Goal: Task Accomplishment & Management: Complete application form

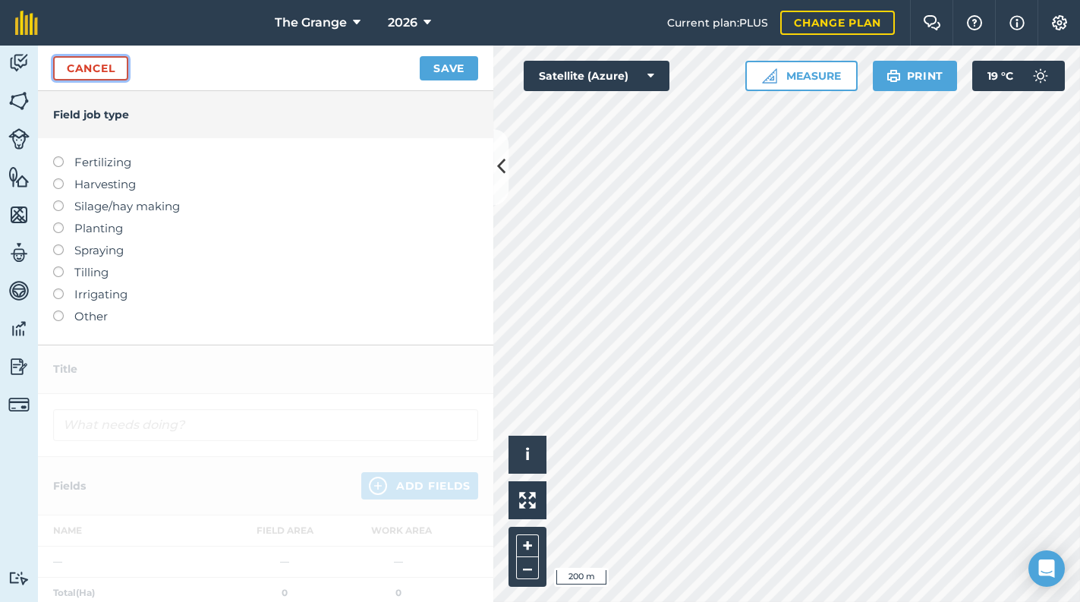
click at [106, 63] on link "Cancel" at bounding box center [90, 68] width 75 height 24
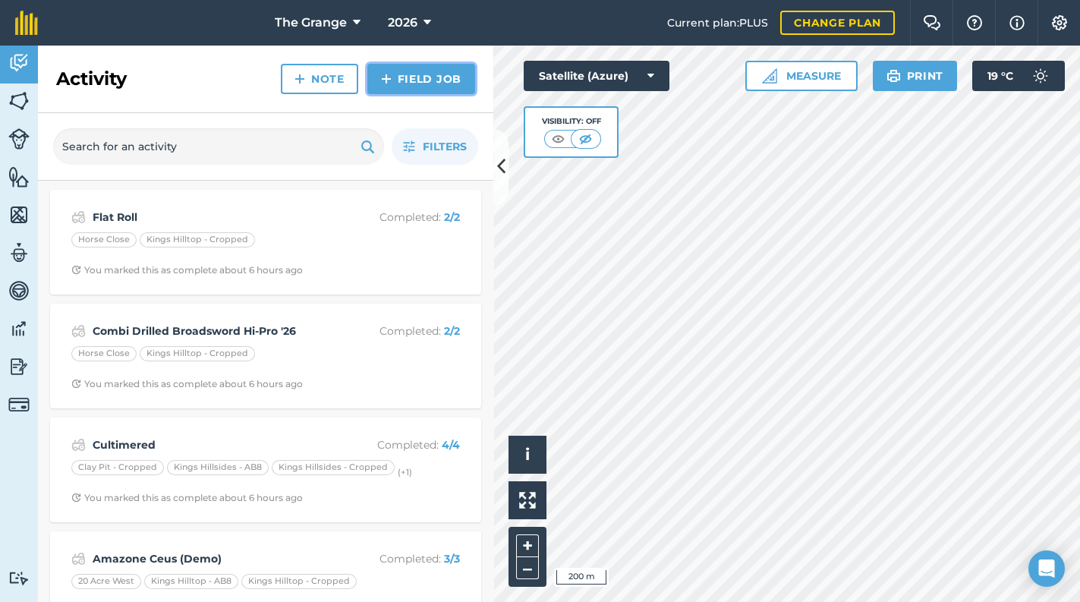
click at [412, 84] on link "Field Job" at bounding box center [421, 79] width 108 height 30
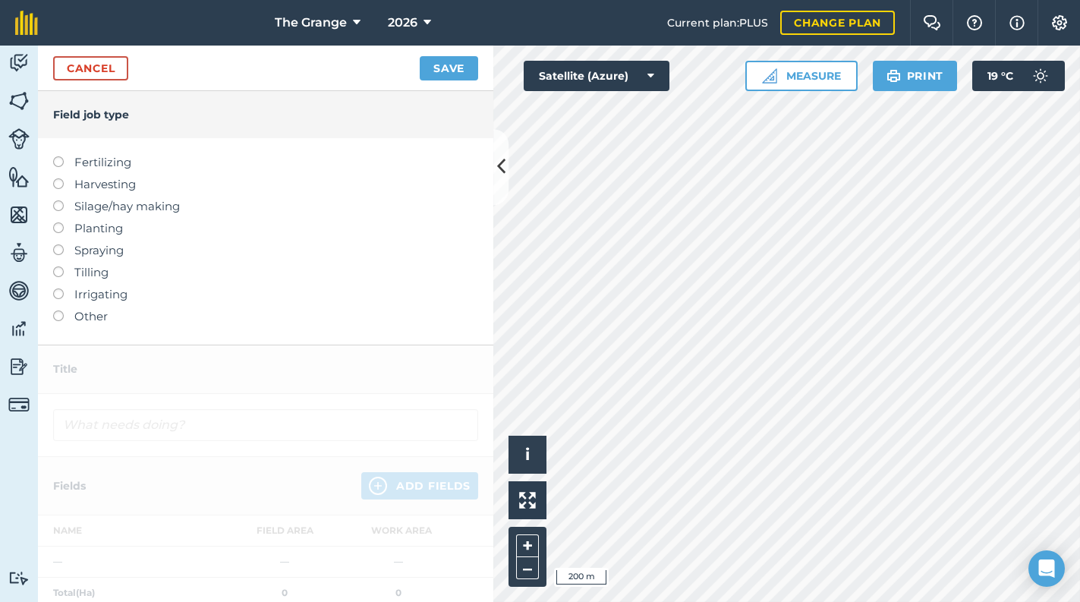
click at [98, 234] on label "Planting" at bounding box center [265, 228] width 425 height 18
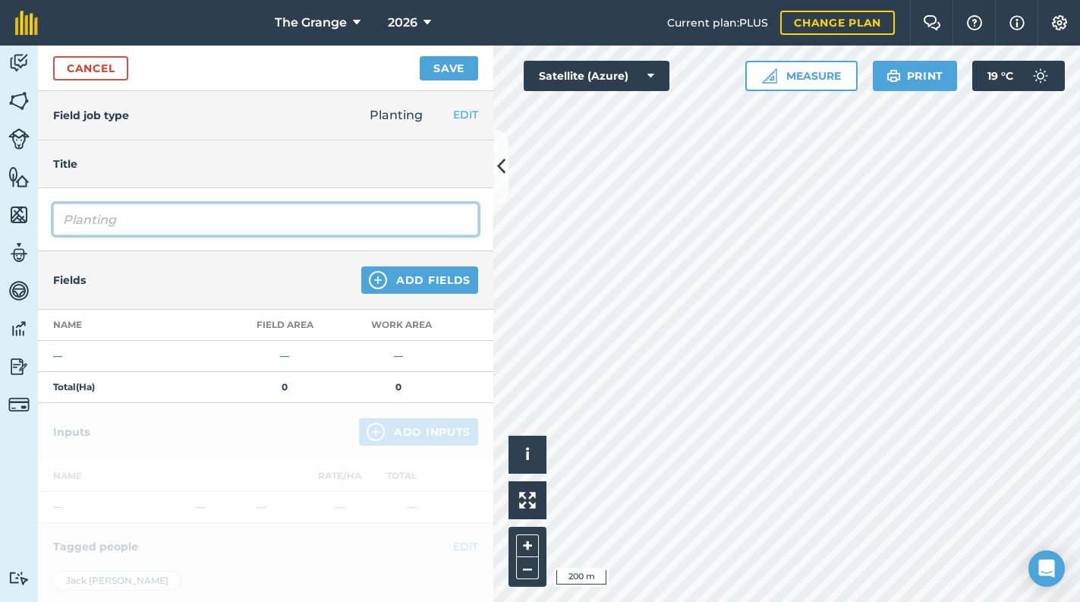
click at [98, 234] on input "Planting" at bounding box center [265, 219] width 425 height 32
click at [178, 222] on input "Planting" at bounding box center [265, 219] width 425 height 32
click at [0, 220] on html "The Grange 2026 Current plan : PLUS Change plan Farm Chat Help Info Settings Th…" at bounding box center [540, 301] width 1080 height 602
type input "Combi drill AB8"
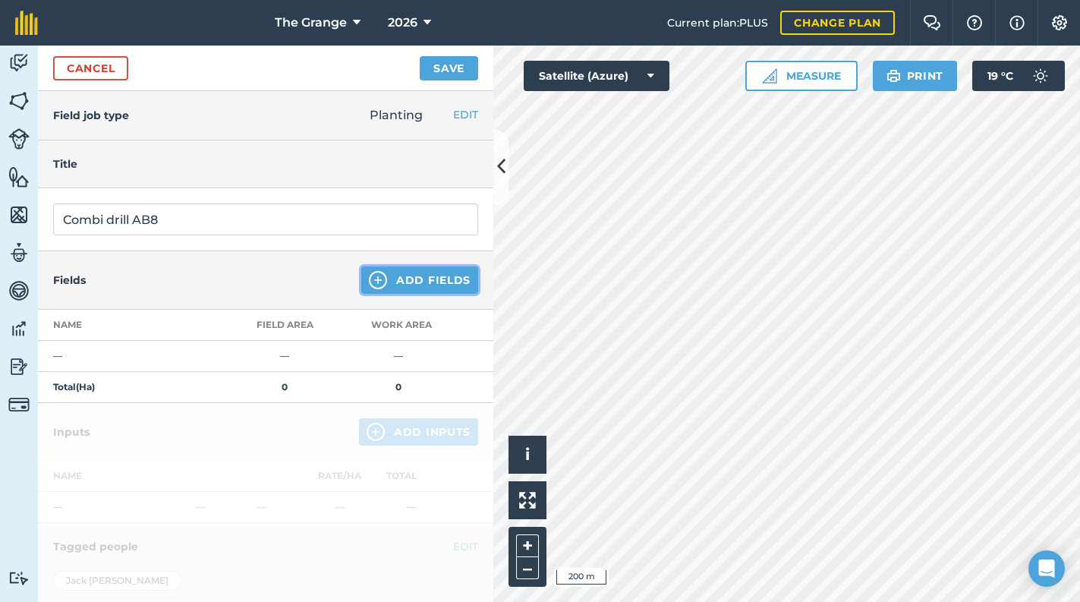
click at [406, 280] on button "Add Fields" at bounding box center [419, 279] width 117 height 27
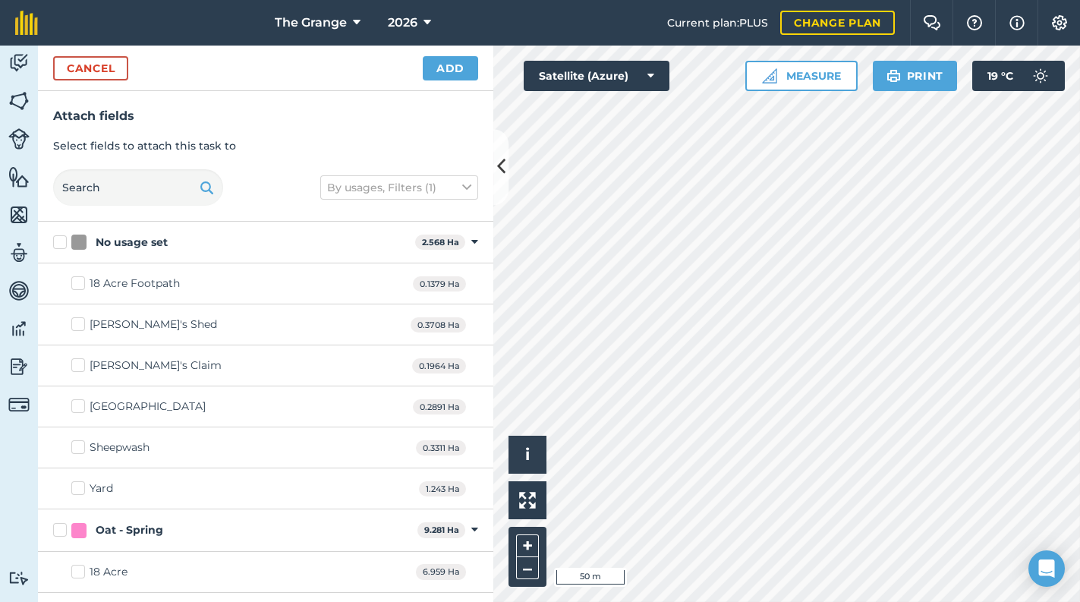
checkbox input "true"
click at [451, 69] on button "Add" at bounding box center [450, 68] width 55 height 24
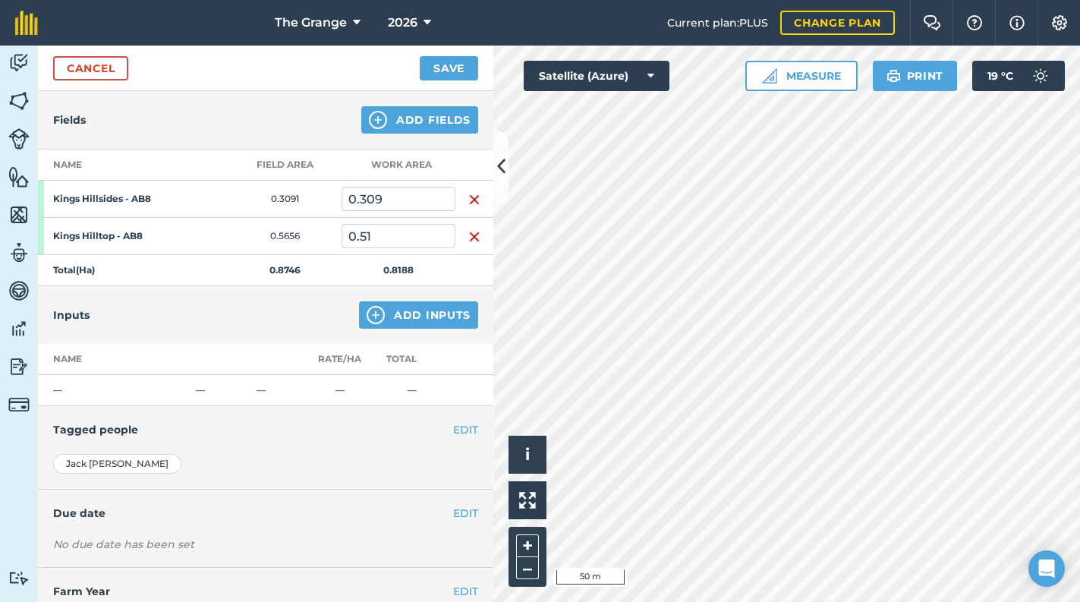
scroll to position [203, 0]
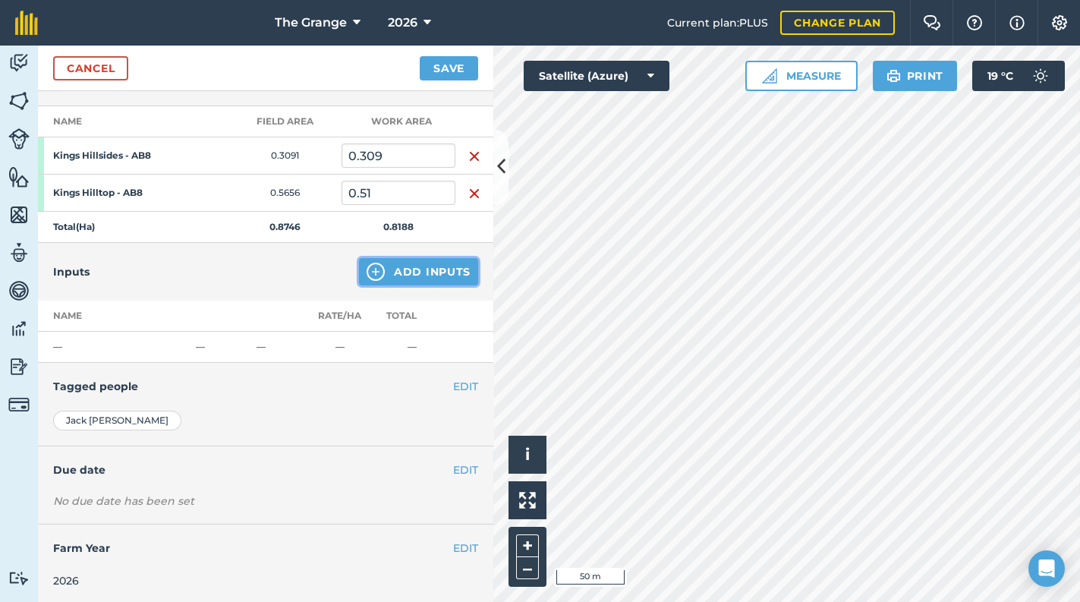
click at [420, 266] on button "Add Inputs" at bounding box center [418, 271] width 119 height 27
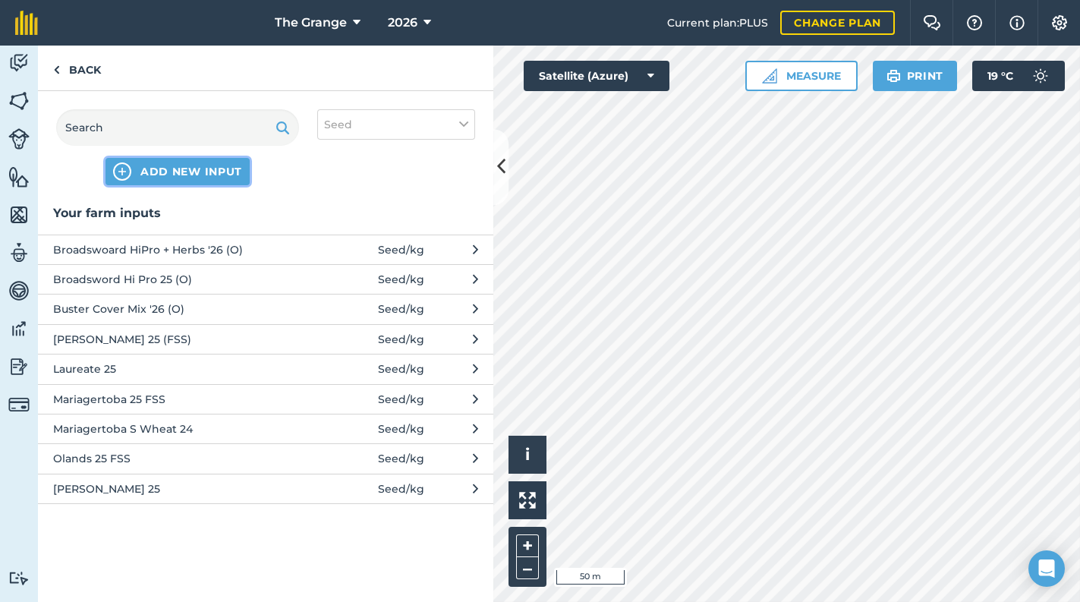
click at [213, 172] on span "ADD NEW INPUT" at bounding box center [191, 171] width 102 height 15
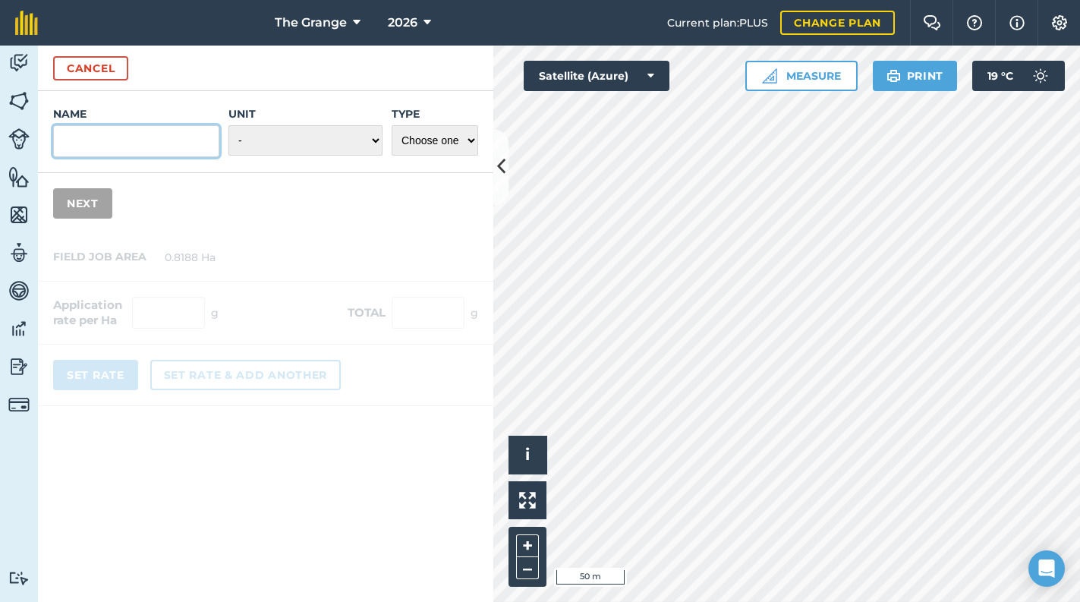
click at [147, 143] on input "Name" at bounding box center [136, 141] width 166 height 32
type input "5"
type input "AB8 Special Mix"
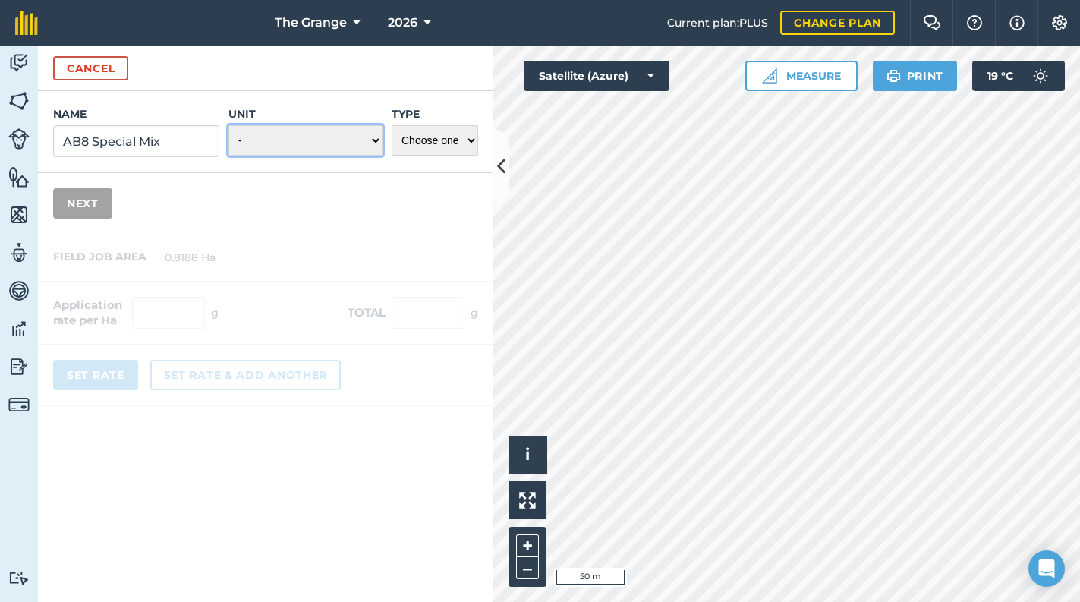
click at [332, 131] on select "- Grams/g Kilograms/kg Metric tonnes/t Millilitres/ml Litres/L Ounces/oz Pounds…" at bounding box center [306, 140] width 154 height 30
select select "KILOGRAMS"
click at [232, 125] on select "- Grams/g Kilograms/kg Metric tonnes/t Millilitres/ml Litres/L Ounces/oz Pounds…" at bounding box center [306, 140] width 154 height 30
click at [411, 137] on select "Choose one Fertilizer Seed Spray Fuel Other" at bounding box center [435, 140] width 87 height 30
select select "SEED"
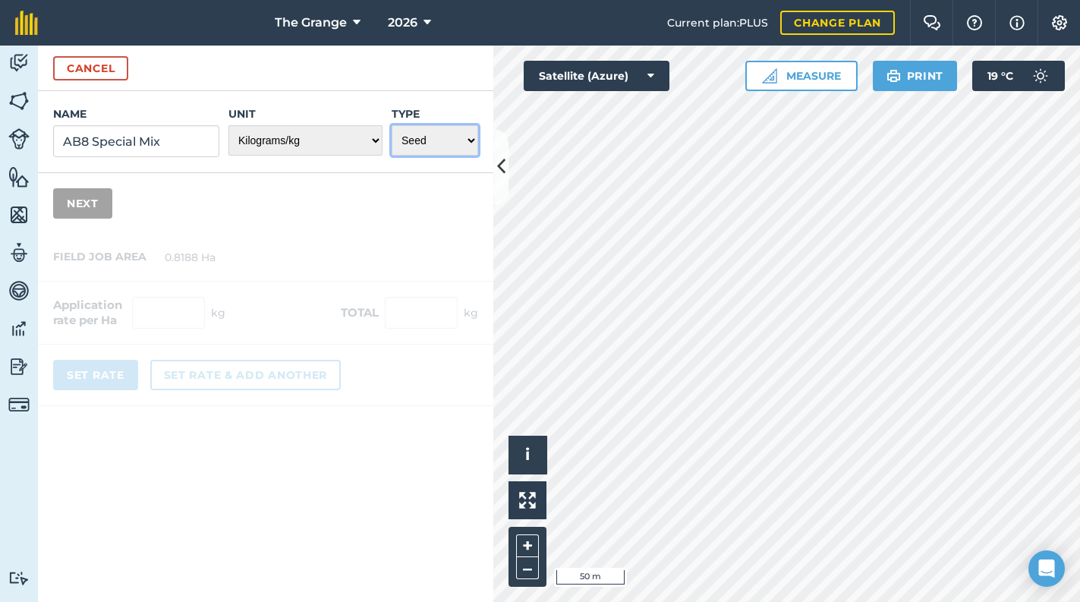
click at [392, 125] on select "Choose one Fertilizer Seed Spray Fuel Other" at bounding box center [435, 140] width 87 height 30
click at [99, 206] on button "Next" at bounding box center [82, 203] width 59 height 30
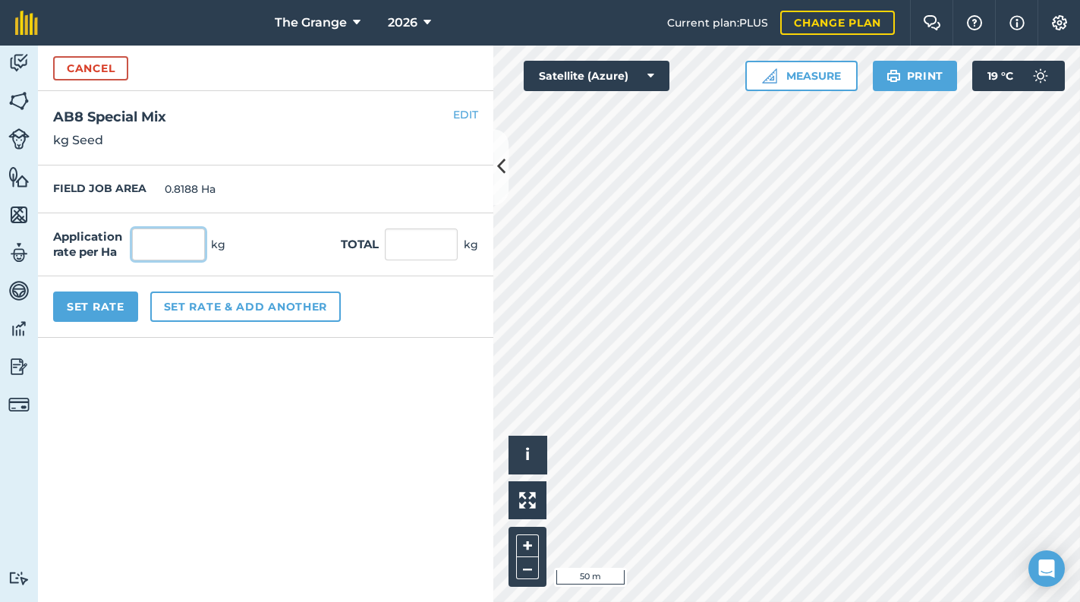
click at [181, 253] on input "text" at bounding box center [168, 245] width 73 height 32
type input "20"
type input "16.376"
click at [355, 413] on form "Cancel Name AB8 Special Mix Unit - Grams/g Kilograms/kg Metric tonnes/t Millili…" at bounding box center [265, 324] width 455 height 556
click at [91, 301] on button "Set Rate" at bounding box center [95, 307] width 85 height 30
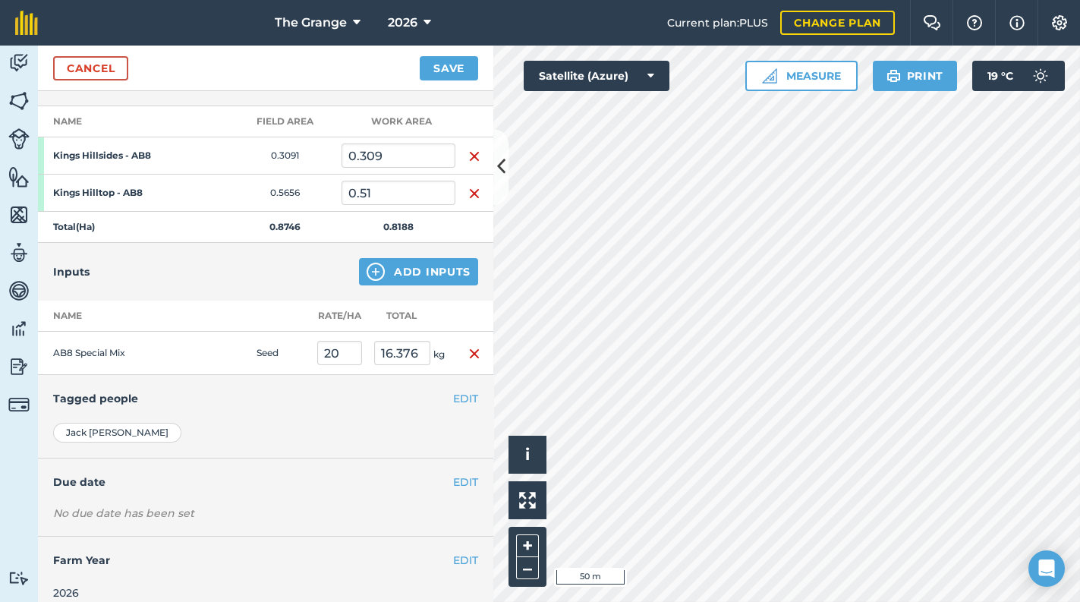
click at [413, 256] on div "Inputs Add Inputs" at bounding box center [265, 272] width 455 height 58
click at [410, 258] on button "Add Inputs" at bounding box center [418, 271] width 119 height 27
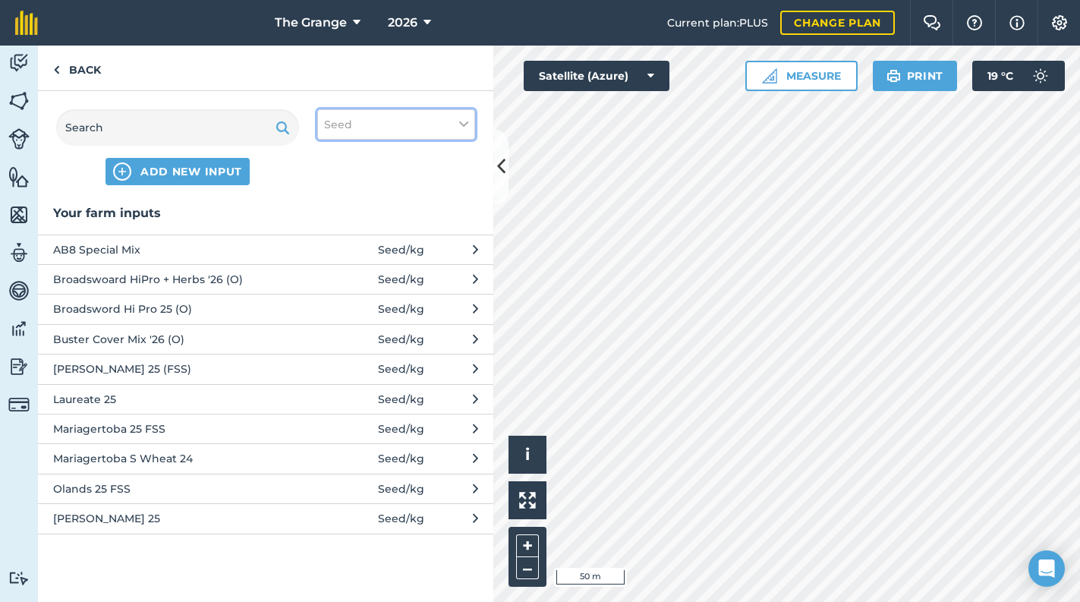
click at [399, 122] on button "Seed" at bounding box center [396, 124] width 158 height 30
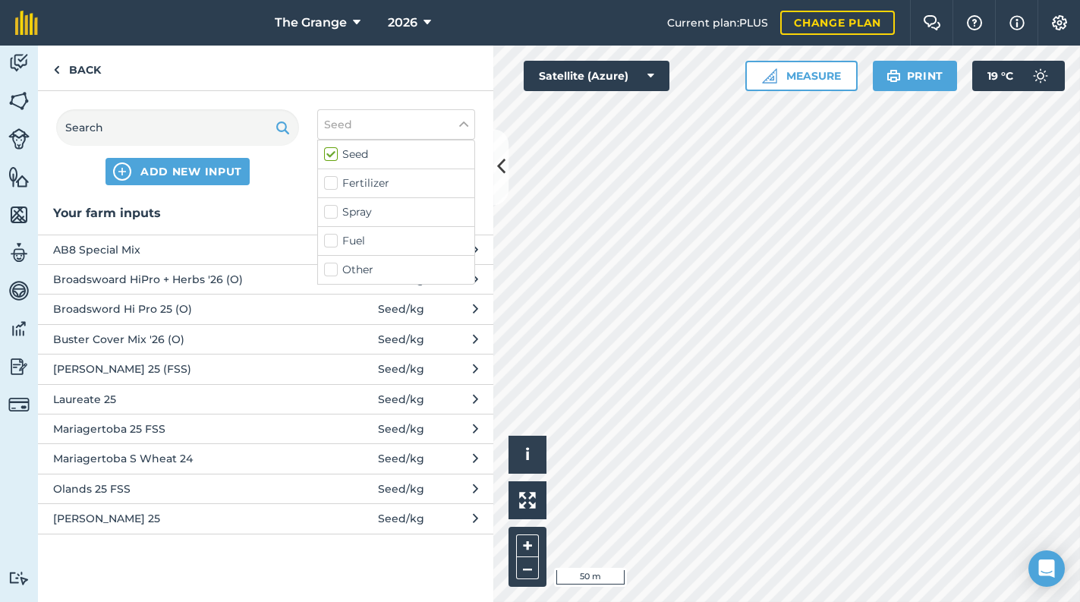
click at [378, 268] on label "Other" at bounding box center [396, 270] width 144 height 16
click at [334, 268] on input "Other" at bounding box center [329, 267] width 10 height 10
checkbox input "true"
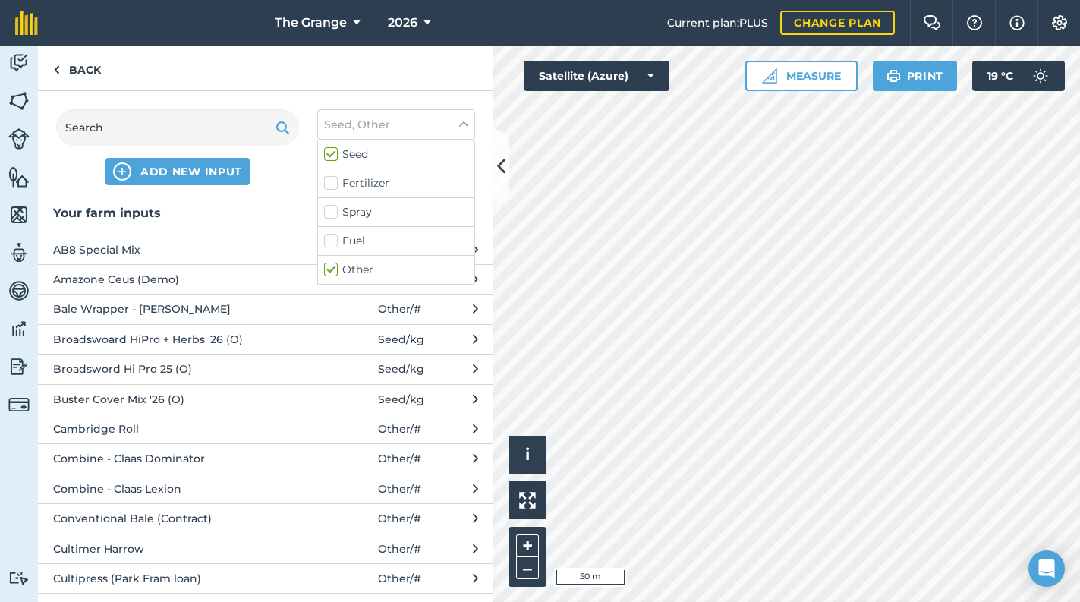
click at [365, 149] on label "Seed" at bounding box center [396, 155] width 144 height 16
click at [334, 149] on input "Seed" at bounding box center [329, 152] width 10 height 10
checkbox input "false"
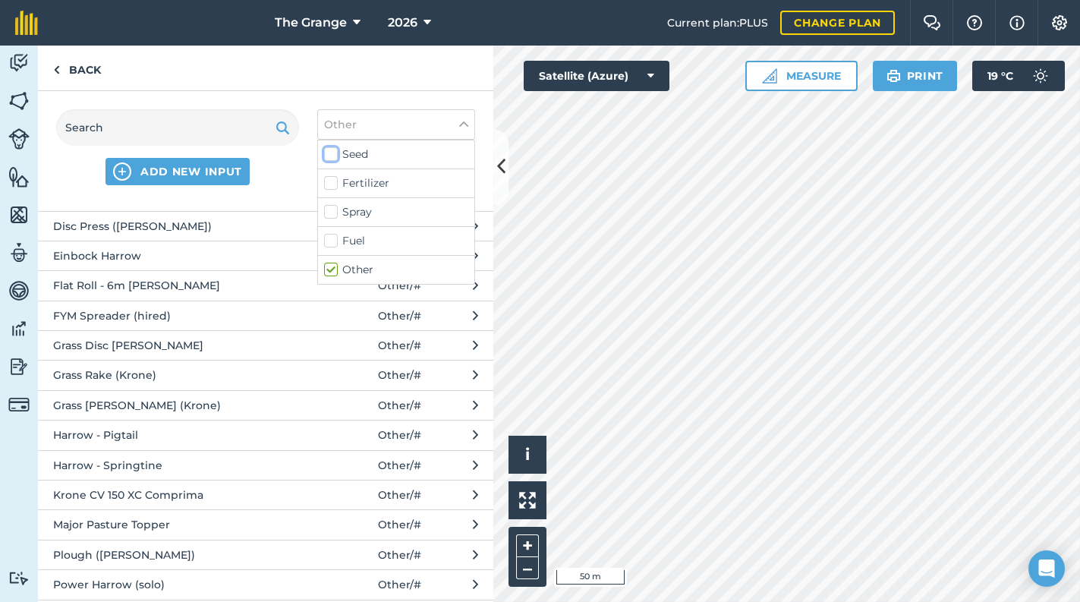
scroll to position [424, 0]
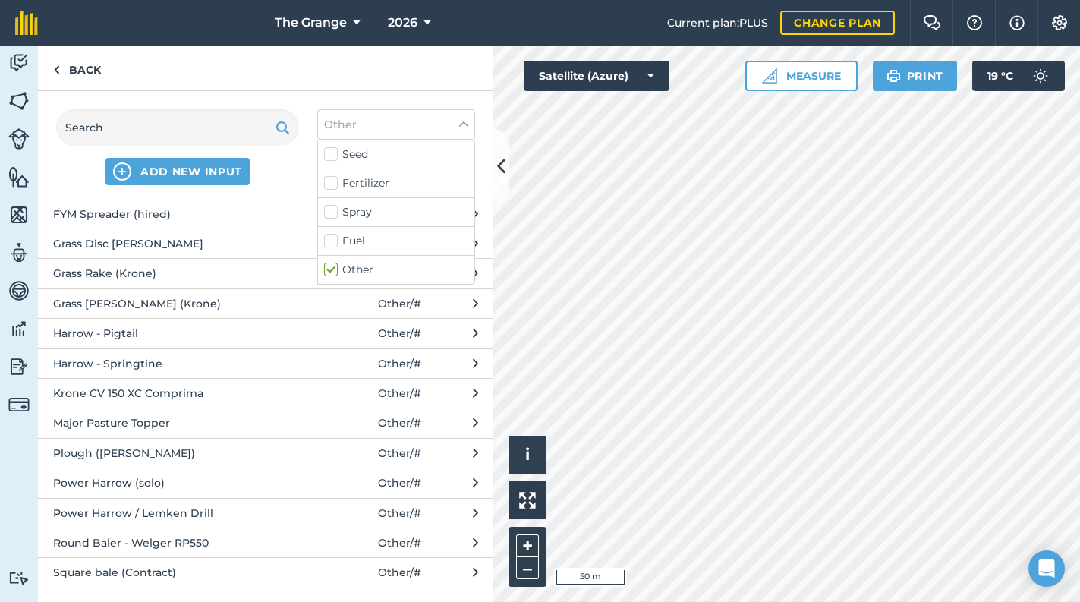
click at [145, 509] on span "Power Harrow / Lemken Drill" at bounding box center [177, 513] width 248 height 17
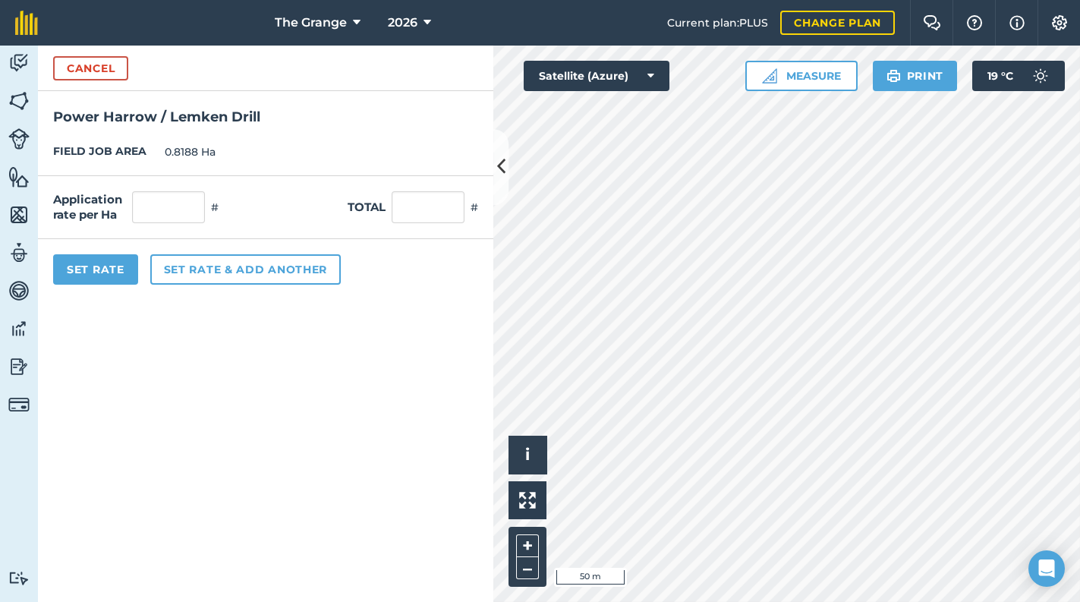
click at [468, 213] on div "Total #" at bounding box center [413, 207] width 131 height 32
click at [448, 219] on input "text" at bounding box center [428, 207] width 73 height 32
type input "1"
type input "1.221"
click at [390, 283] on div "Set Rate Set rate & add another" at bounding box center [265, 269] width 455 height 61
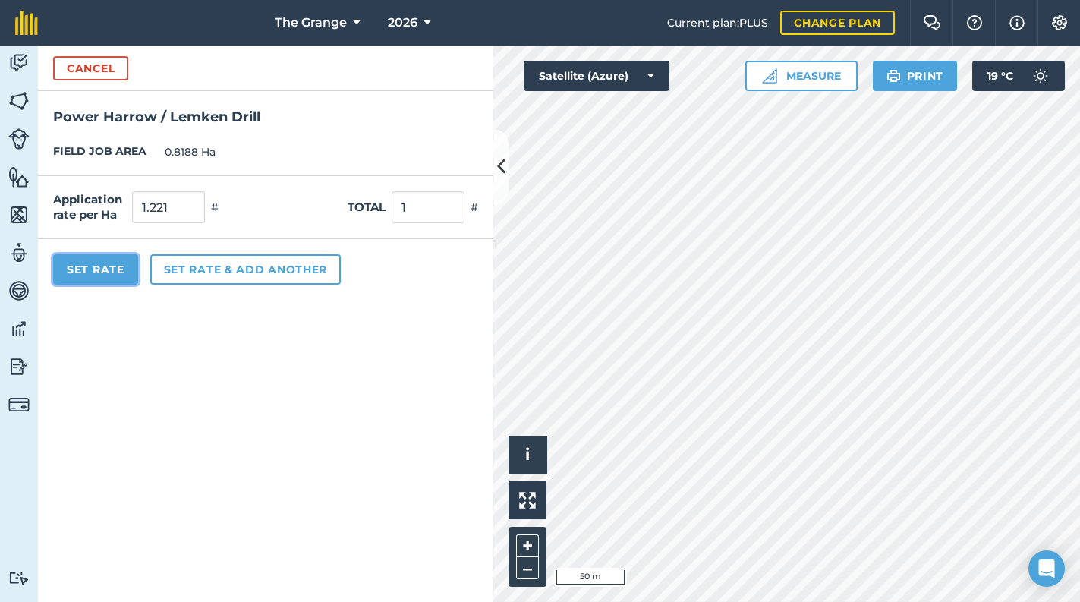
click at [99, 268] on button "Set Rate" at bounding box center [95, 269] width 85 height 30
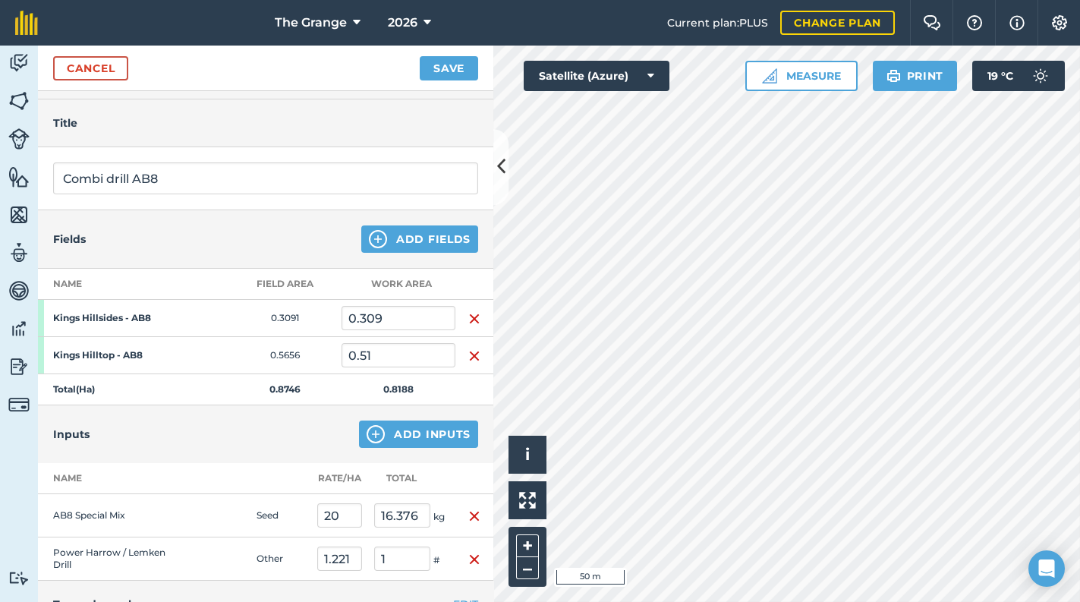
scroll to position [9, 0]
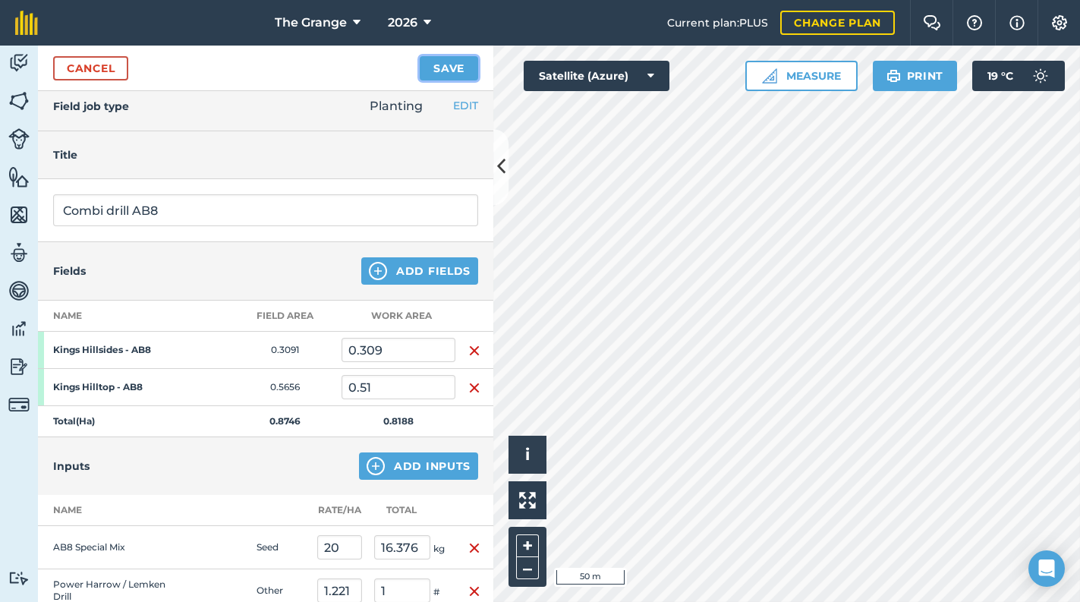
click at [456, 68] on button "Save" at bounding box center [449, 68] width 58 height 24
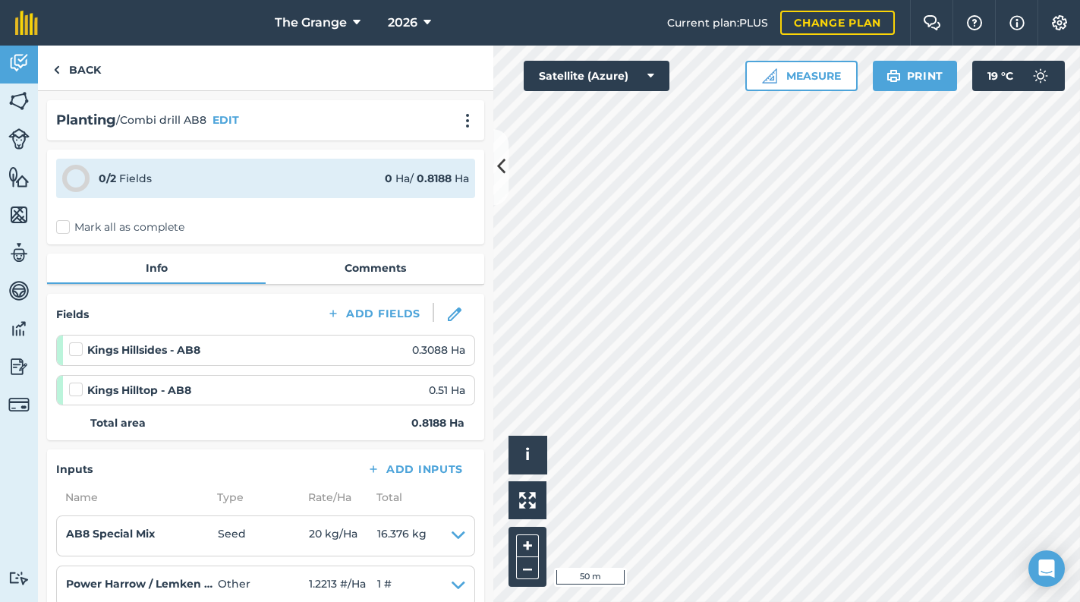
click at [71, 233] on label "Mark all as complete" at bounding box center [120, 227] width 128 height 16
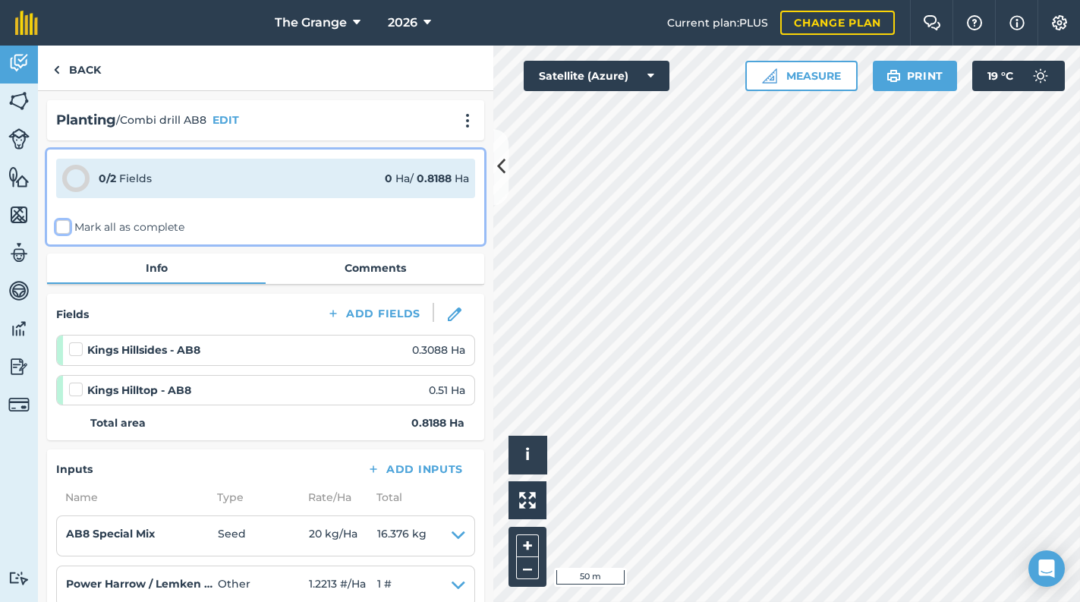
click at [66, 229] on input "Mark all as complete" at bounding box center [61, 224] width 10 height 10
checkbox input "false"
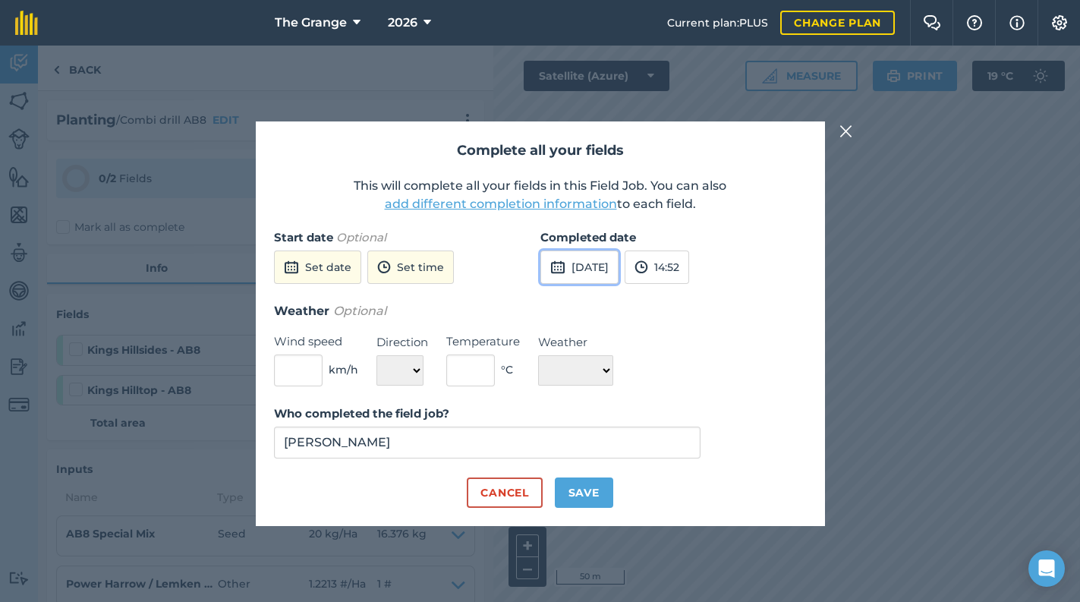
click at [597, 259] on button "[DATE]" at bounding box center [580, 267] width 78 height 33
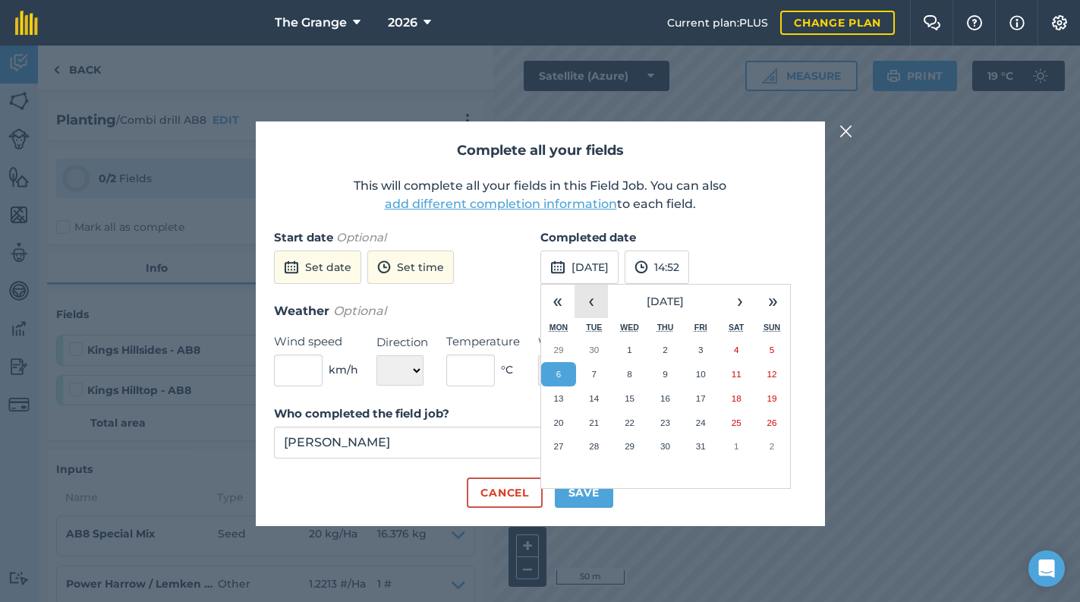
click at [602, 301] on button "‹" at bounding box center [591, 301] width 33 height 33
click at [600, 395] on button "16" at bounding box center [594, 398] width 36 height 24
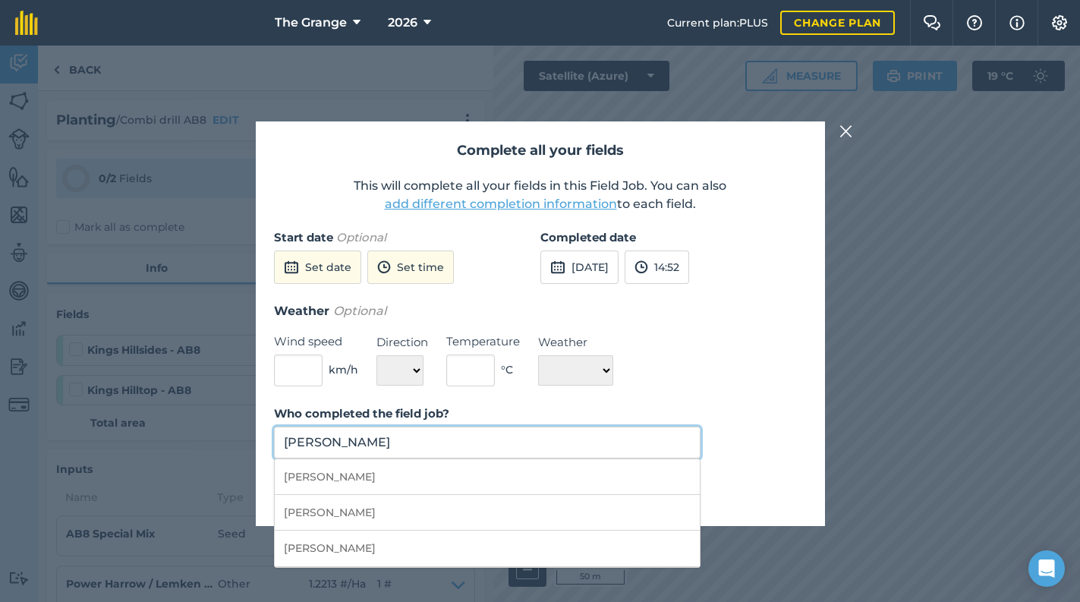
click at [585, 446] on input "[PERSON_NAME]" at bounding box center [487, 443] width 427 height 32
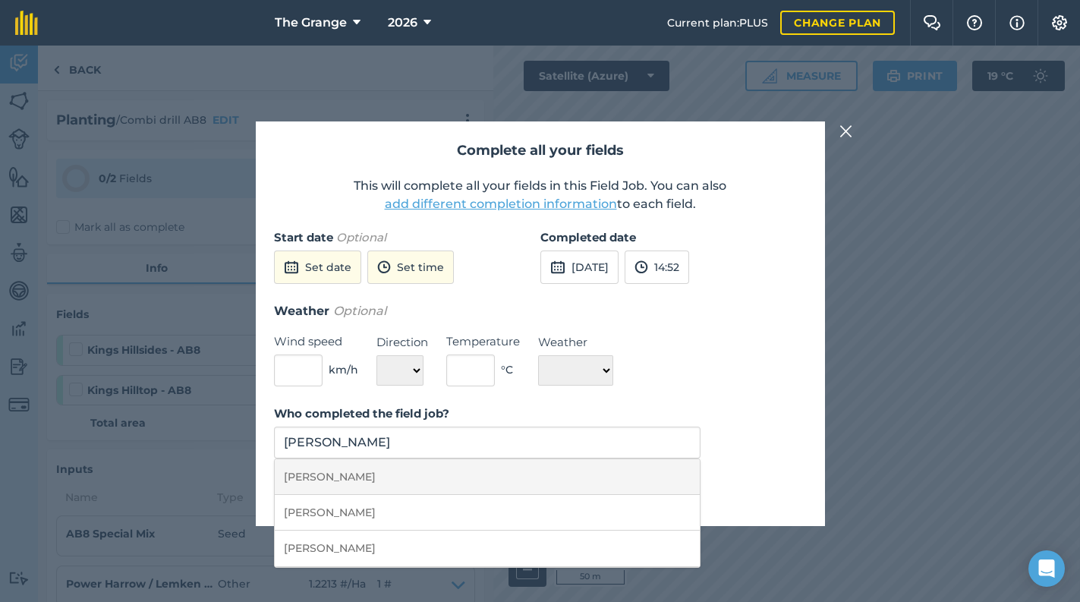
click at [573, 484] on li "[PERSON_NAME]" at bounding box center [488, 477] width 426 height 36
type input "[PERSON_NAME]"
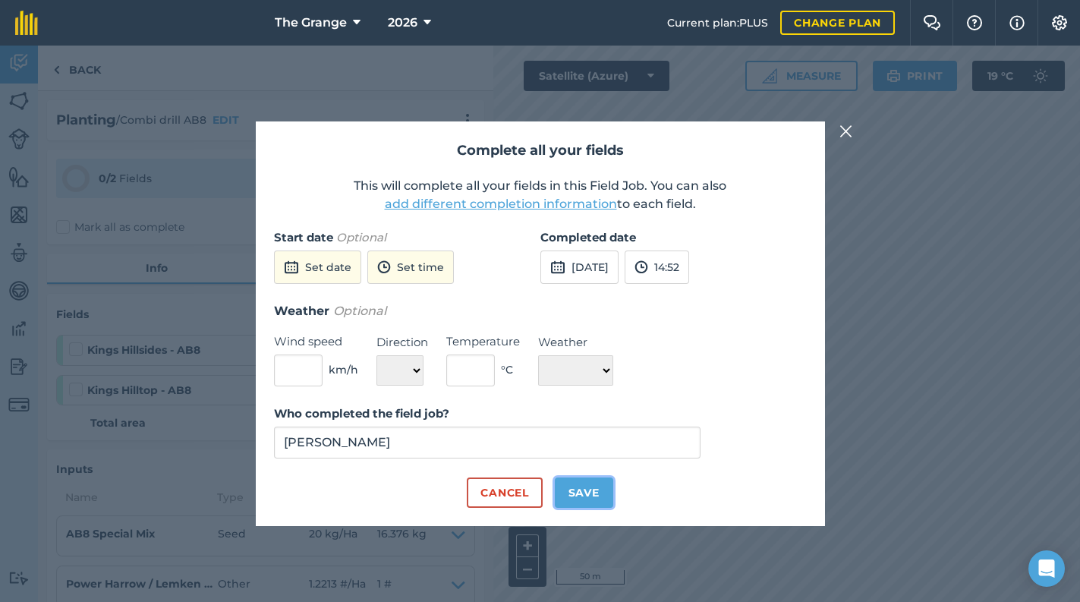
click at [573, 484] on button "Save" at bounding box center [584, 493] width 58 height 30
checkbox input "true"
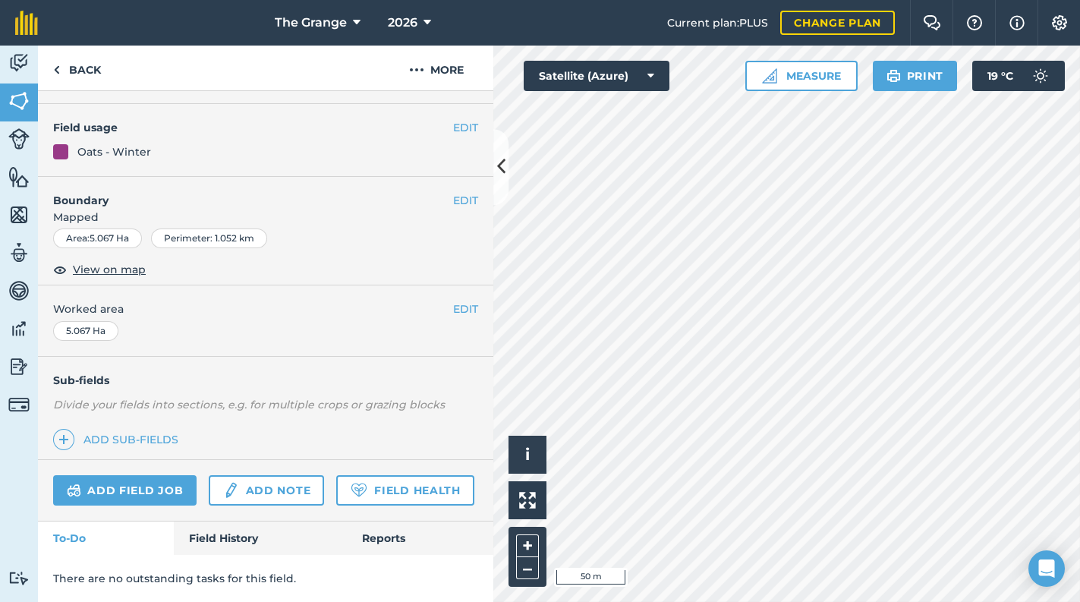
scroll to position [129, 0]
click at [152, 429] on link "Add sub-fields" at bounding box center [118, 439] width 131 height 21
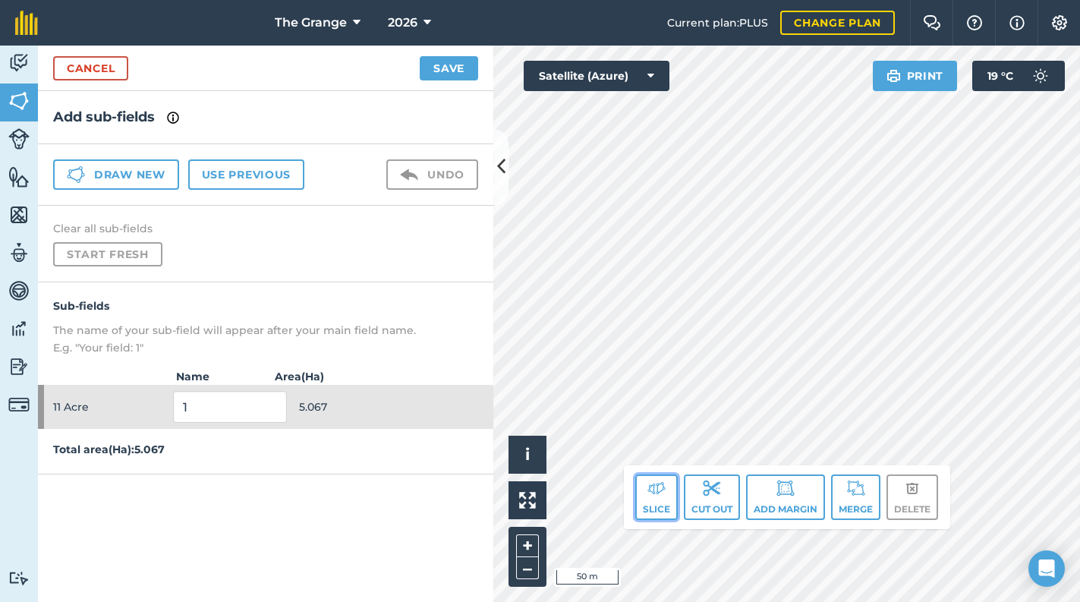
click at [656, 496] on img at bounding box center [657, 488] width 18 height 18
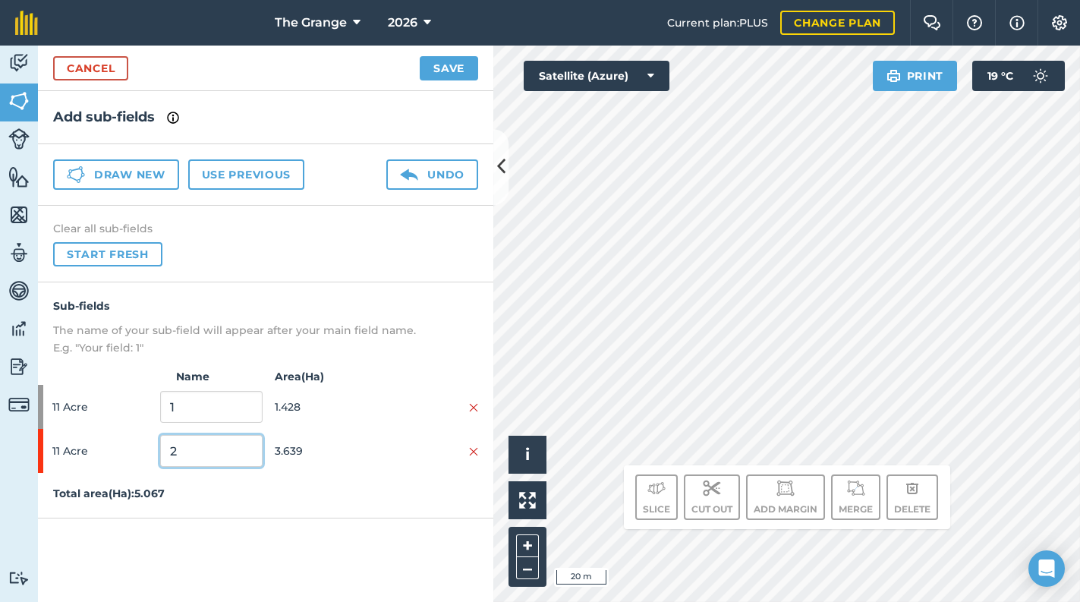
drag, startPoint x: 204, startPoint y: 454, endPoint x: 156, endPoint y: 452, distance: 47.9
click at [156, 452] on div "11 Acre 2 3.639" at bounding box center [265, 451] width 455 height 44
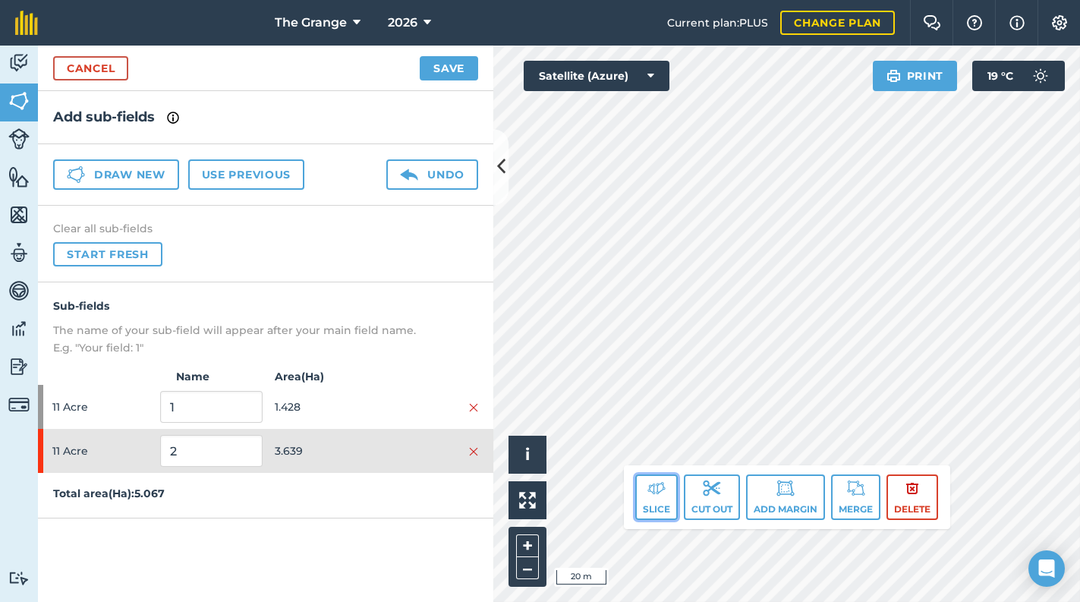
click at [653, 512] on button "Slice" at bounding box center [656, 497] width 43 height 46
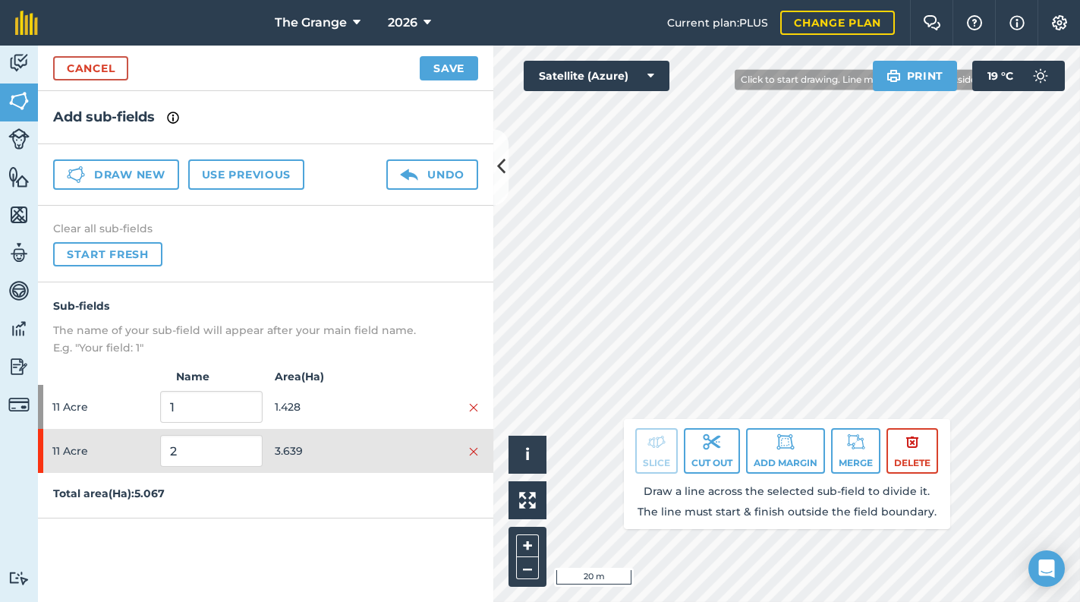
click at [742, 0] on html "The Grange 2026 Current plan : PLUS Change plan Farm Chat Help Info Settings Th…" at bounding box center [540, 301] width 1080 height 602
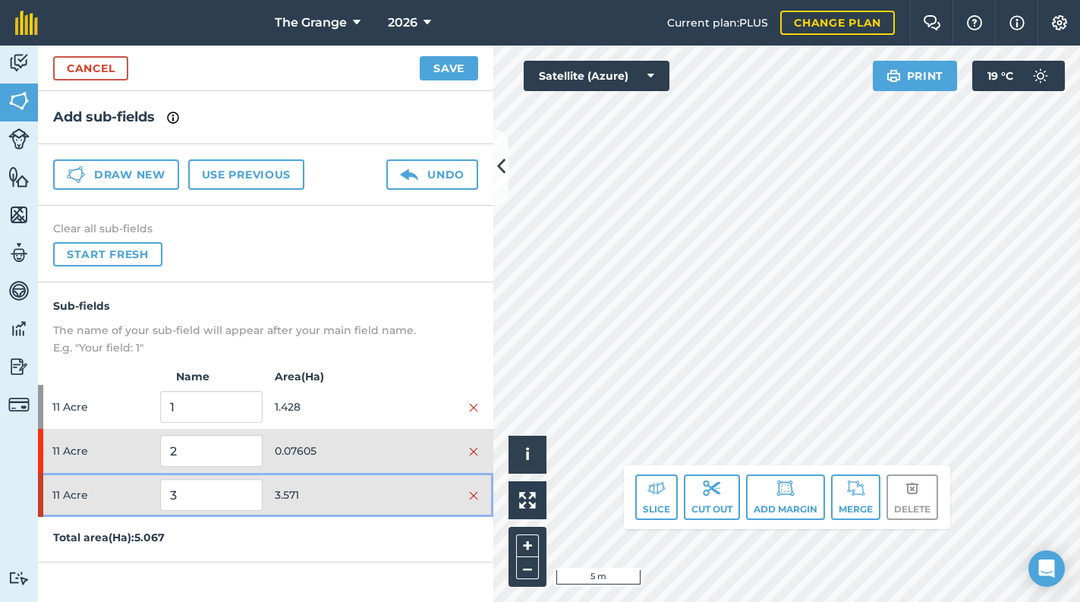
click at [95, 490] on span "11 Acre" at bounding box center [103, 495] width 102 height 29
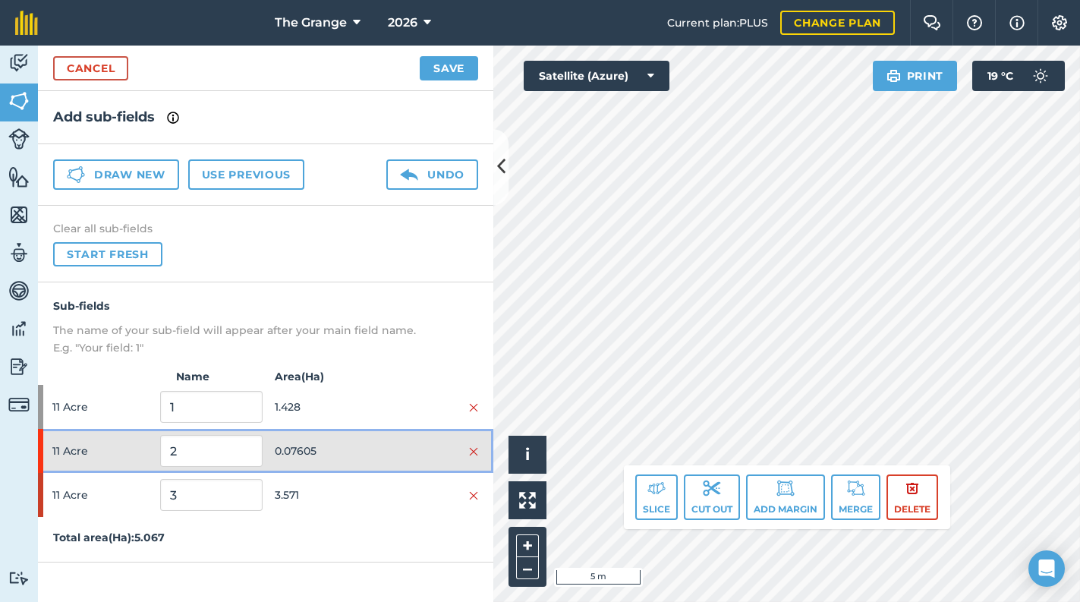
click at [346, 433] on div "11 Acre 2 0.07605" at bounding box center [265, 451] width 455 height 44
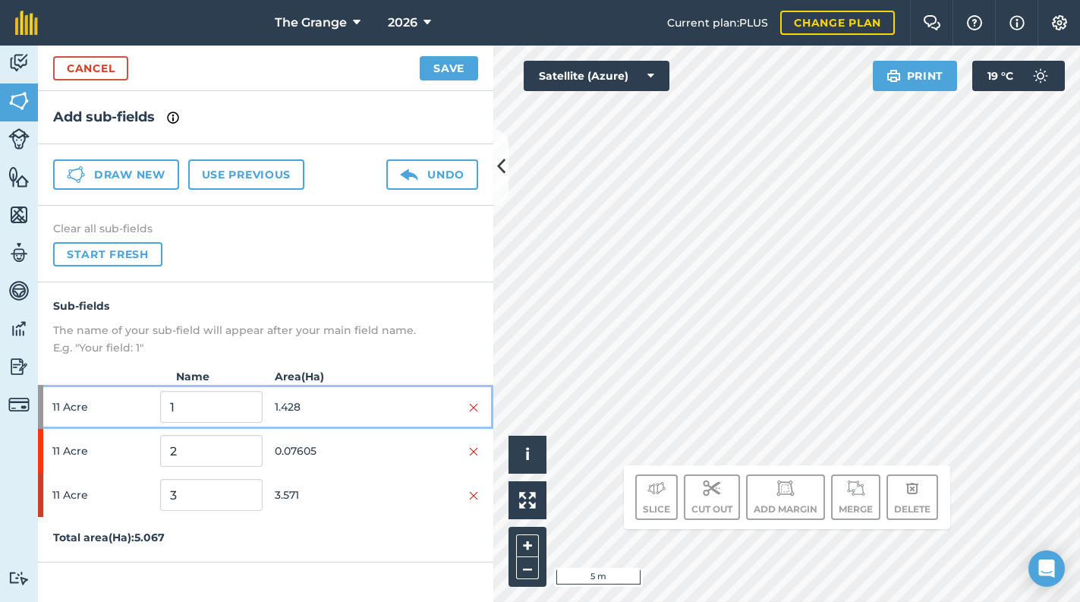
click at [345, 408] on span "1.428" at bounding box center [326, 406] width 102 height 29
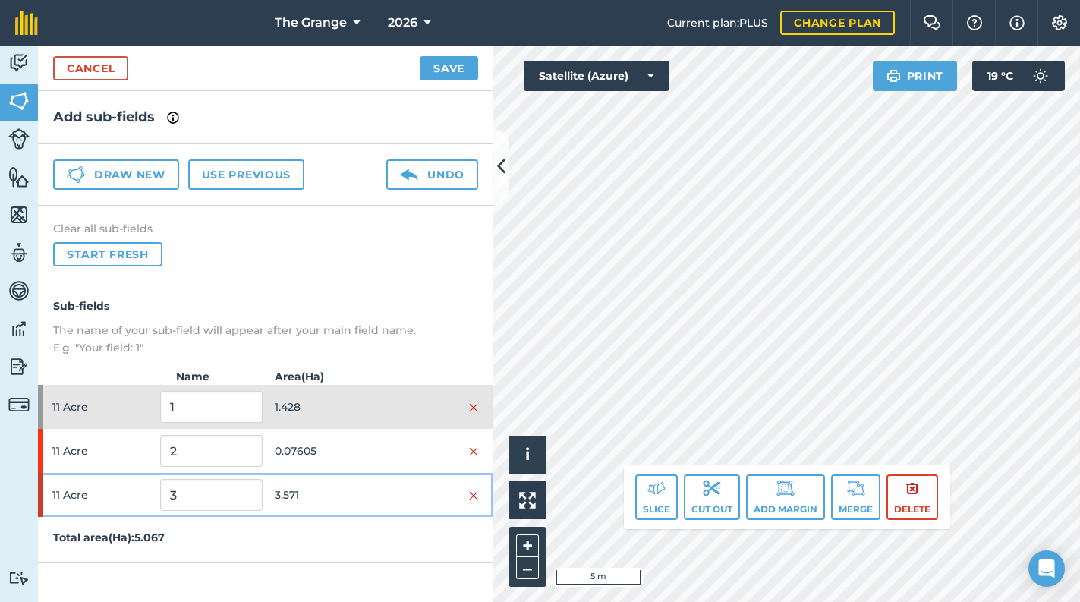
click at [339, 481] on span "3.571" at bounding box center [326, 495] width 102 height 29
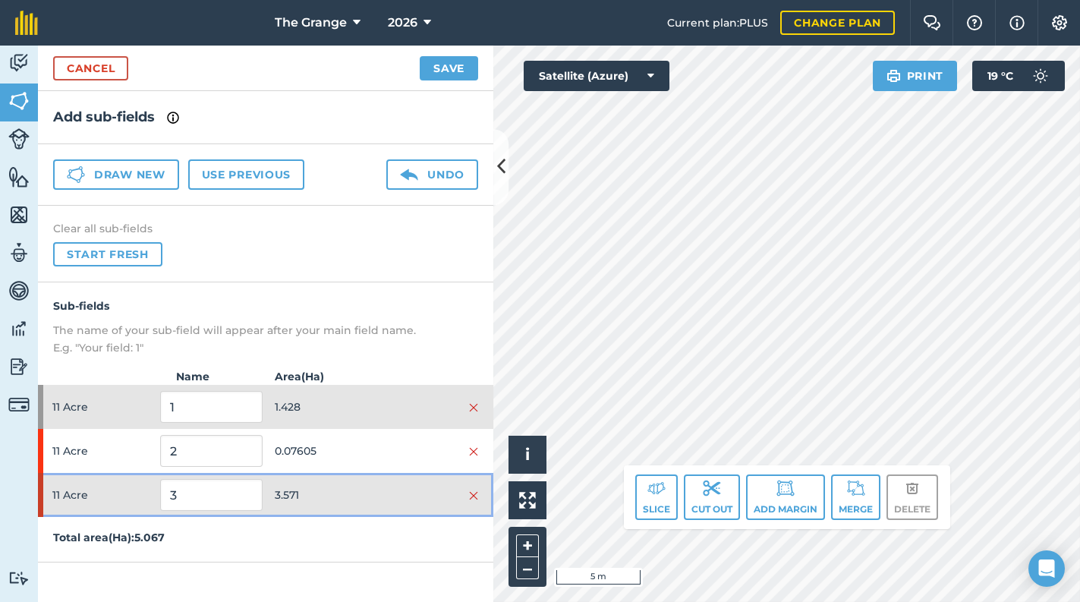
click at [121, 491] on span "11 Acre" at bounding box center [103, 495] width 102 height 29
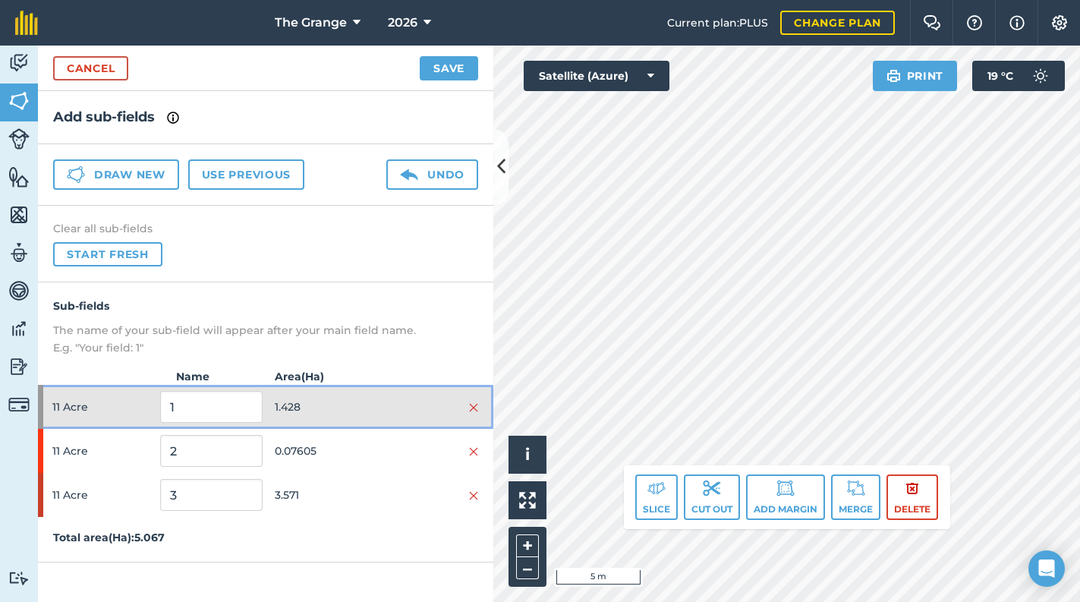
click at [312, 400] on span "1.428" at bounding box center [326, 406] width 102 height 29
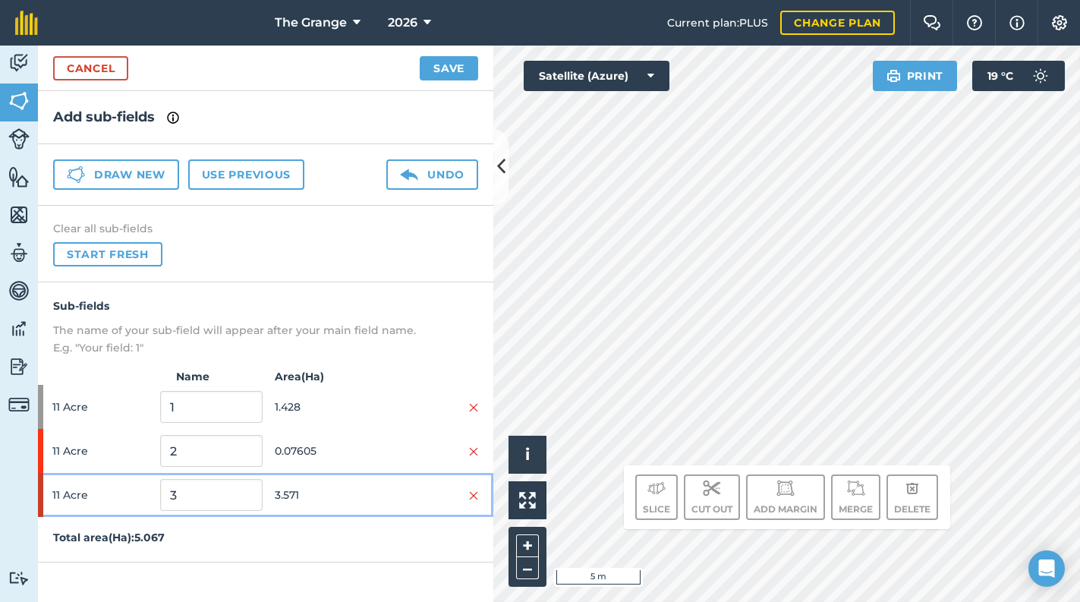
click at [317, 502] on span "3.571" at bounding box center [326, 495] width 102 height 29
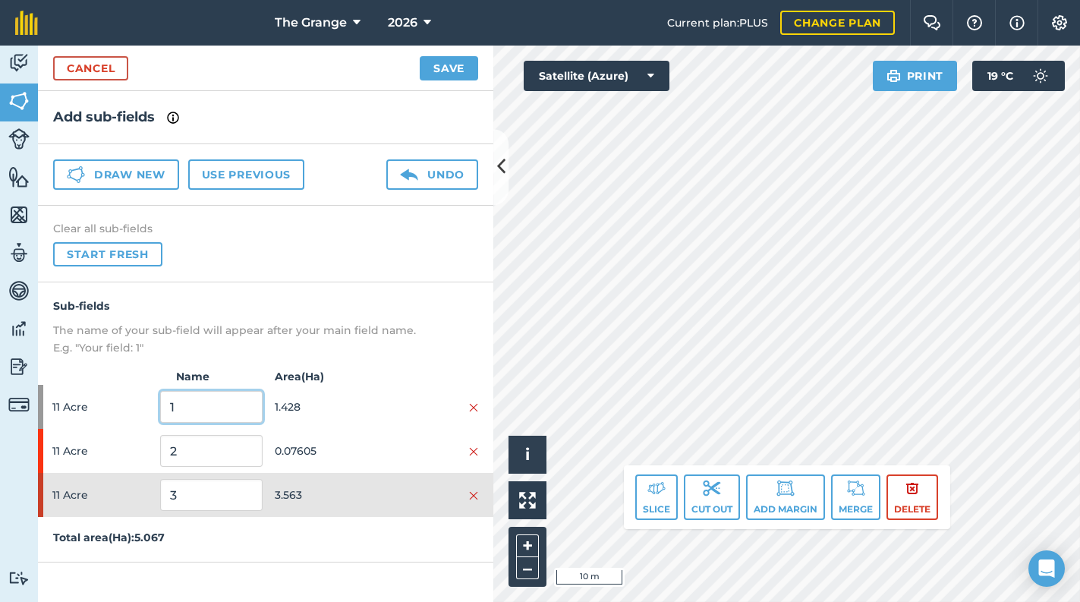
click at [231, 399] on input "1" at bounding box center [211, 407] width 102 height 32
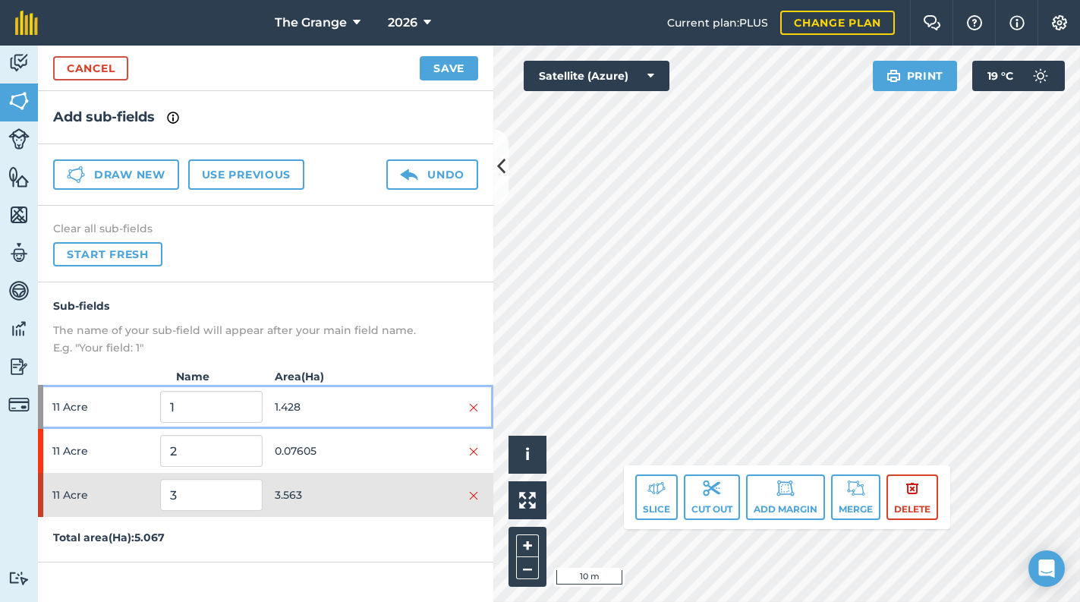
click at [300, 411] on span "1.428" at bounding box center [326, 406] width 102 height 29
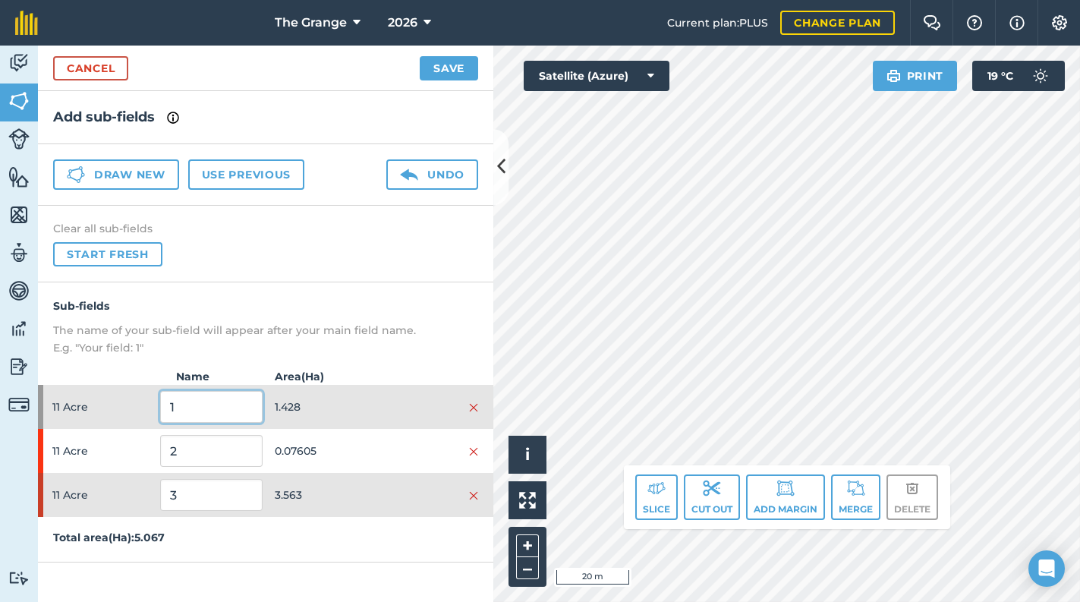
click at [234, 410] on input "1" at bounding box center [211, 407] width 102 height 32
drag, startPoint x: 229, startPoint y: 406, endPoint x: 121, endPoint y: 405, distance: 107.8
click at [88, 406] on div "11 Acre 1 1.428" at bounding box center [265, 407] width 455 height 44
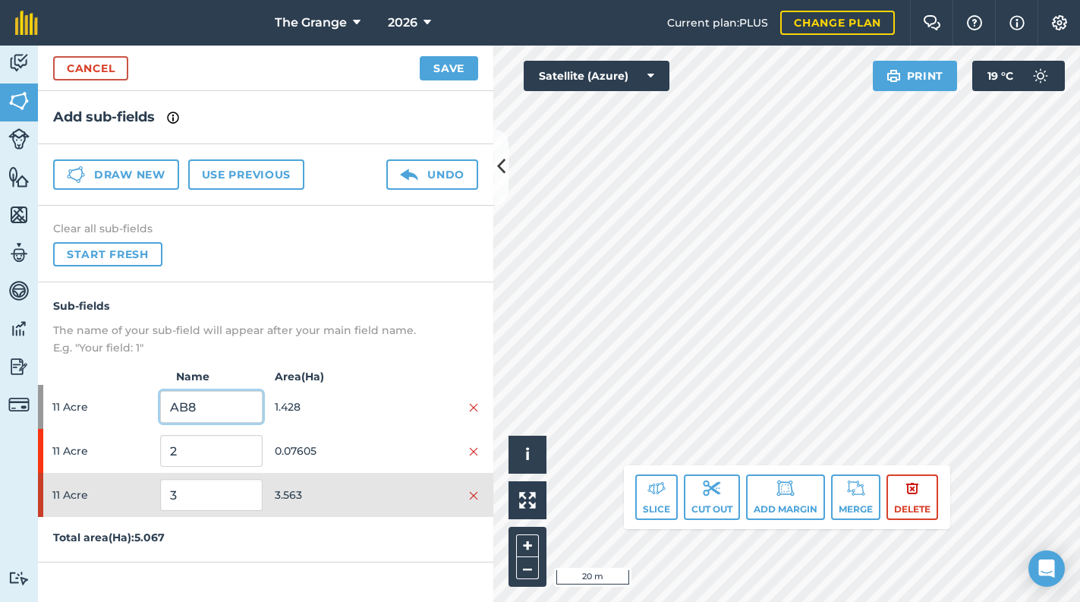
type input "AB8"
click at [210, 458] on input "2" at bounding box center [211, 451] width 102 height 32
drag, startPoint x: 150, startPoint y: 452, endPoint x: 163, endPoint y: 450, distance: 13.9
click at [141, 455] on div "11 Acre 2 0.07605" at bounding box center [265, 451] width 455 height 44
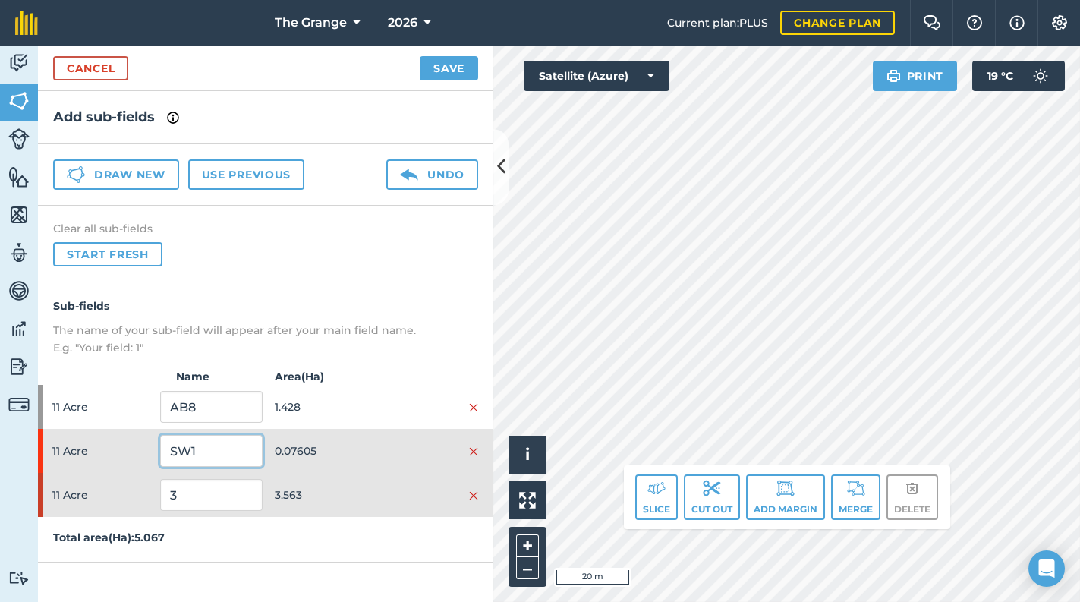
type input "SW1"
drag, startPoint x: 210, startPoint y: 501, endPoint x: 194, endPoint y: 484, distance: 23.6
click at [159, 490] on div "11 Acre 3 3.563" at bounding box center [265, 495] width 455 height 44
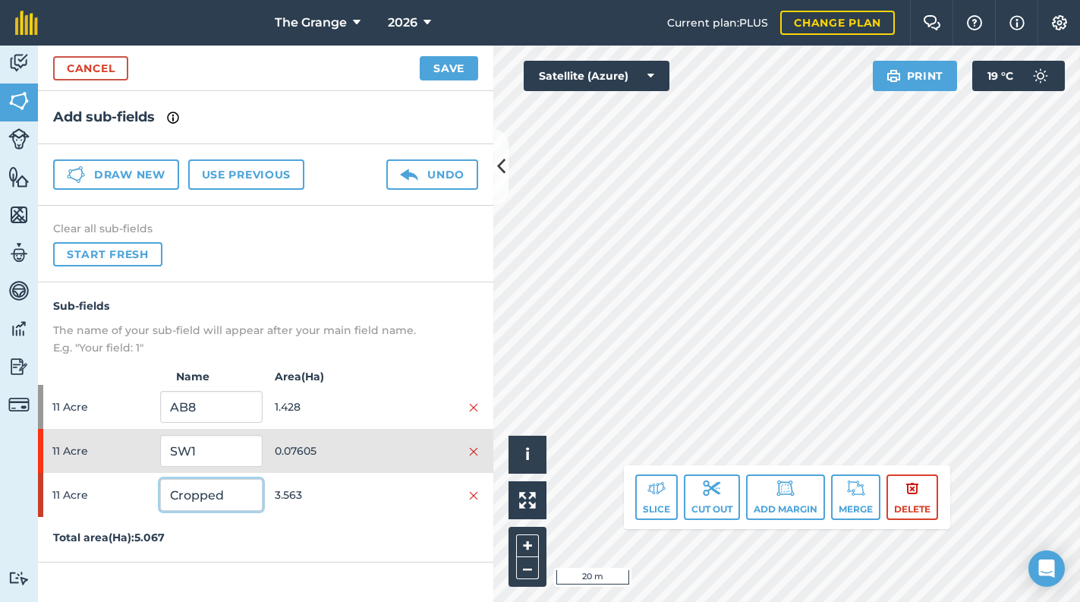
type input "Cropped"
click at [434, 58] on button "Save" at bounding box center [449, 68] width 58 height 24
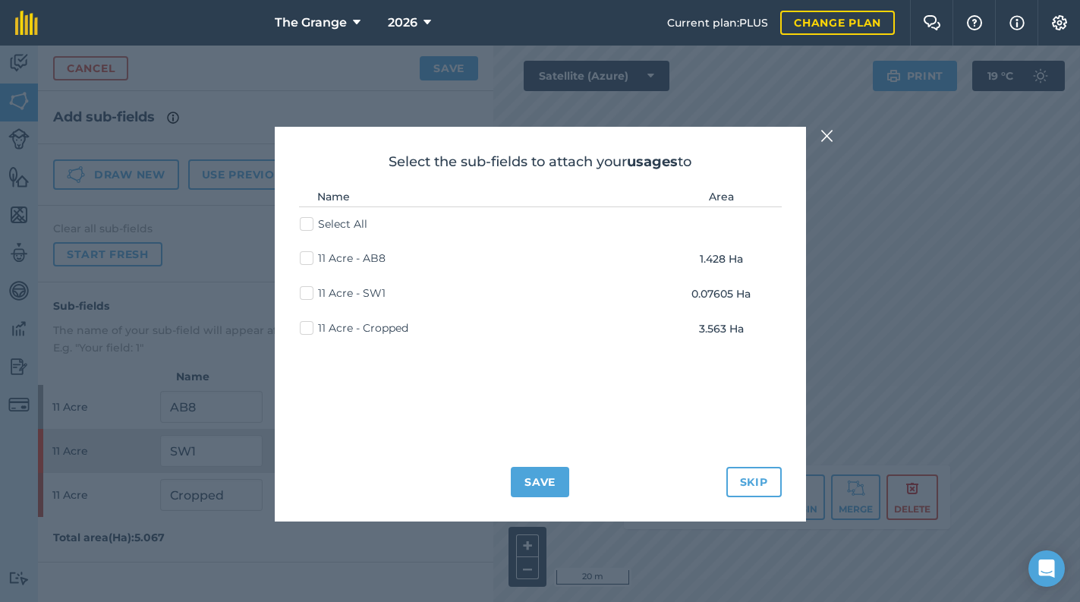
click at [304, 326] on label "11 Acre - Cropped" at bounding box center [354, 328] width 109 height 16
click at [304, 326] on input "11 Acre - Cropped" at bounding box center [305, 325] width 10 height 10
checkbox input "true"
click at [533, 481] on button "Save" at bounding box center [540, 482] width 58 height 30
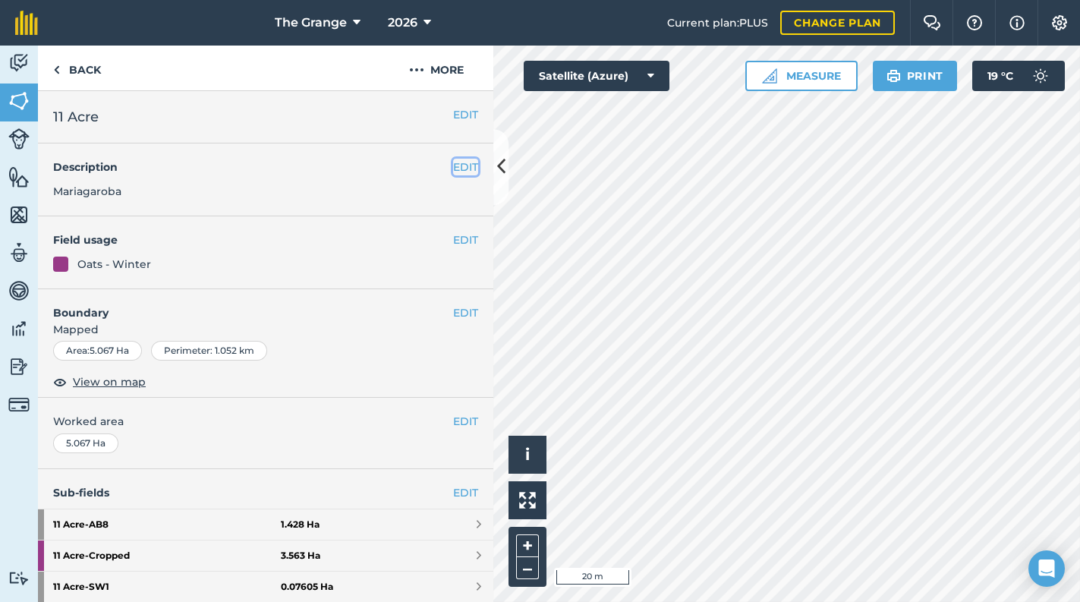
click at [462, 169] on button "EDIT" at bounding box center [465, 167] width 25 height 17
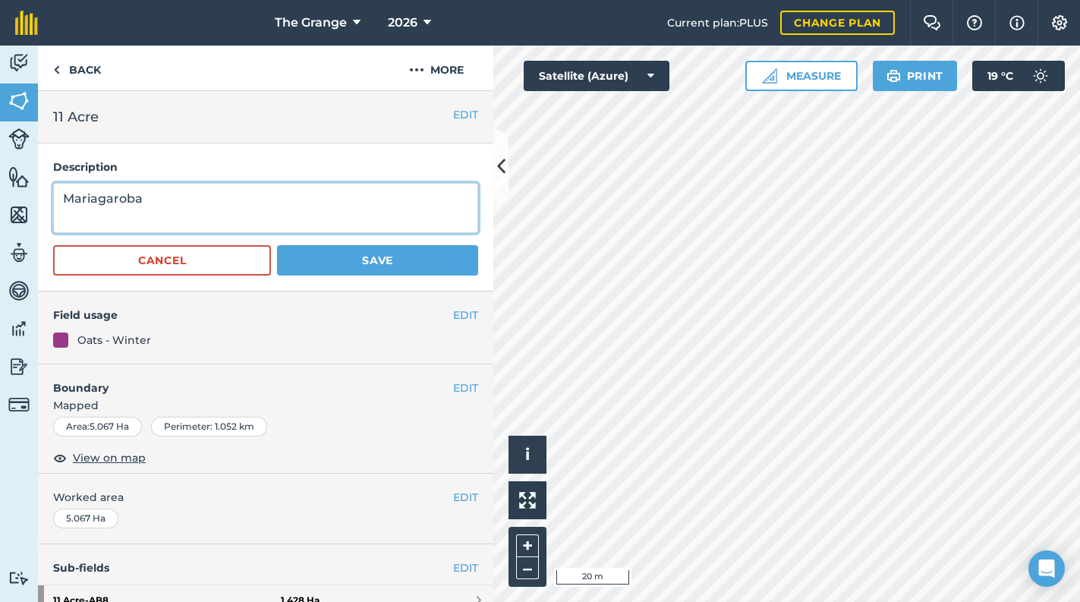
drag, startPoint x: 244, startPoint y: 206, endPoint x: 73, endPoint y: 203, distance: 170.8
click at [73, 203] on textarea "Mariagaroba" at bounding box center [265, 208] width 425 height 50
type textarea "Mascani"
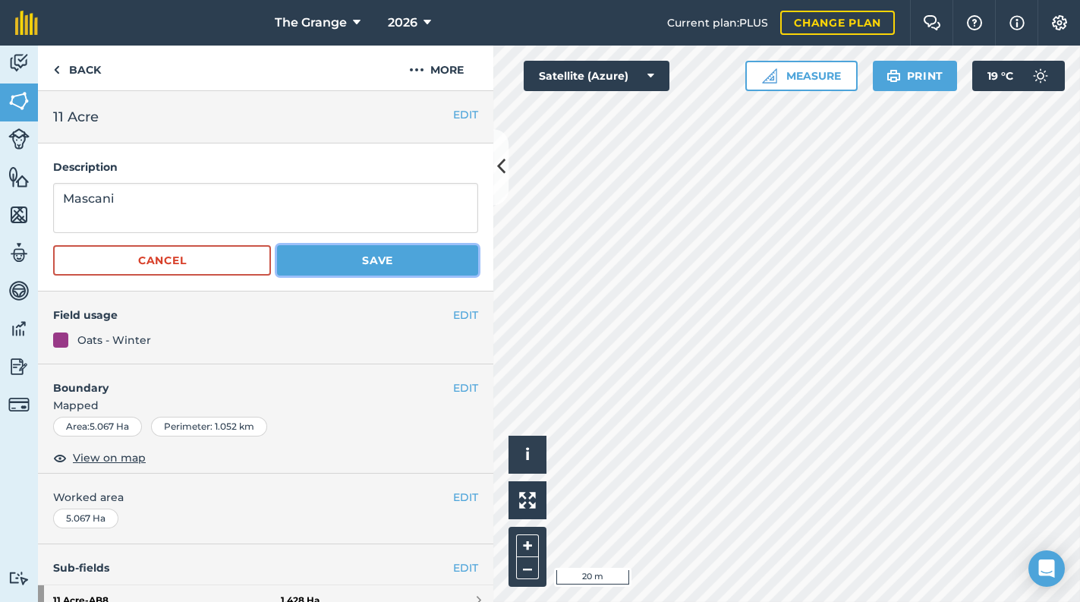
click at [320, 256] on button "Save" at bounding box center [377, 260] width 201 height 30
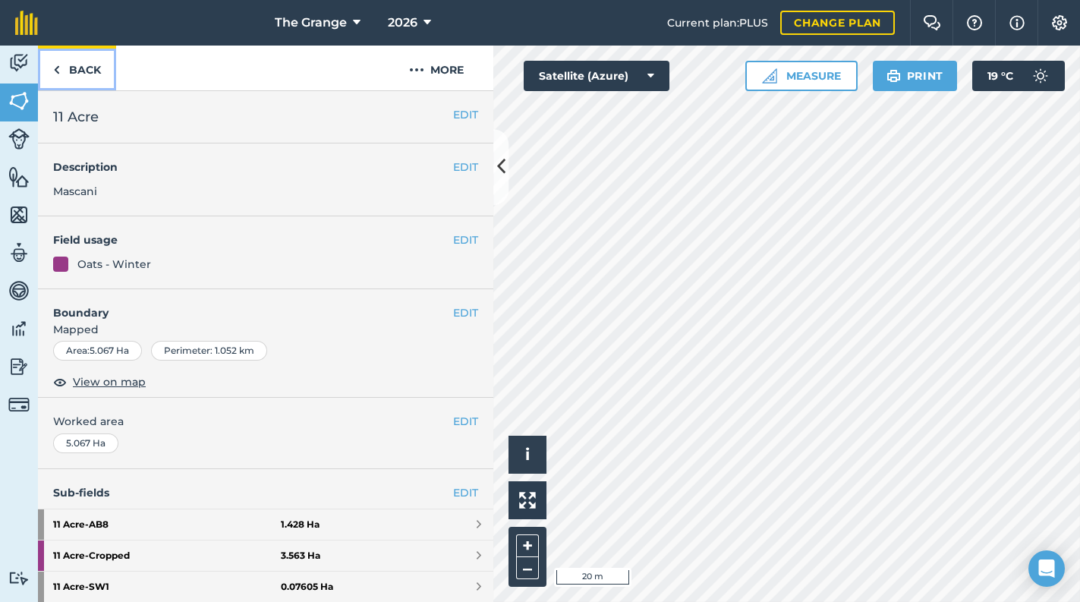
click at [65, 65] on link "Back" at bounding box center [77, 68] width 78 height 45
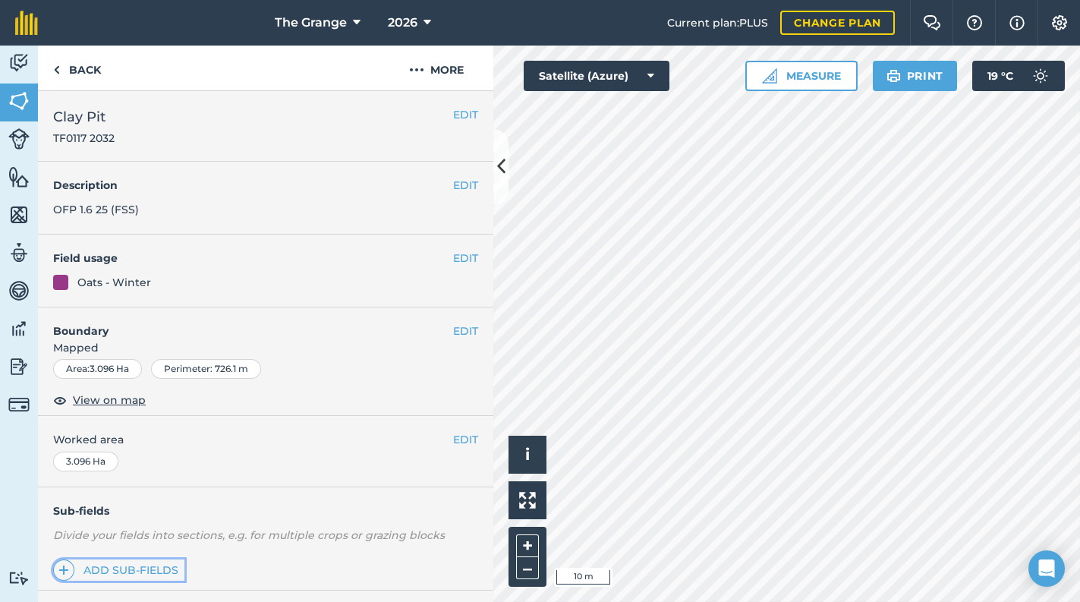
click at [110, 563] on link "Add sub-fields" at bounding box center [118, 569] width 131 height 21
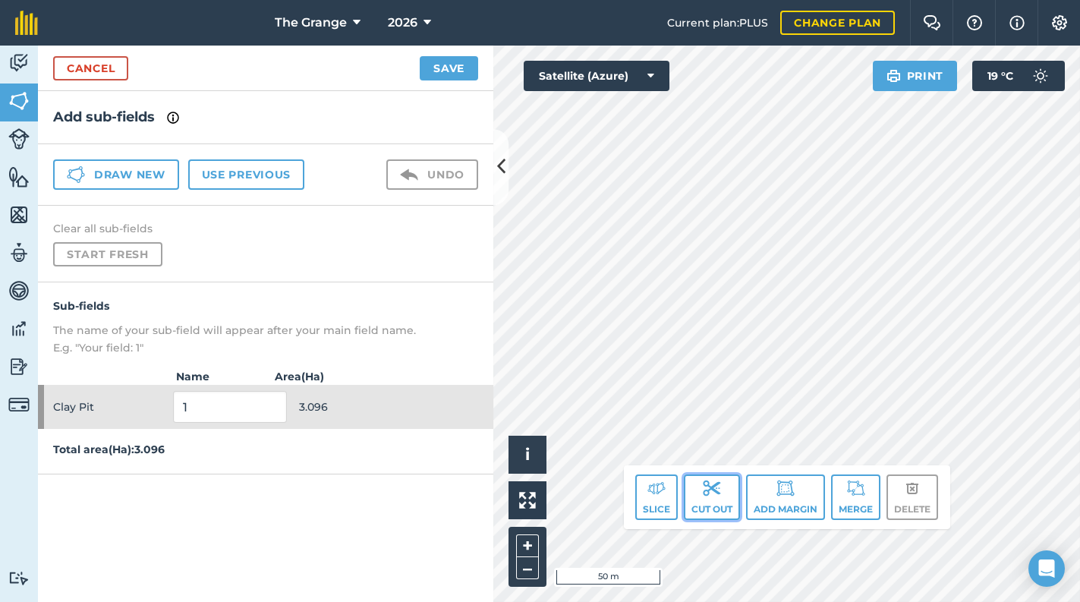
click at [727, 487] on button "Cut out" at bounding box center [712, 497] width 56 height 46
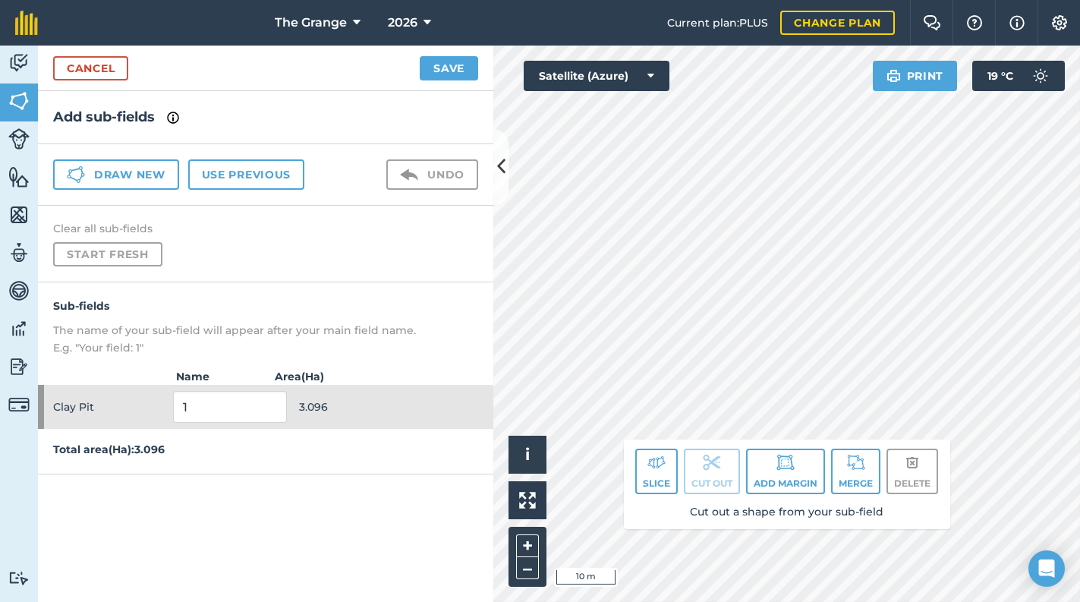
click at [782, 503] on div "Click to start drawing i © 2025 TomTom, Microsoft 10 m + – Satellite (Azure) Pr…" at bounding box center [786, 324] width 587 height 556
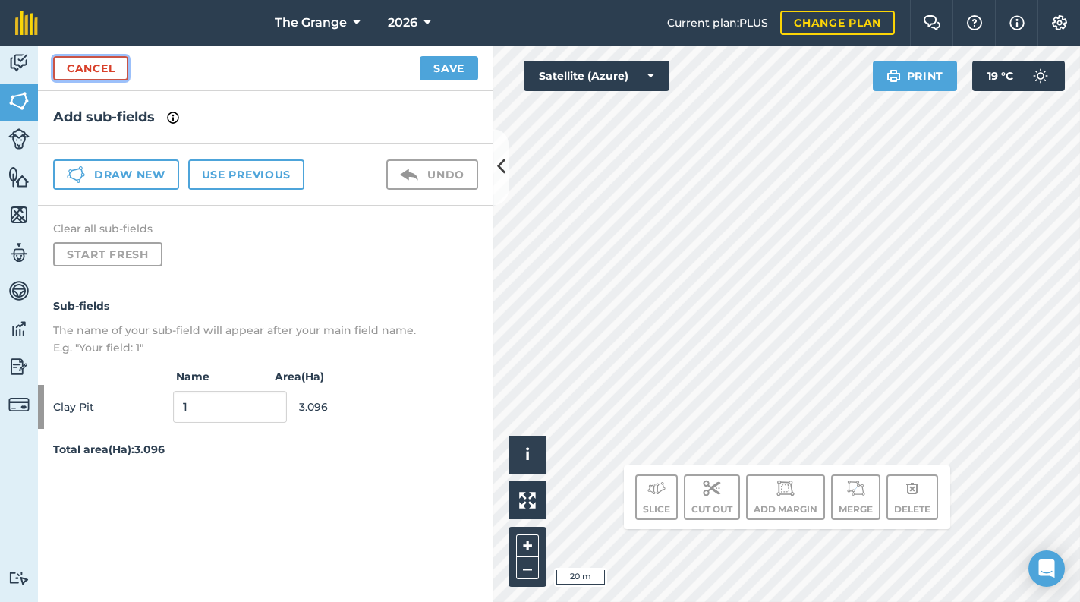
click at [103, 74] on link "Cancel" at bounding box center [90, 68] width 75 height 24
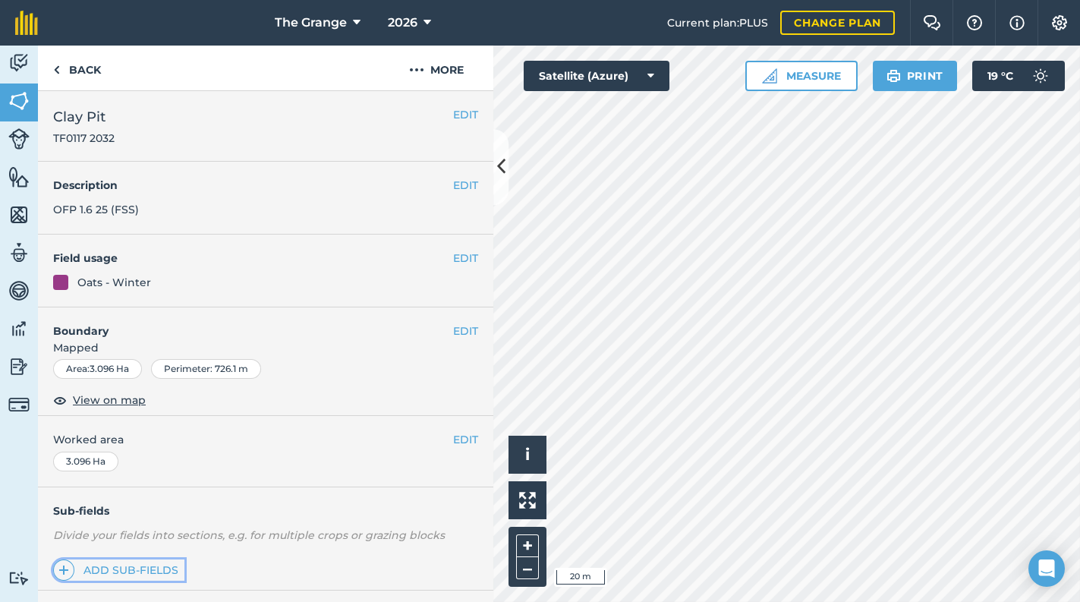
click at [118, 568] on link "Add sub-fields" at bounding box center [118, 569] width 131 height 21
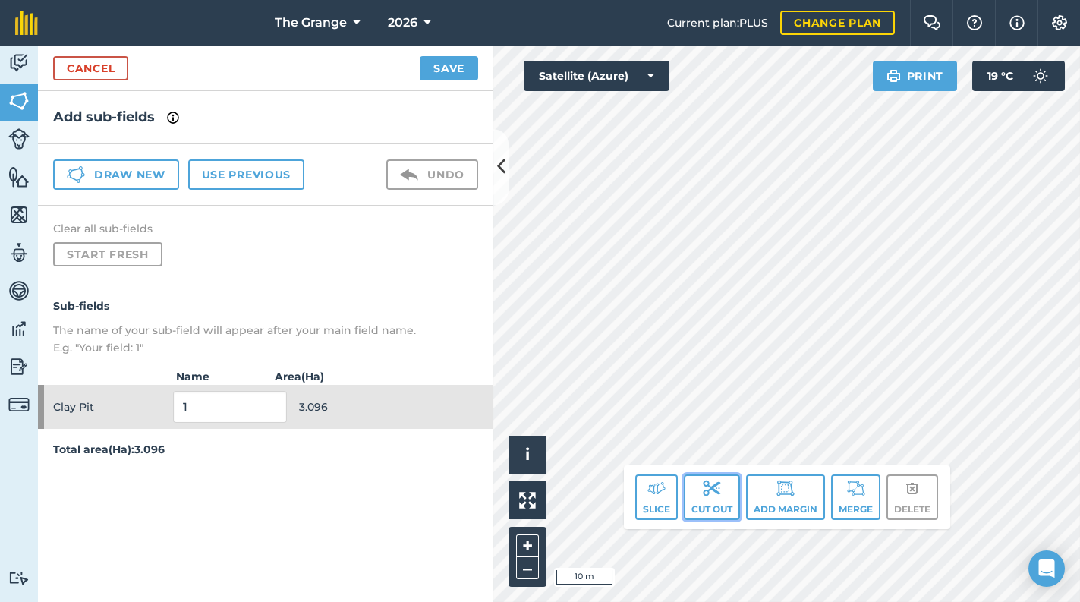
click at [695, 504] on button "Cut out" at bounding box center [712, 497] width 56 height 46
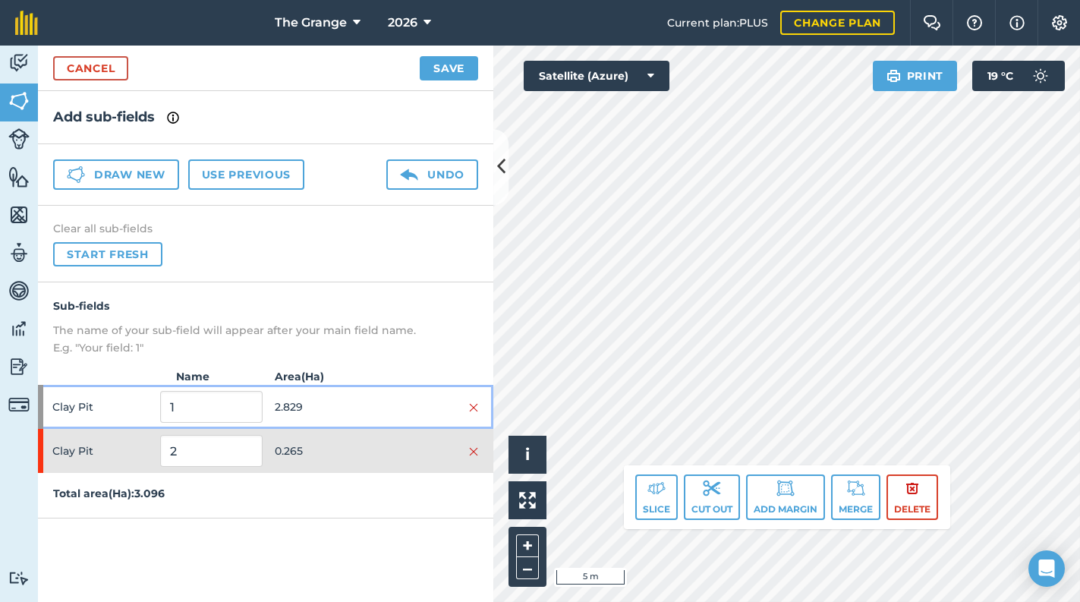
click at [331, 408] on span "2.829" at bounding box center [326, 406] width 102 height 29
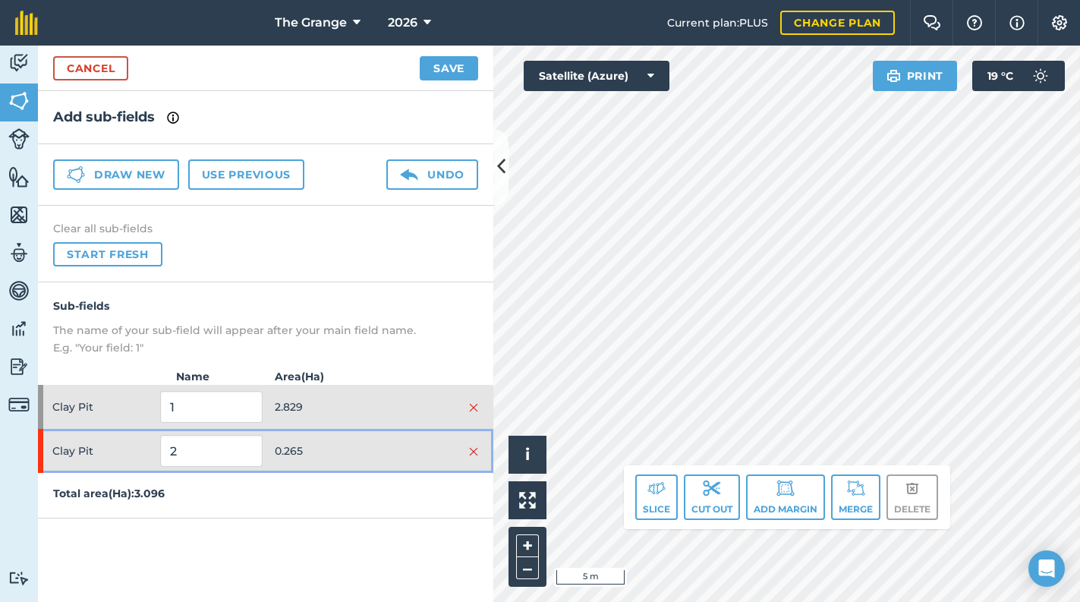
click at [320, 441] on span "0.265" at bounding box center [326, 451] width 102 height 29
click at [308, 443] on span "0.265" at bounding box center [326, 451] width 102 height 29
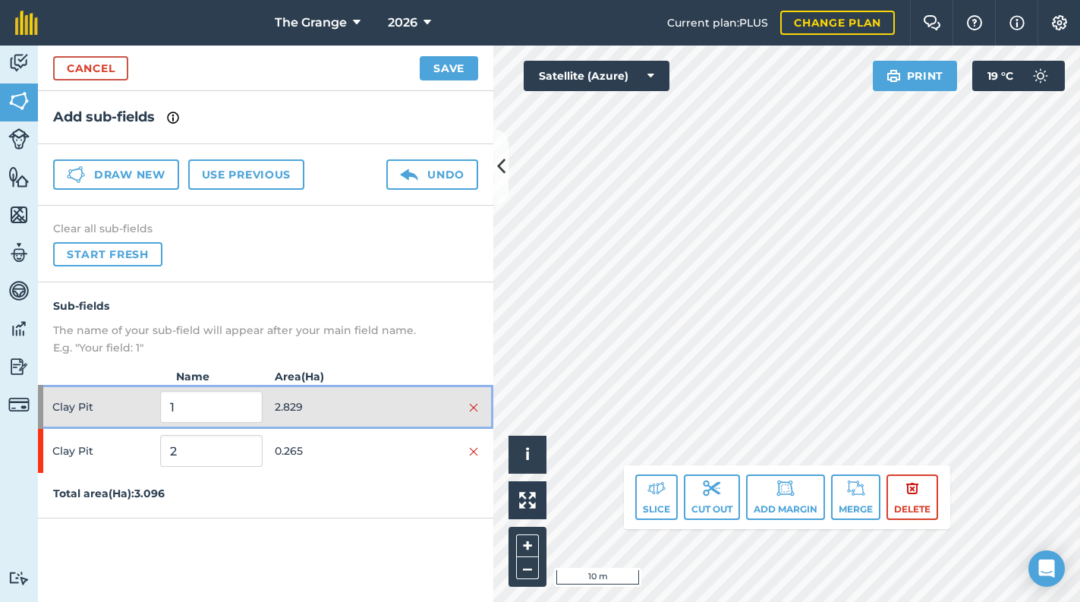
click at [368, 410] on span "2.829" at bounding box center [326, 406] width 102 height 29
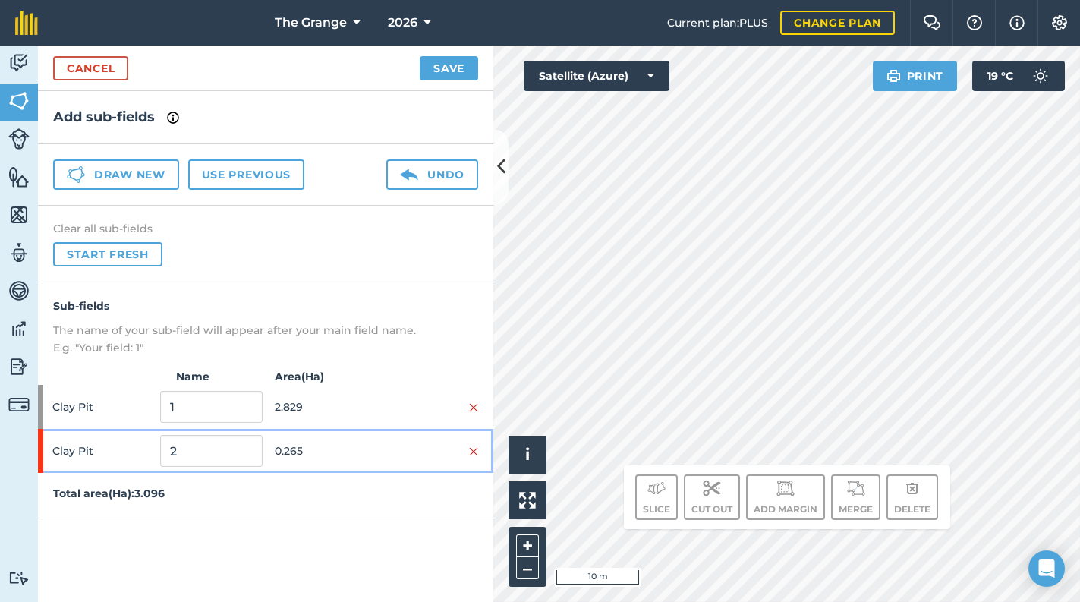
click at [352, 440] on span "0.265" at bounding box center [326, 451] width 102 height 29
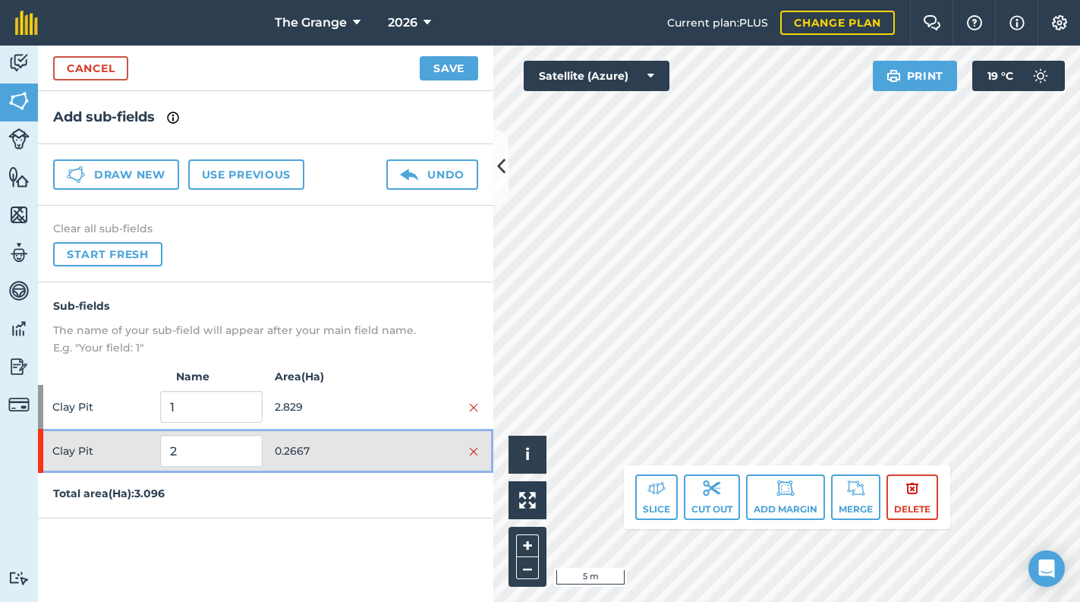
click at [304, 455] on span "0.2667" at bounding box center [326, 451] width 102 height 29
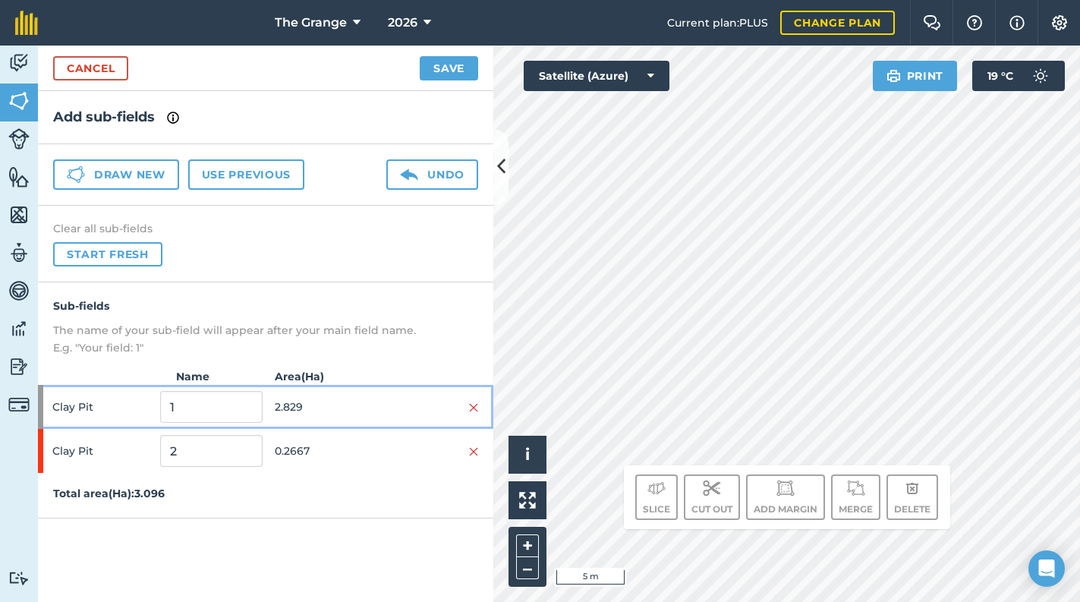
click at [333, 405] on span "2.829" at bounding box center [326, 406] width 102 height 29
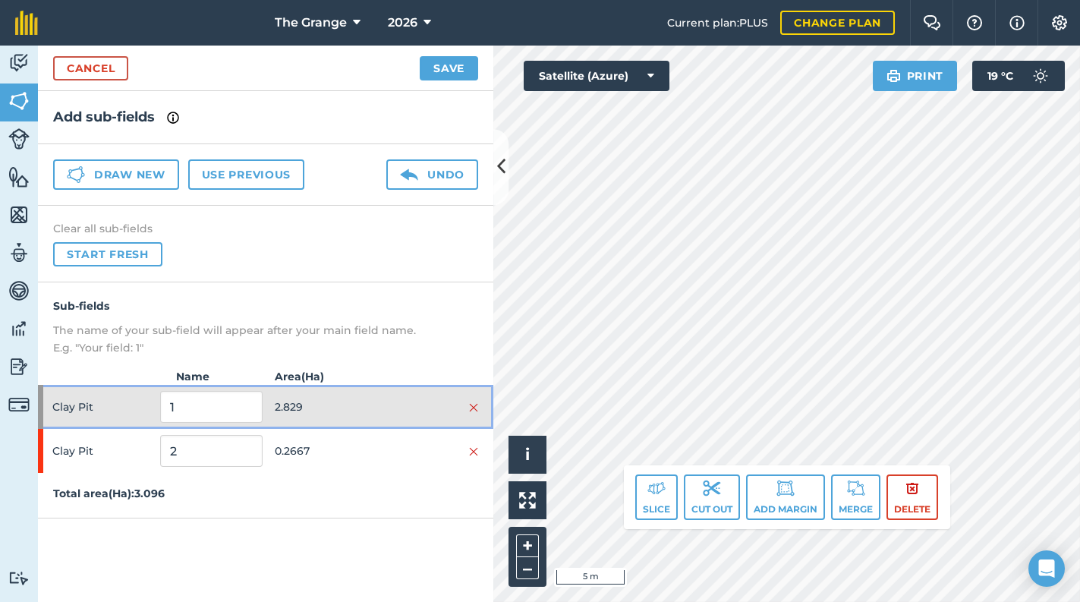
click at [408, 410] on div at bounding box center [428, 407] width 102 height 17
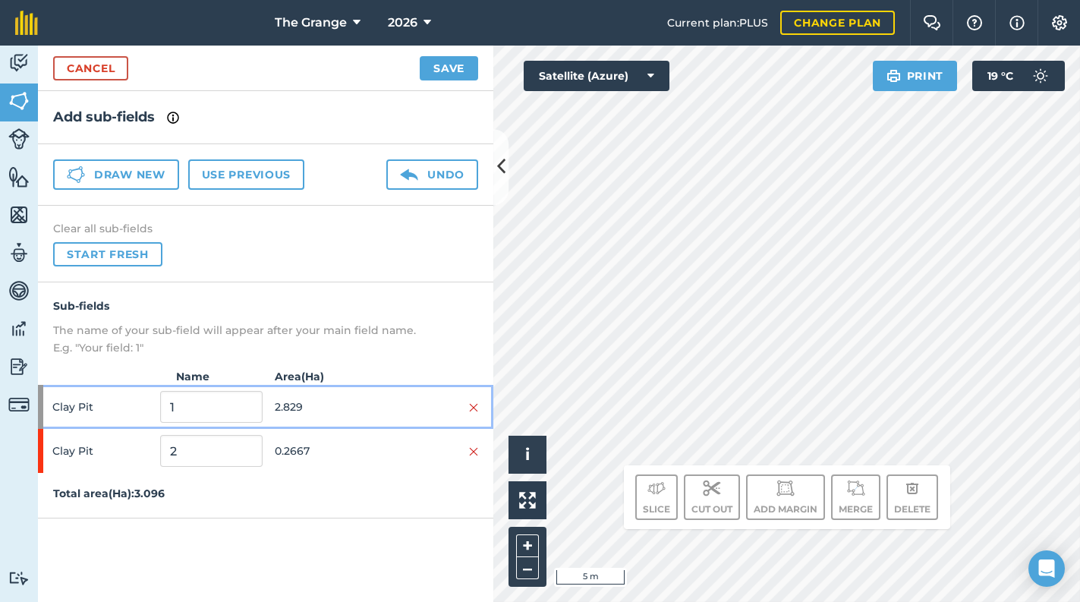
click at [383, 403] on div at bounding box center [428, 407] width 102 height 17
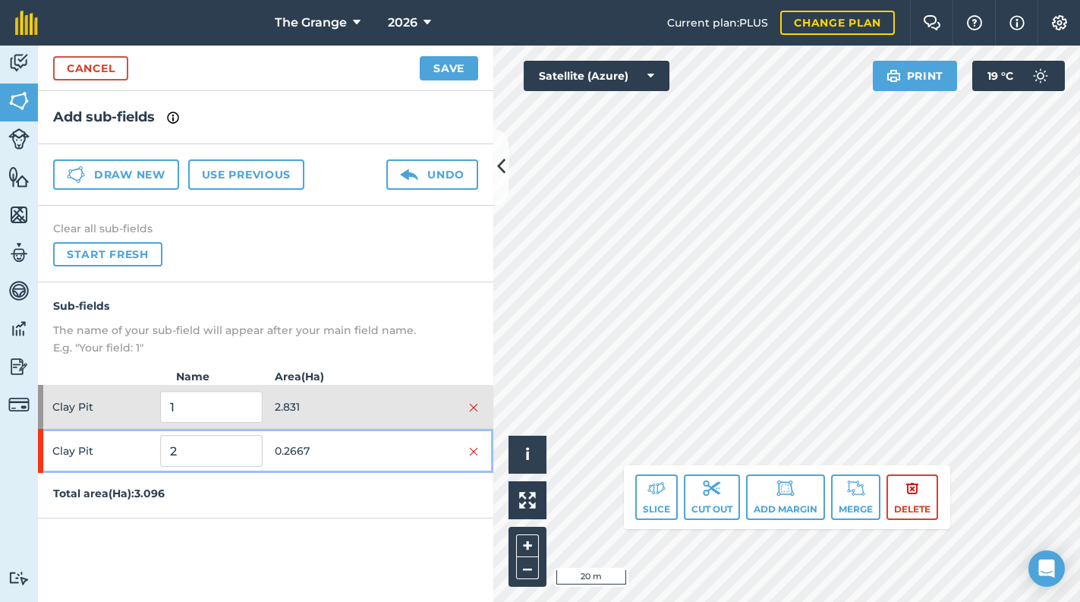
click at [186, 466] on div "2" at bounding box center [211, 451] width 102 height 44
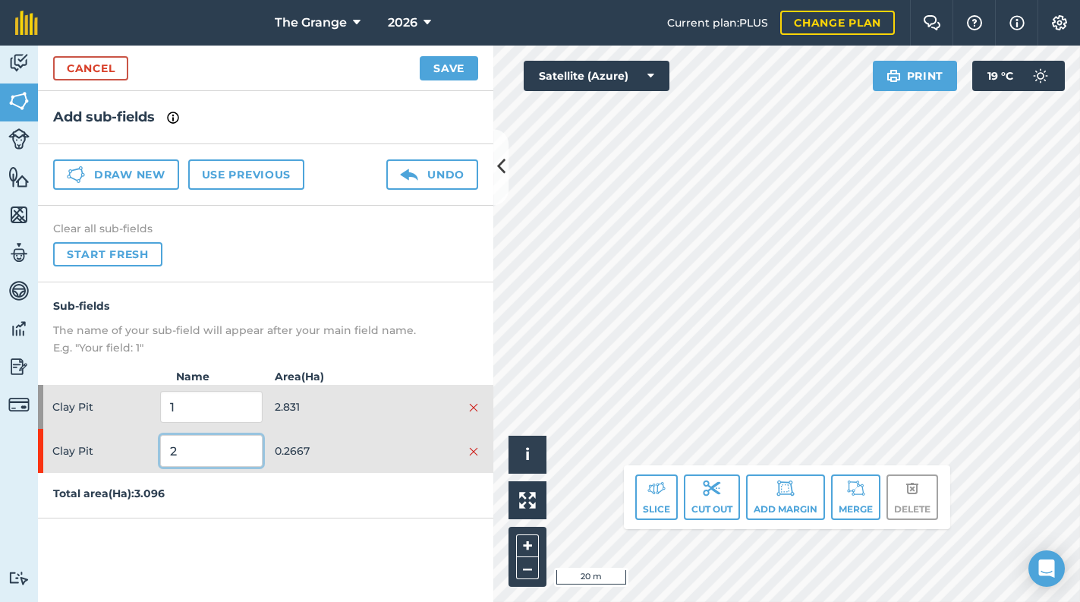
drag, startPoint x: 203, startPoint y: 454, endPoint x: 199, endPoint y: 398, distance: 56.3
click at [147, 449] on div "Clay Pit 2 0.2667" at bounding box center [265, 451] width 455 height 44
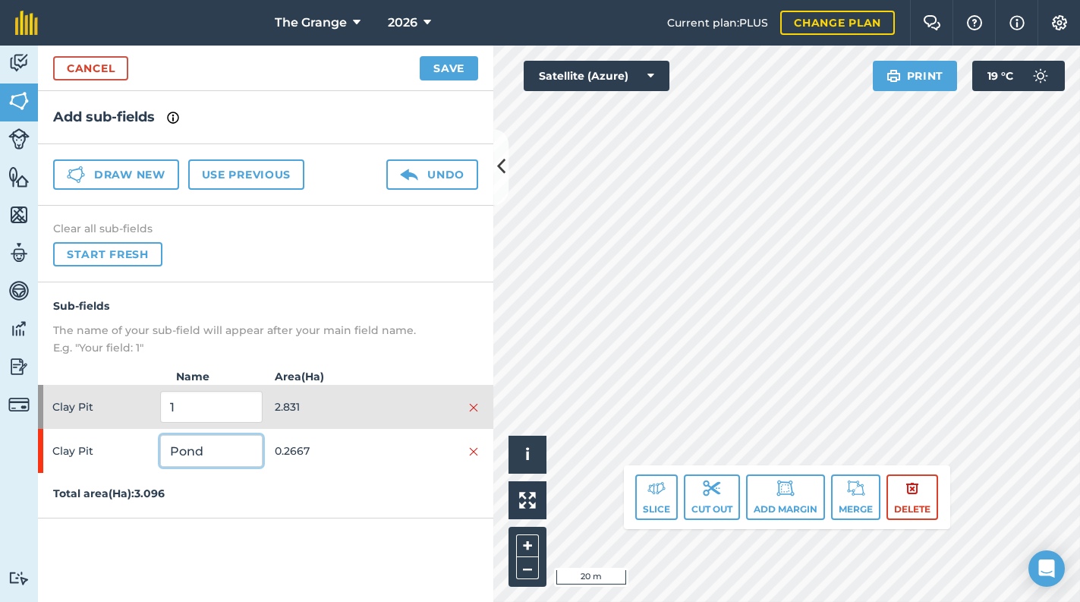
type input "Pond"
drag, startPoint x: 192, startPoint y: 413, endPoint x: 129, endPoint y: 424, distance: 63.9
click at [129, 424] on div "Clay Pit 1 2.831" at bounding box center [265, 407] width 455 height 44
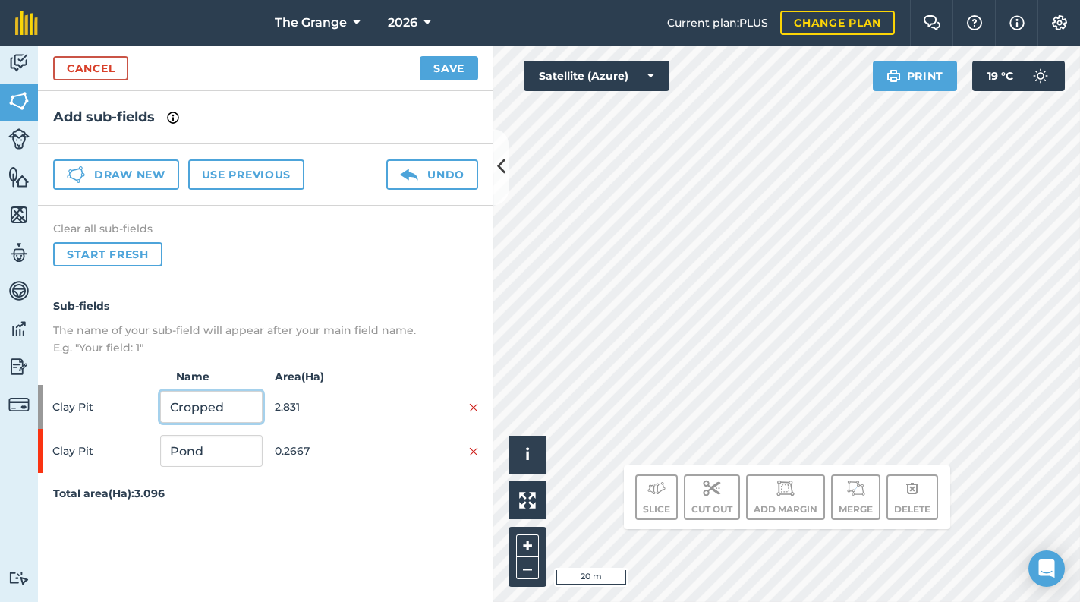
type input "Cropped"
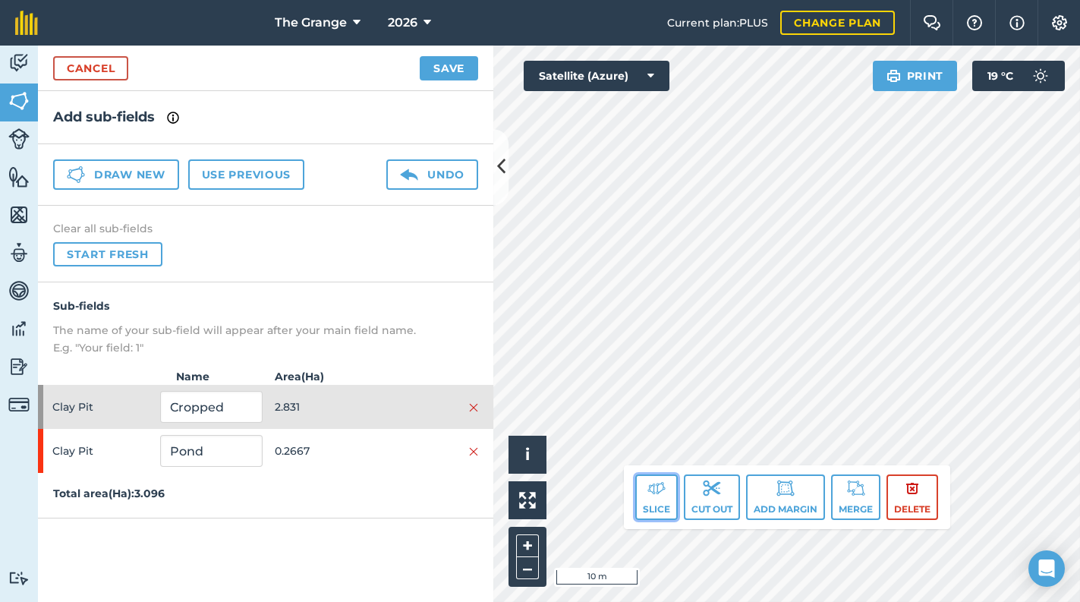
click at [667, 500] on button "Slice" at bounding box center [656, 497] width 43 height 46
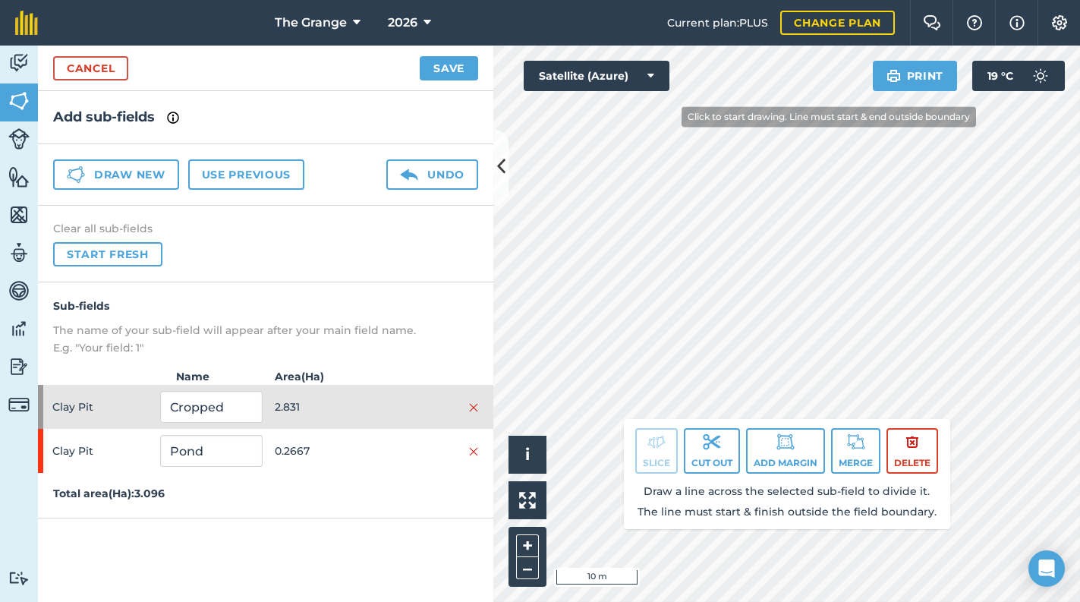
click at [661, 88] on div "Click to start drawing. Line must start & end outside boundary i © 2025 TomTom,…" at bounding box center [786, 324] width 587 height 556
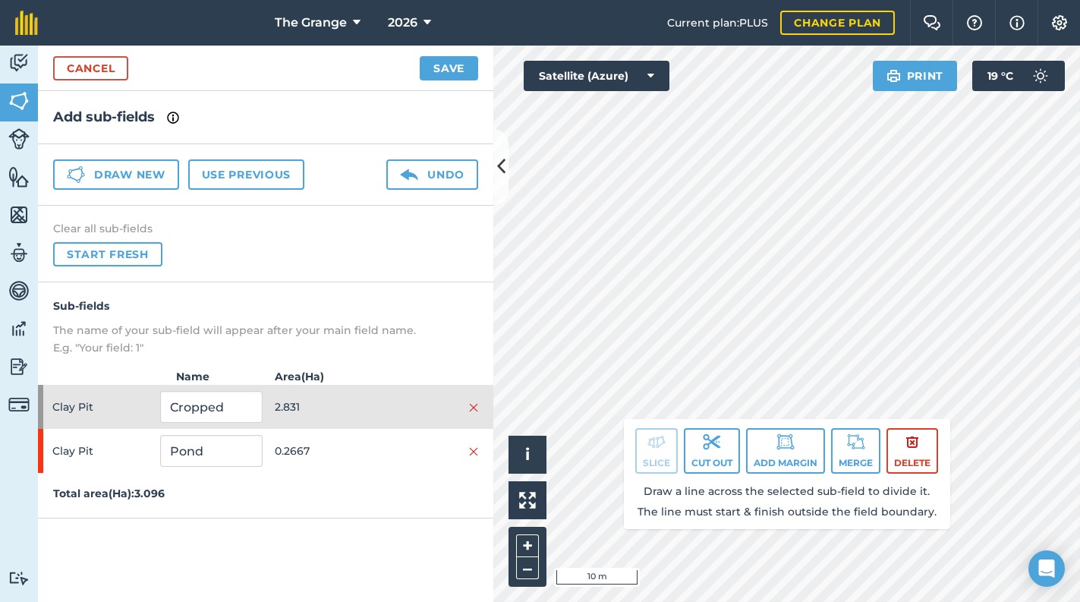
click at [723, 0] on html "The Grange 2026 Current plan : PLUS Change plan Farm Chat Help Info Settings Th…" at bounding box center [540, 301] width 1080 height 602
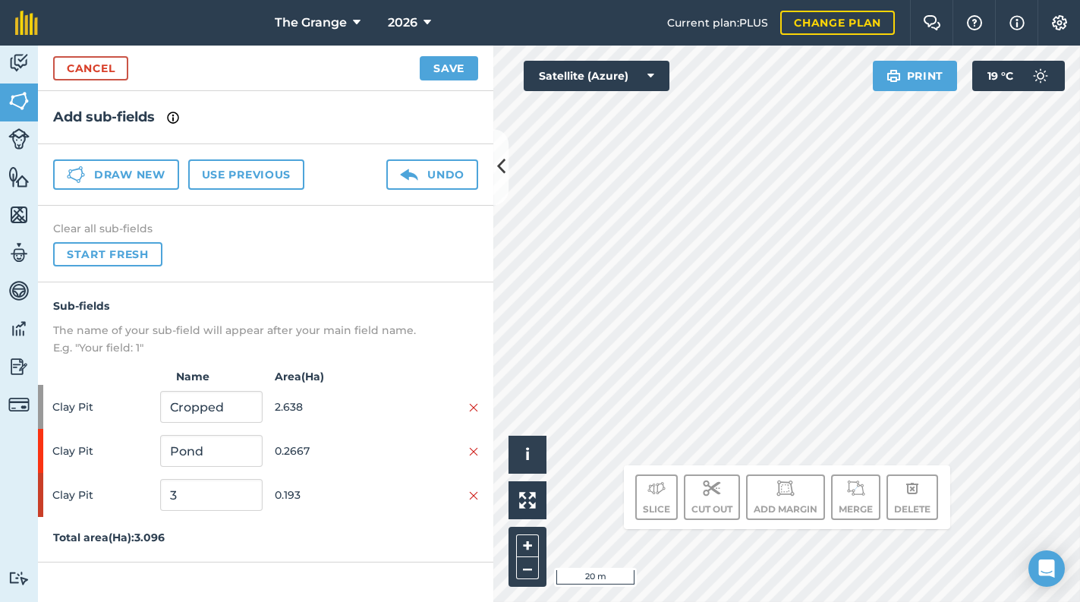
click at [214, 359] on div "Activity Fields Livestock Features Maps Team Vehicles Data Reporting Billing Tu…" at bounding box center [540, 324] width 1080 height 556
drag, startPoint x: 219, startPoint y: 493, endPoint x: 128, endPoint y: 484, distance: 90.9
click at [129, 490] on div "Clay Pit 3 0.193" at bounding box center [265, 495] width 455 height 44
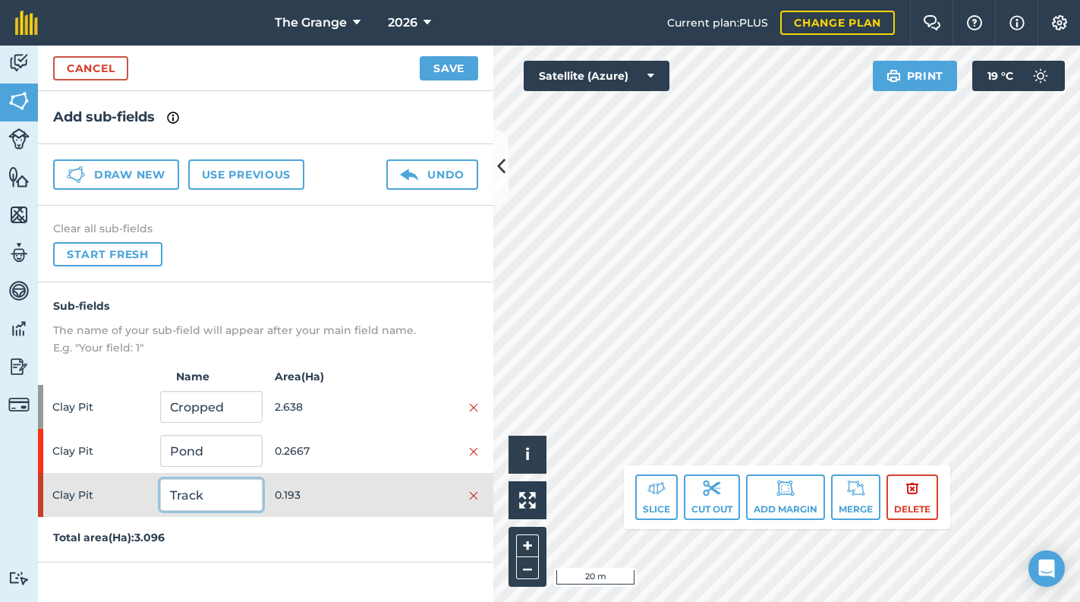
type input "Track"
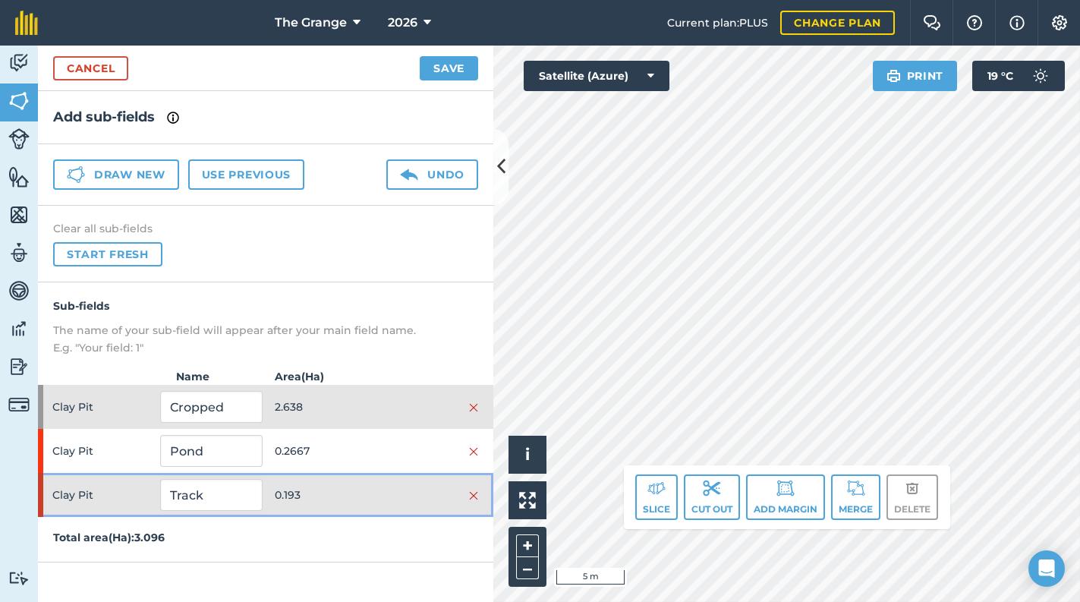
click at [292, 495] on span "0.193" at bounding box center [326, 495] width 102 height 29
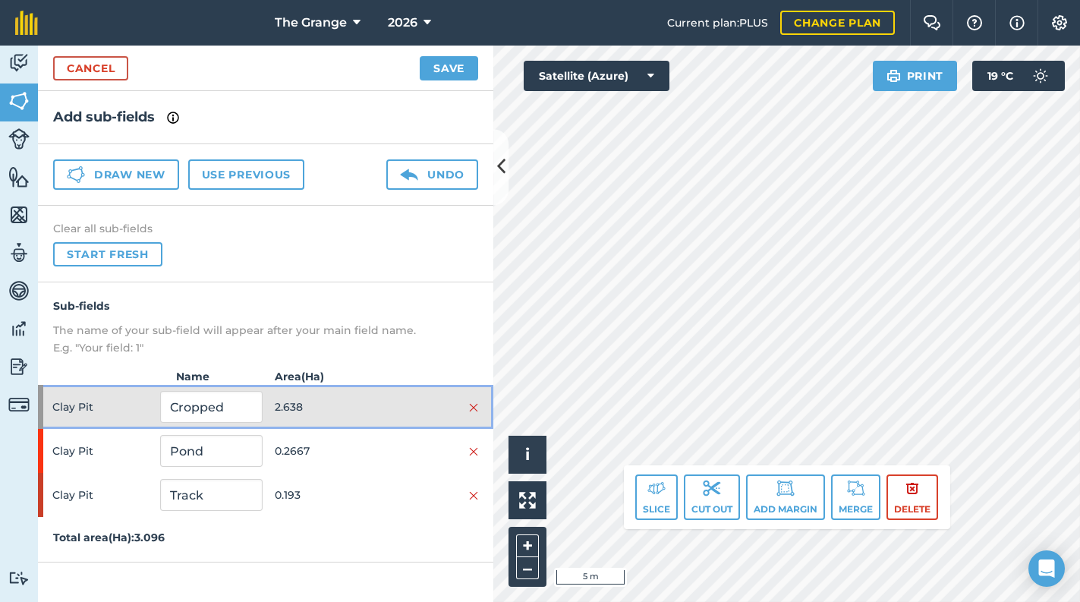
click at [307, 401] on span "2.638" at bounding box center [326, 406] width 102 height 29
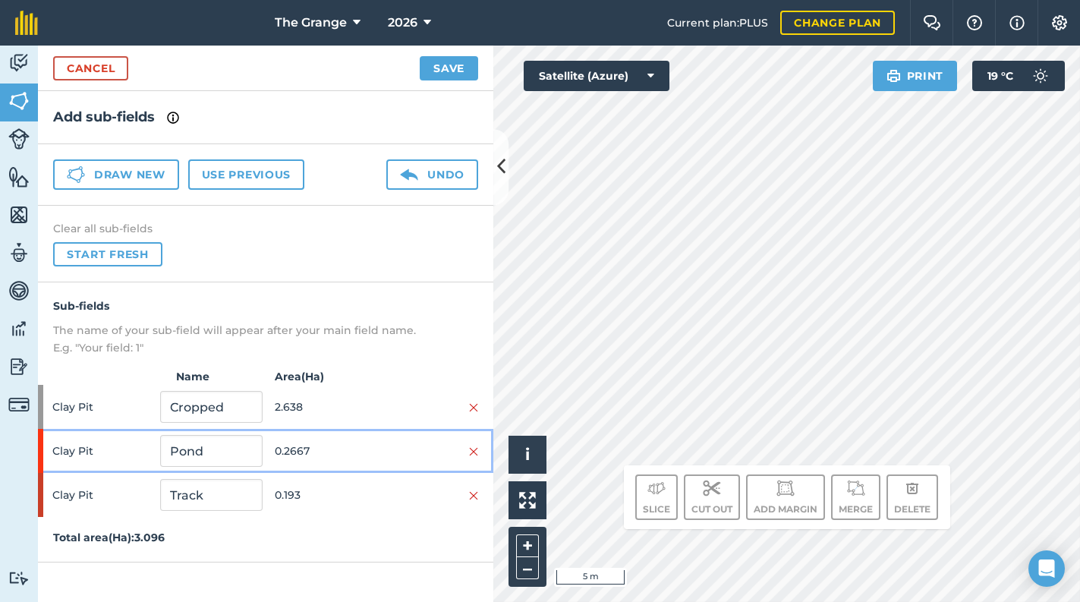
click at [320, 446] on span "0.2667" at bounding box center [326, 451] width 102 height 29
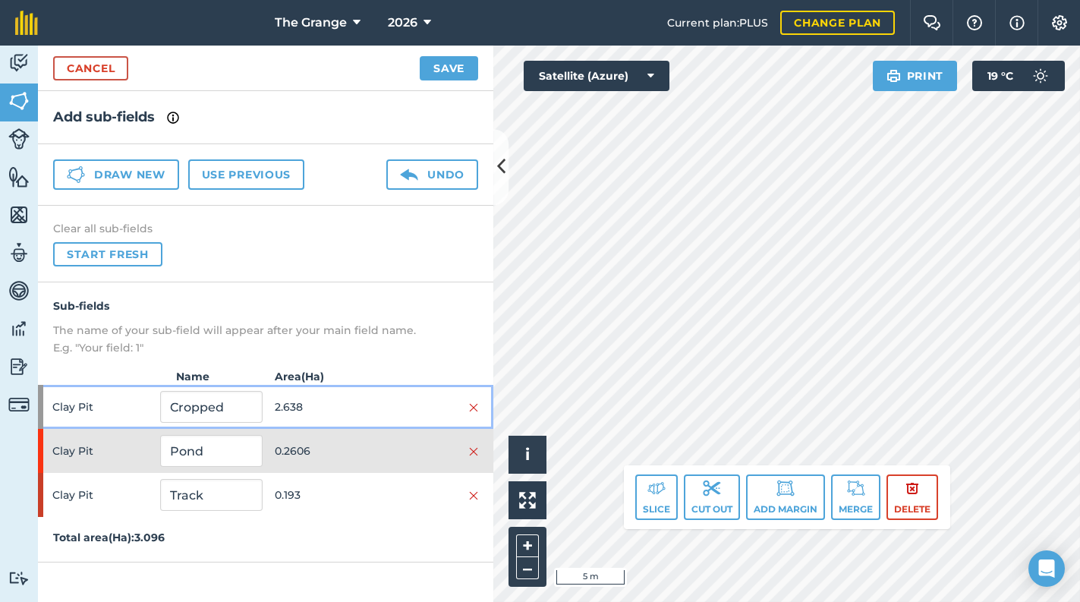
click at [293, 399] on span "2.638" at bounding box center [326, 406] width 102 height 29
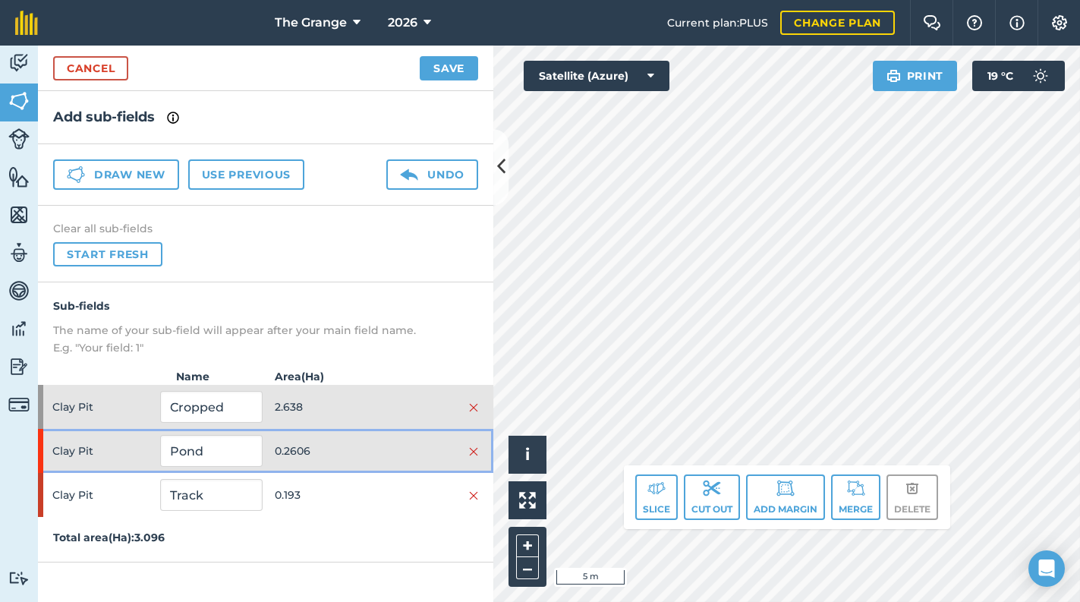
click at [400, 443] on div at bounding box center [428, 451] width 102 height 17
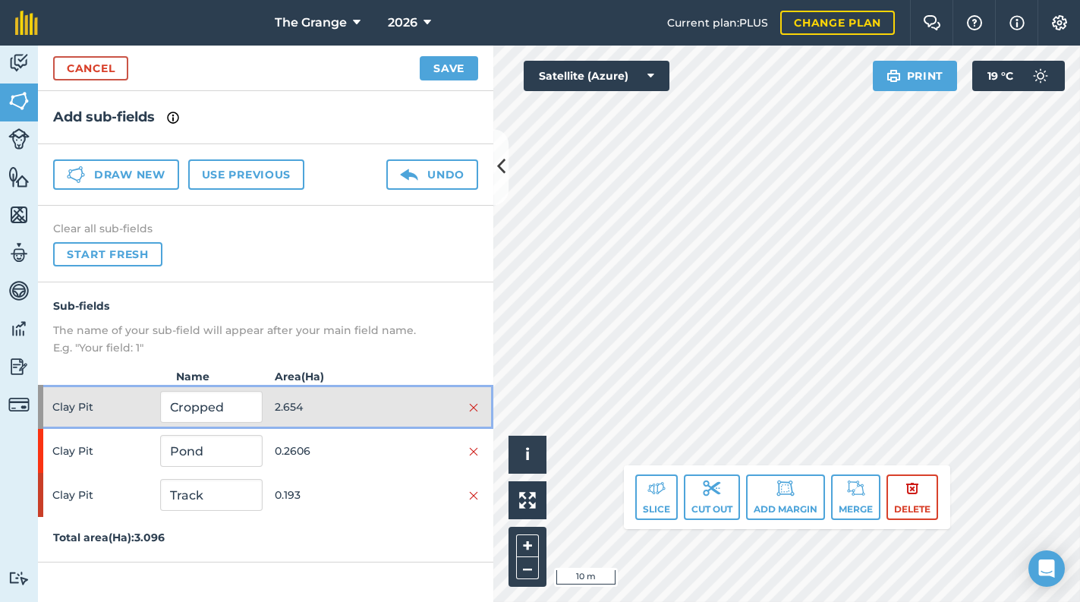
click at [380, 413] on div at bounding box center [428, 407] width 102 height 17
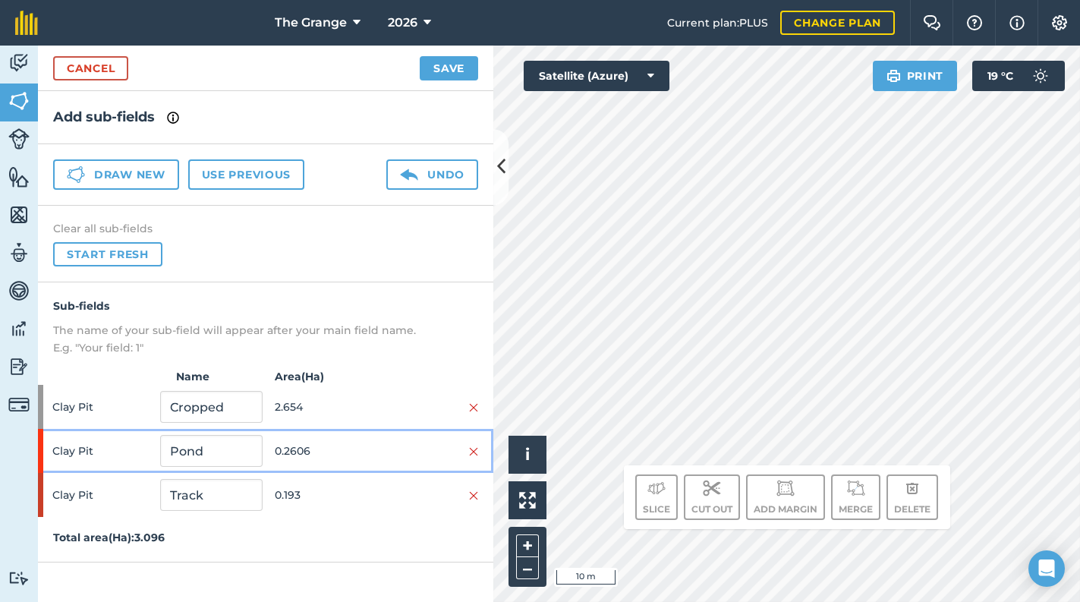
click at [381, 449] on div at bounding box center [428, 451] width 102 height 17
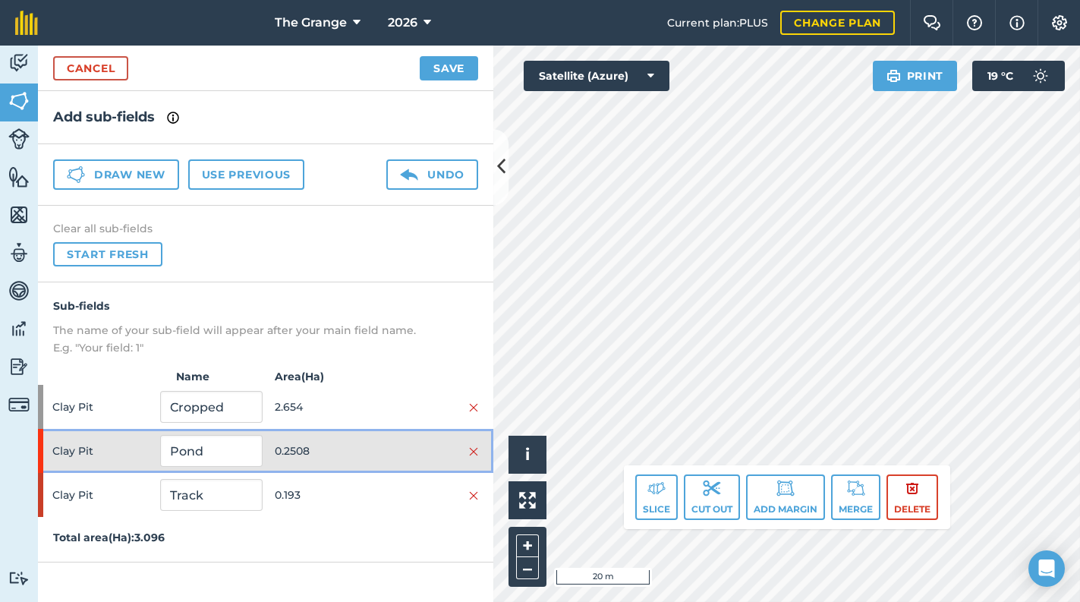
click at [326, 454] on span "0.2508" at bounding box center [326, 451] width 102 height 29
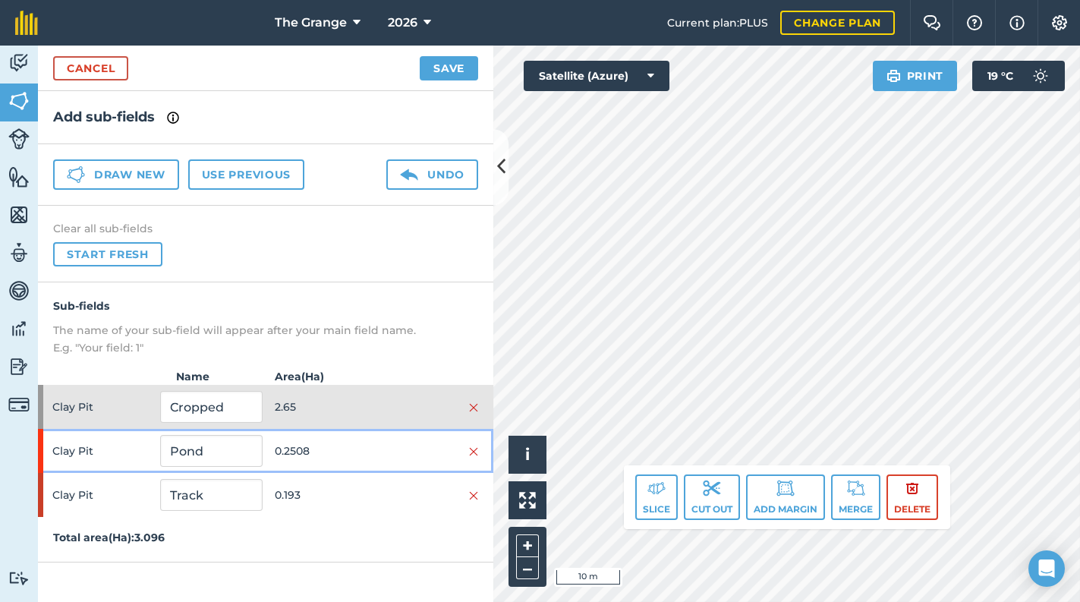
click at [337, 447] on span "0.2508" at bounding box center [326, 451] width 102 height 29
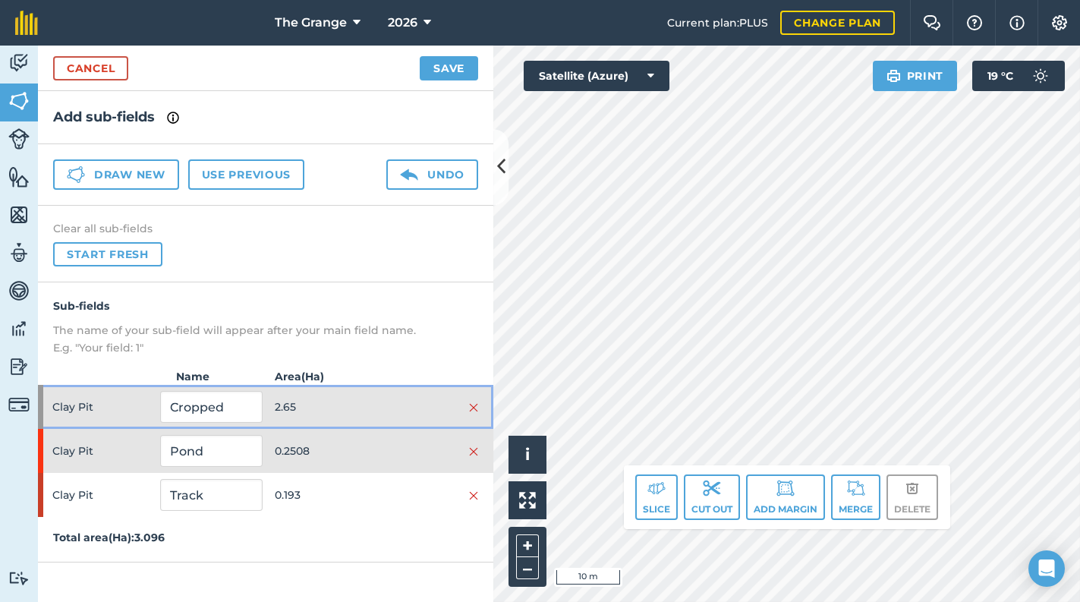
click at [367, 403] on span "2.65" at bounding box center [326, 406] width 102 height 29
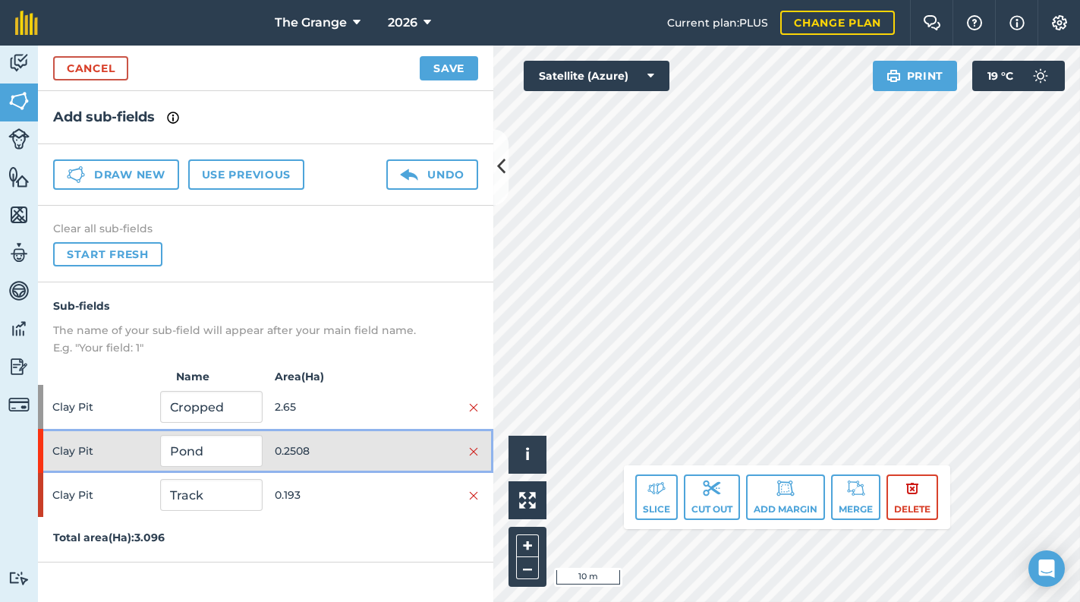
click at [356, 438] on span "0.2508" at bounding box center [326, 451] width 102 height 29
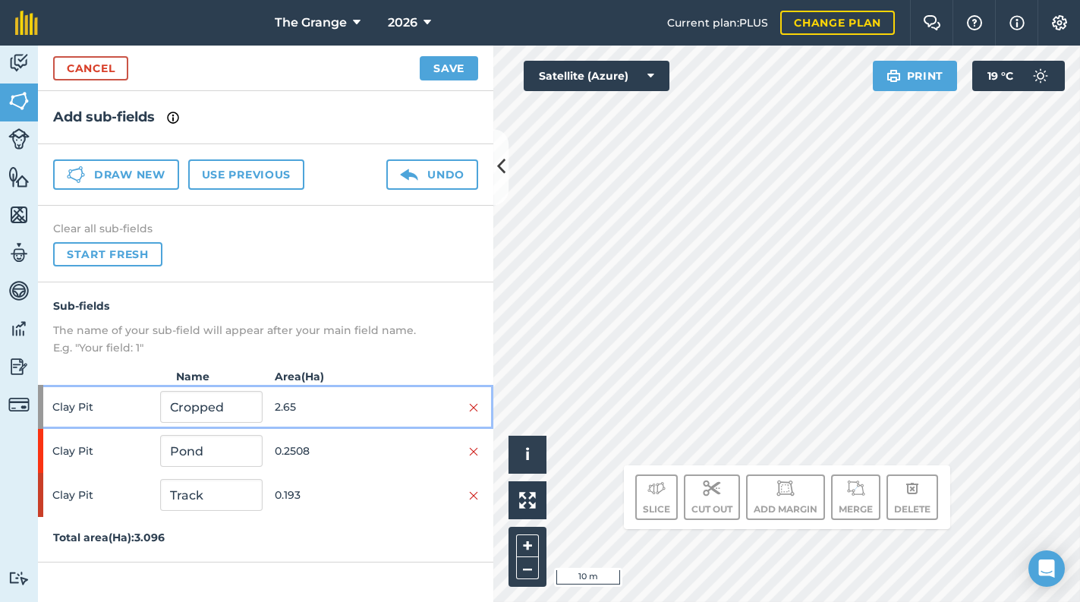
click at [379, 403] on div at bounding box center [428, 407] width 102 height 17
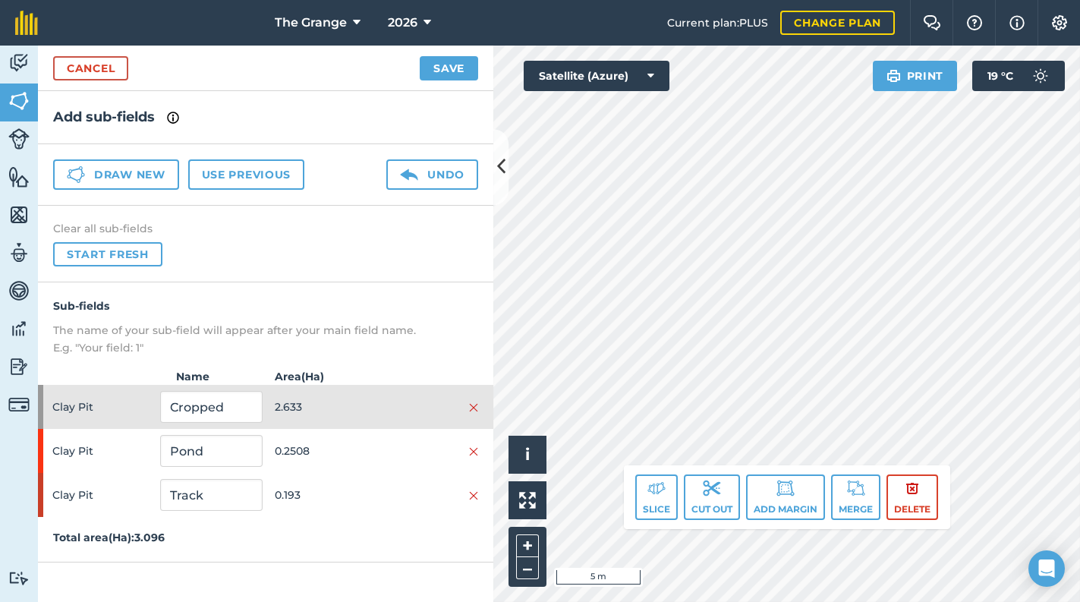
click at [395, 308] on h4 "Sub-fields" at bounding box center [265, 306] width 425 height 17
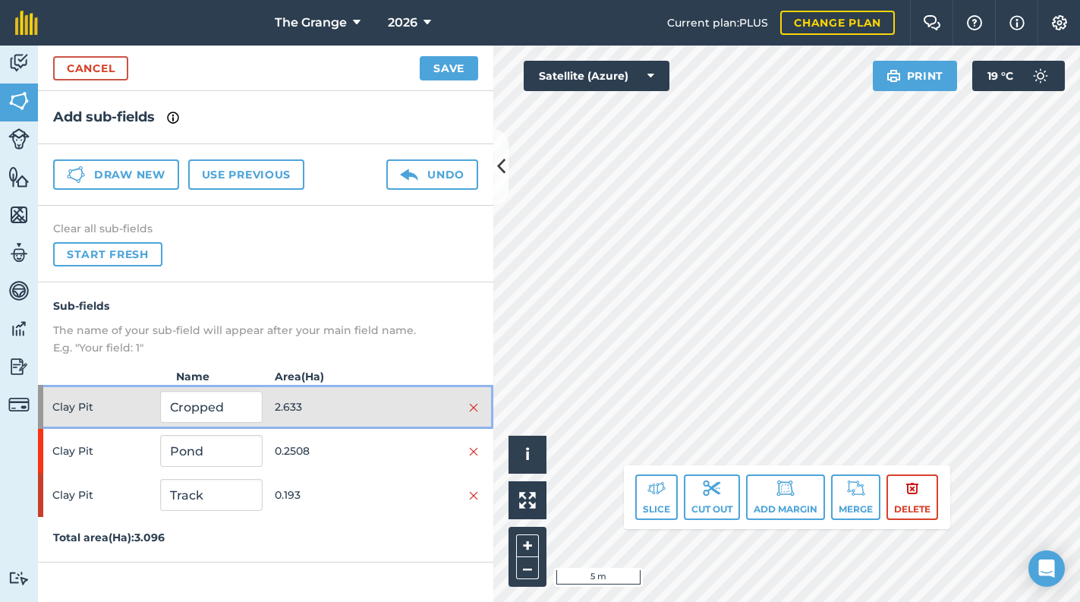
click at [326, 399] on span "2.633" at bounding box center [326, 406] width 102 height 29
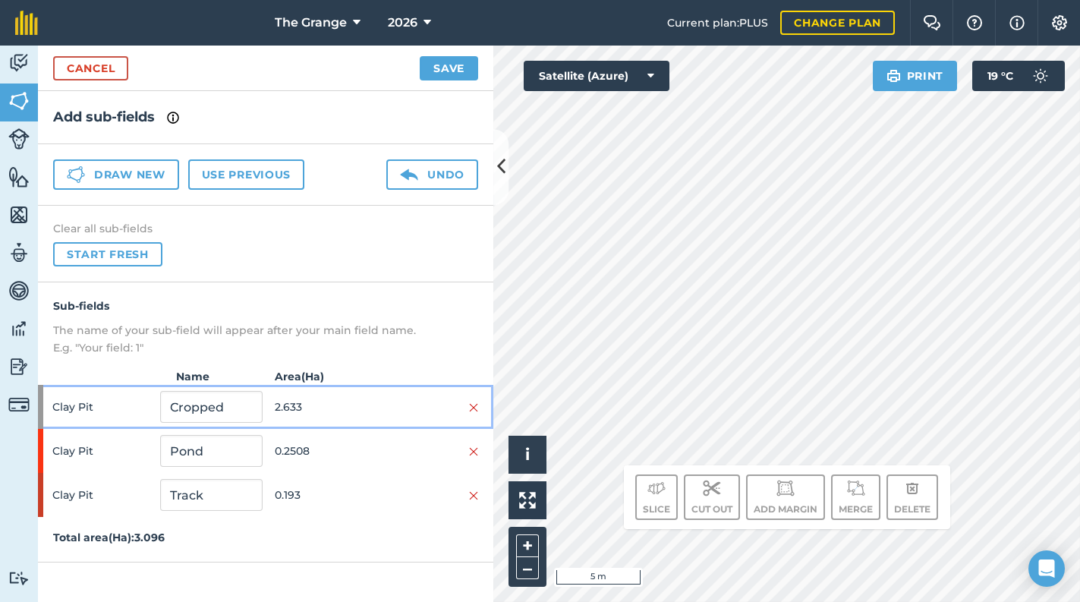
click at [303, 411] on span "2.633" at bounding box center [326, 406] width 102 height 29
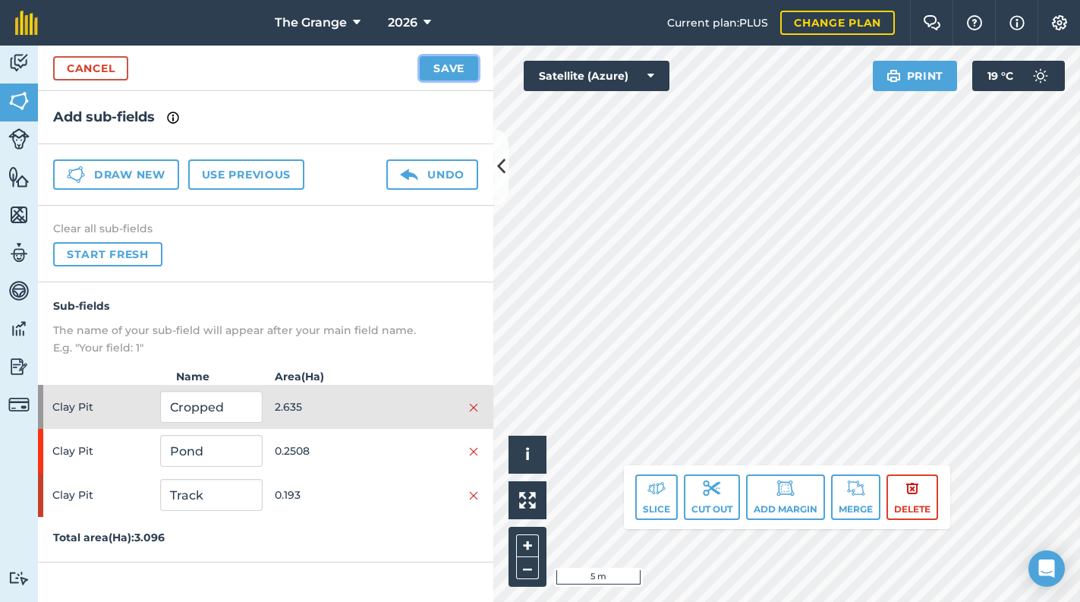
click at [465, 64] on button "Save" at bounding box center [449, 68] width 58 height 24
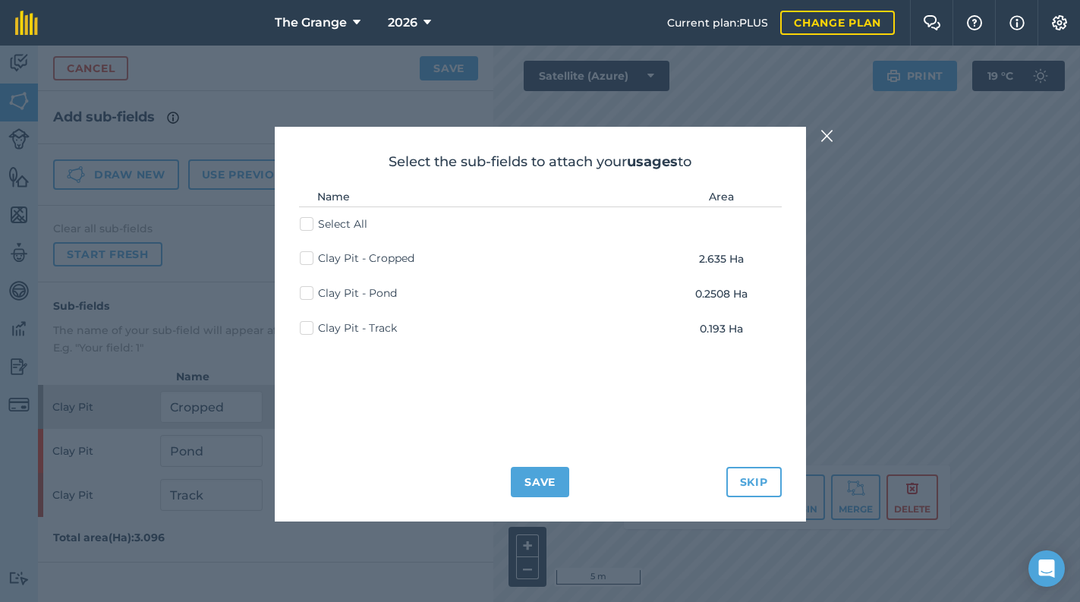
click at [368, 251] on label "Clay Pit - Cropped" at bounding box center [357, 259] width 115 height 16
click at [310, 251] on input "Clay Pit - Cropped" at bounding box center [305, 256] width 10 height 10
checkbox input "true"
click at [532, 469] on button "Save" at bounding box center [540, 482] width 58 height 30
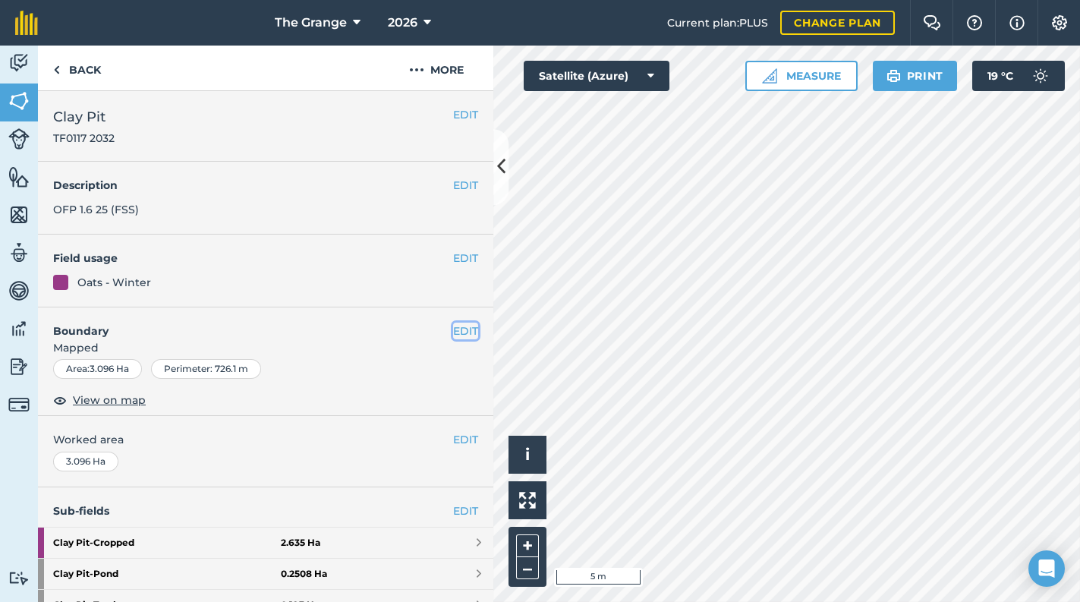
click at [453, 329] on button "EDIT" at bounding box center [465, 331] width 25 height 17
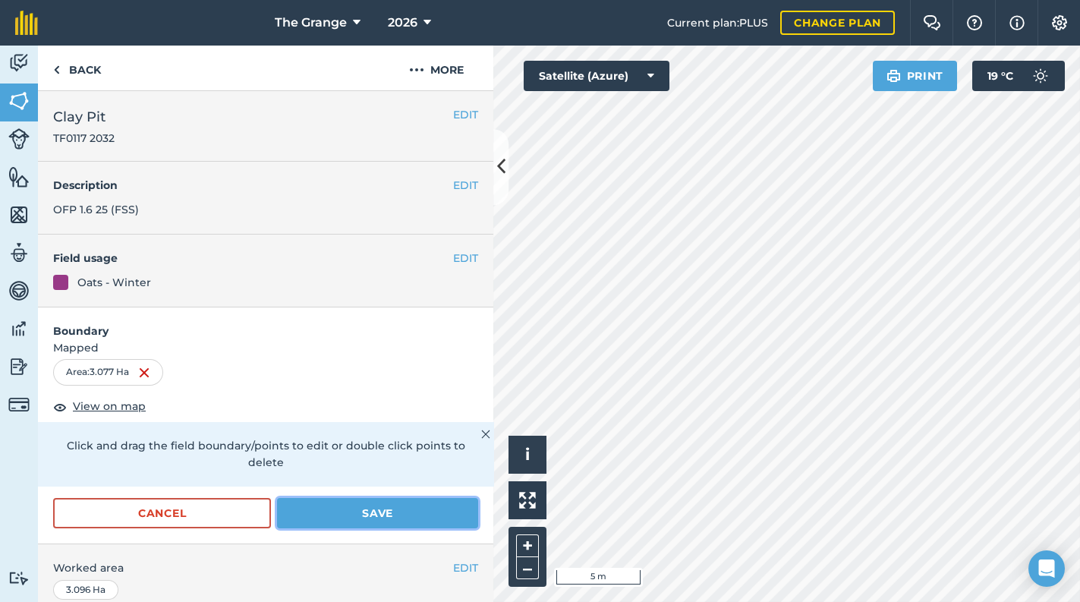
click at [358, 515] on button "Save" at bounding box center [377, 513] width 201 height 30
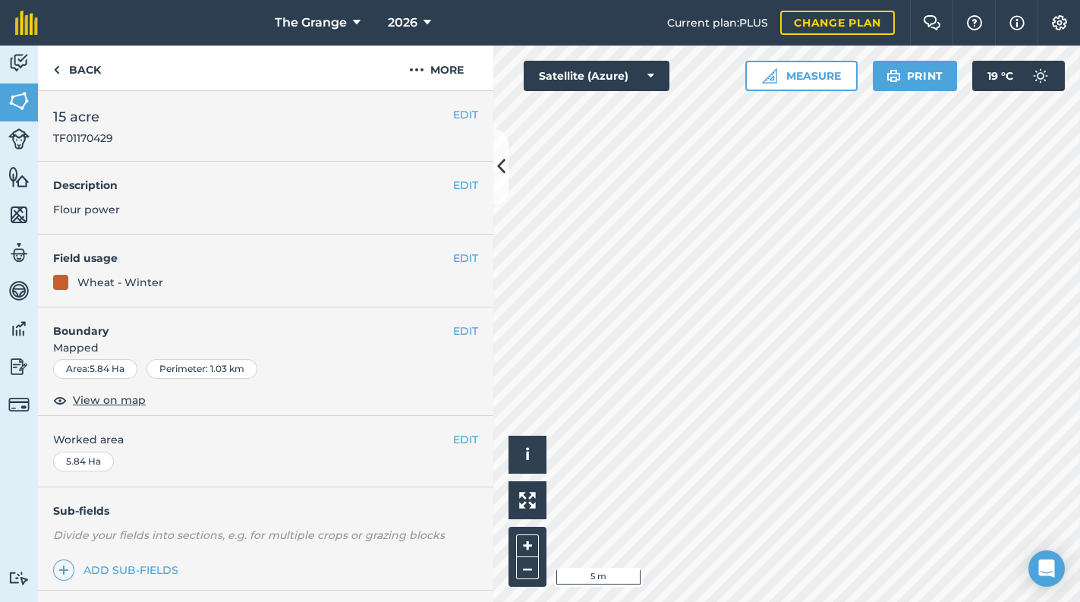
click at [470, 330] on div "EDIT Boundary Mapped Area : 5.84 Ha Perimeter : 1.03 km View on map" at bounding box center [265, 361] width 455 height 109
click at [458, 333] on button "EDIT" at bounding box center [465, 331] width 25 height 17
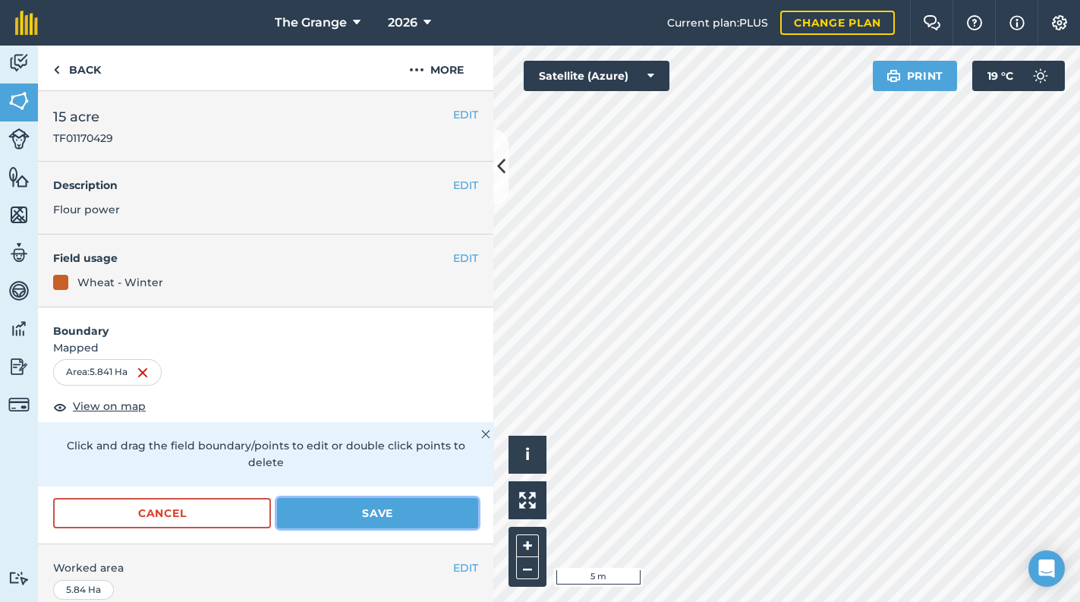
click at [370, 527] on button "Save" at bounding box center [377, 513] width 201 height 30
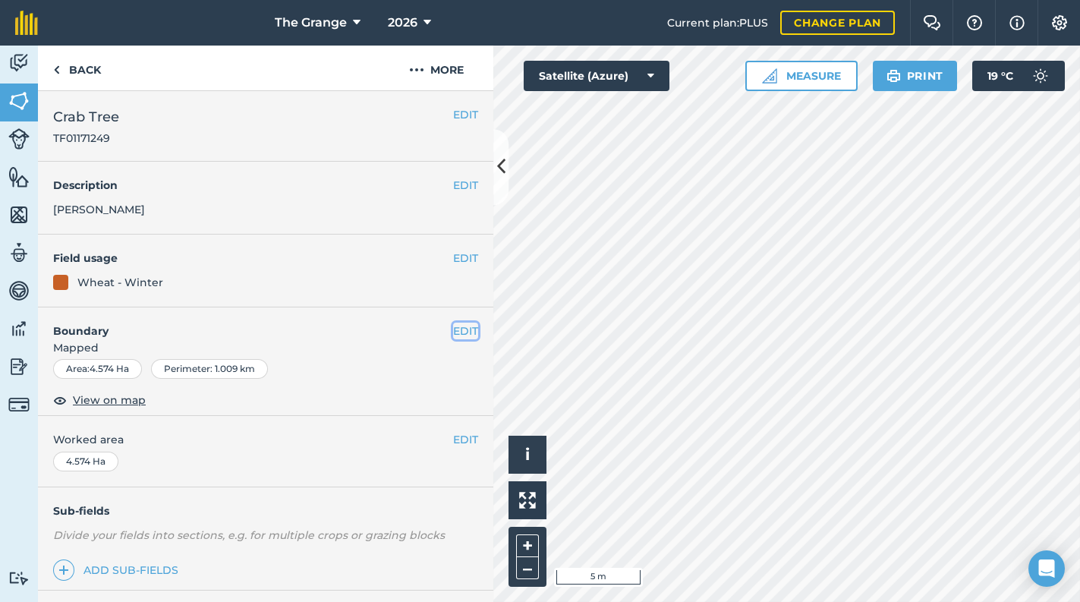
click at [459, 335] on button "EDIT" at bounding box center [465, 331] width 25 height 17
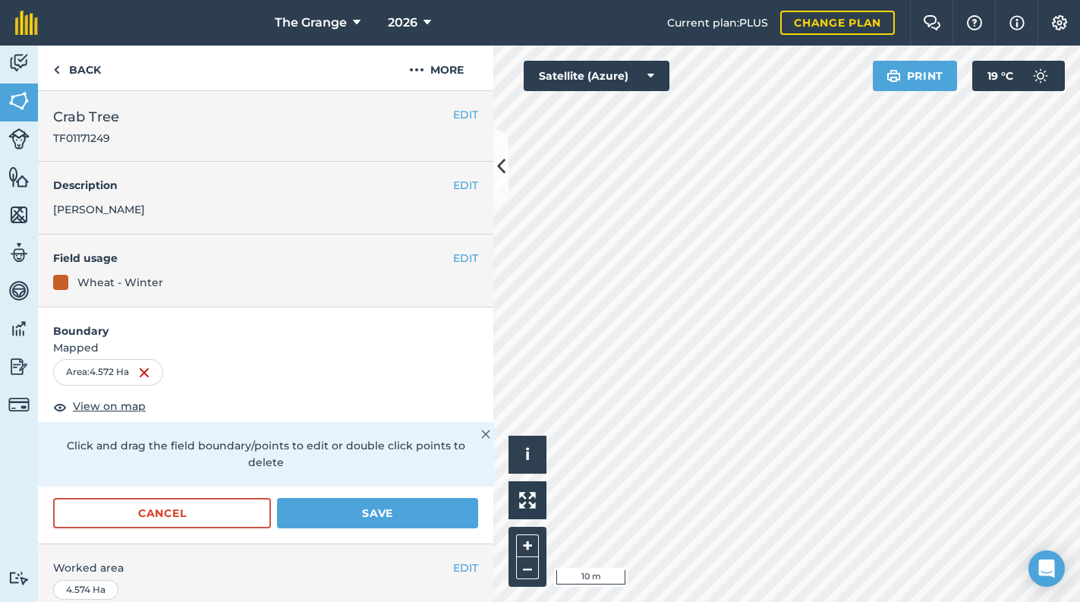
click at [450, 411] on div "Activity Fields Livestock Features Maps Team Vehicles Data Reporting Billing Tu…" at bounding box center [540, 324] width 1080 height 556
click at [325, 518] on button "Save" at bounding box center [377, 513] width 201 height 30
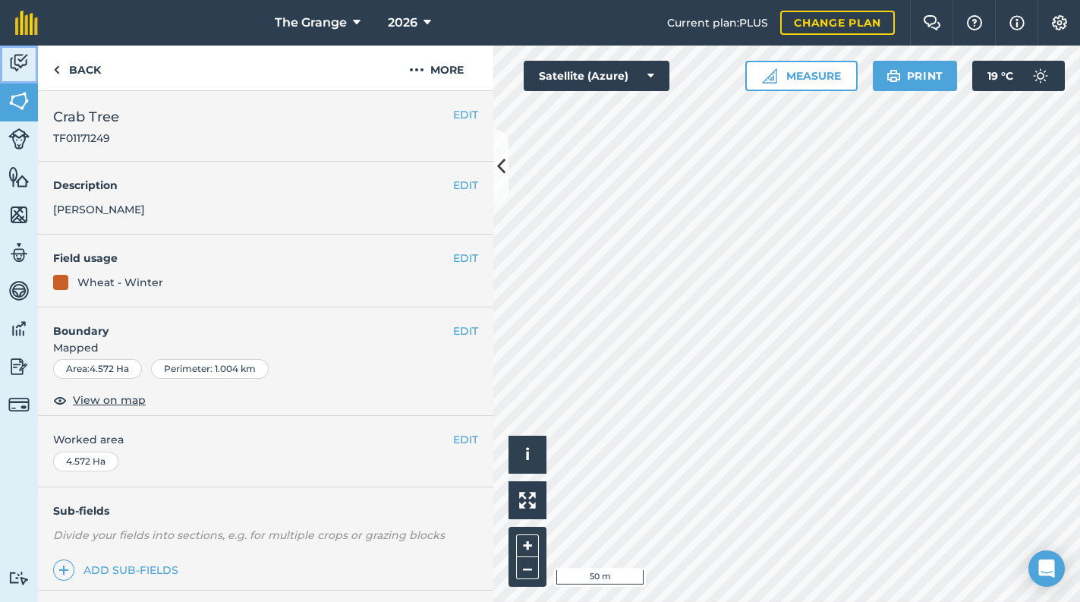
click at [11, 61] on img at bounding box center [18, 63] width 21 height 23
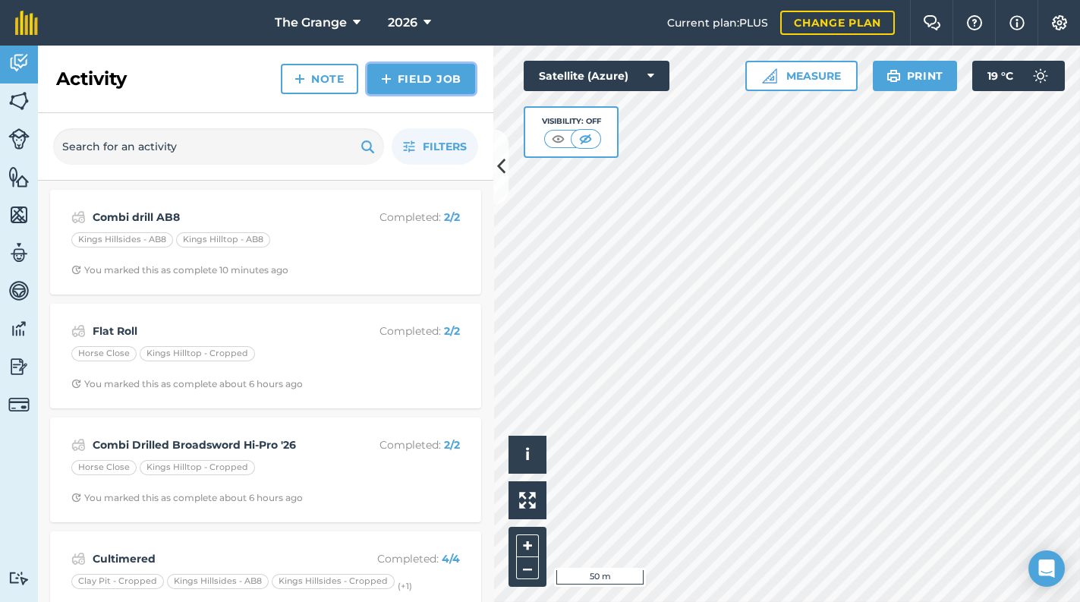
click at [403, 74] on link "Field Job" at bounding box center [421, 79] width 108 height 30
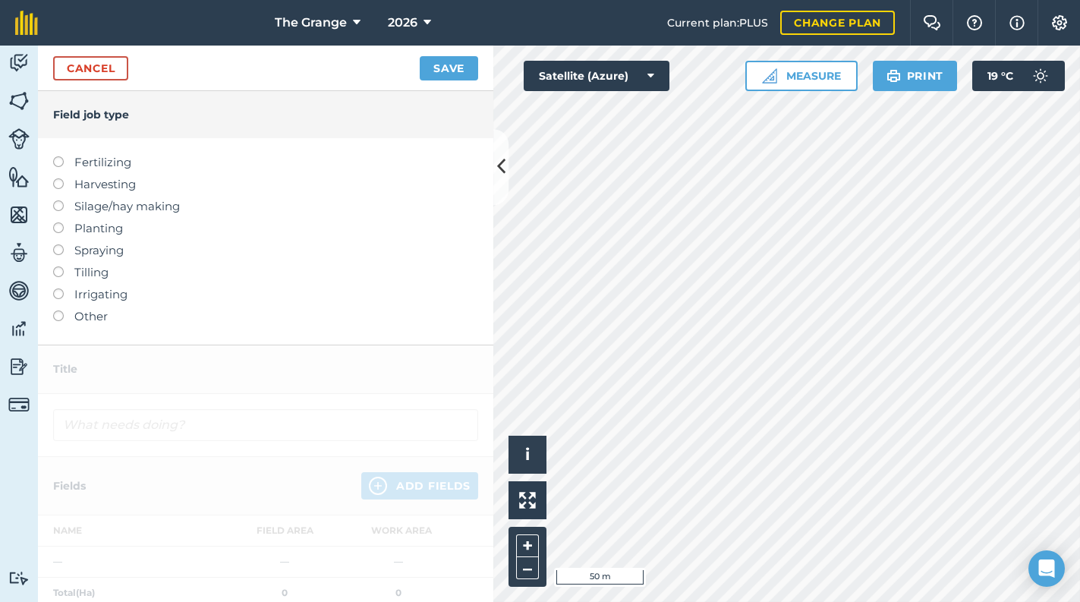
click at [84, 269] on label "Tilling" at bounding box center [265, 272] width 425 height 18
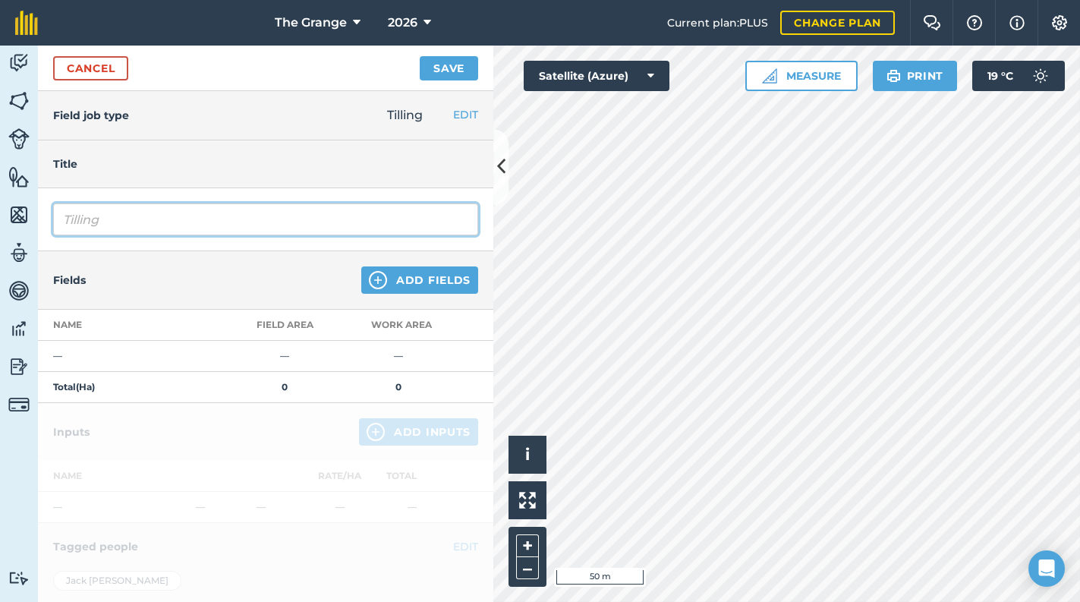
drag, startPoint x: 104, startPoint y: 214, endPoint x: 30, endPoint y: 235, distance: 77.4
click at [30, 235] on div "Activity Fields Livestock Features Maps Team Vehicles Data Reporting Billing Tu…" at bounding box center [540, 324] width 1080 height 556
type input "Cultimer"
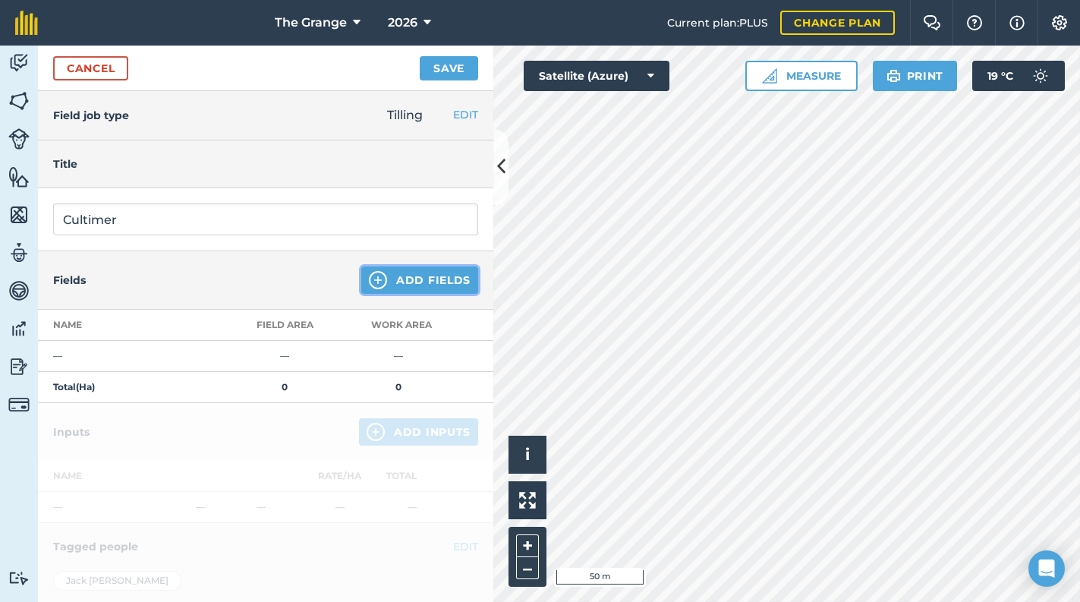
click at [430, 288] on button "Add Fields" at bounding box center [419, 279] width 117 height 27
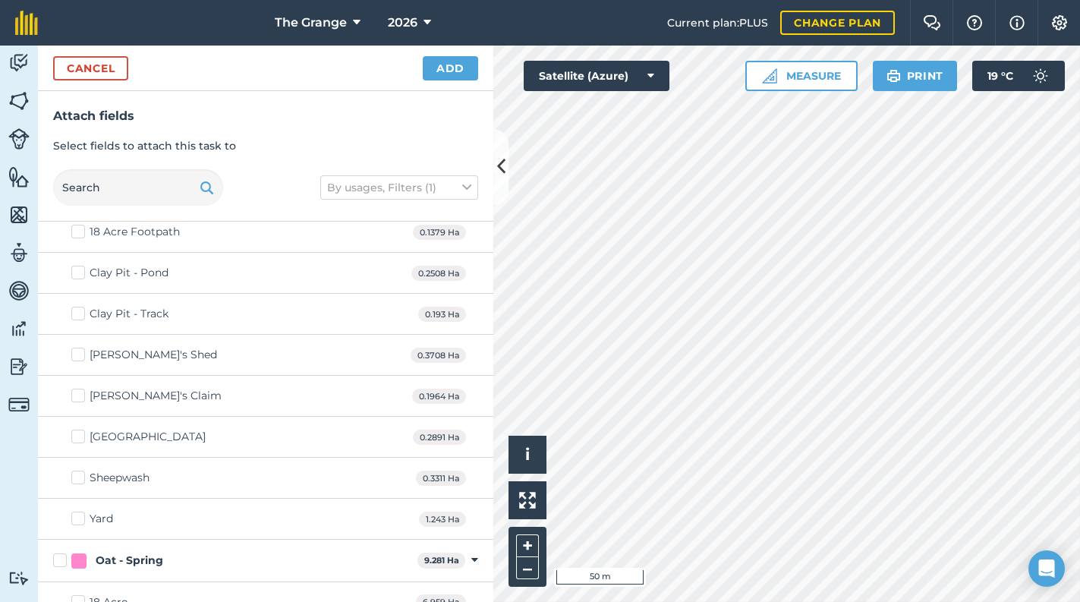
scroll to position [323, 0]
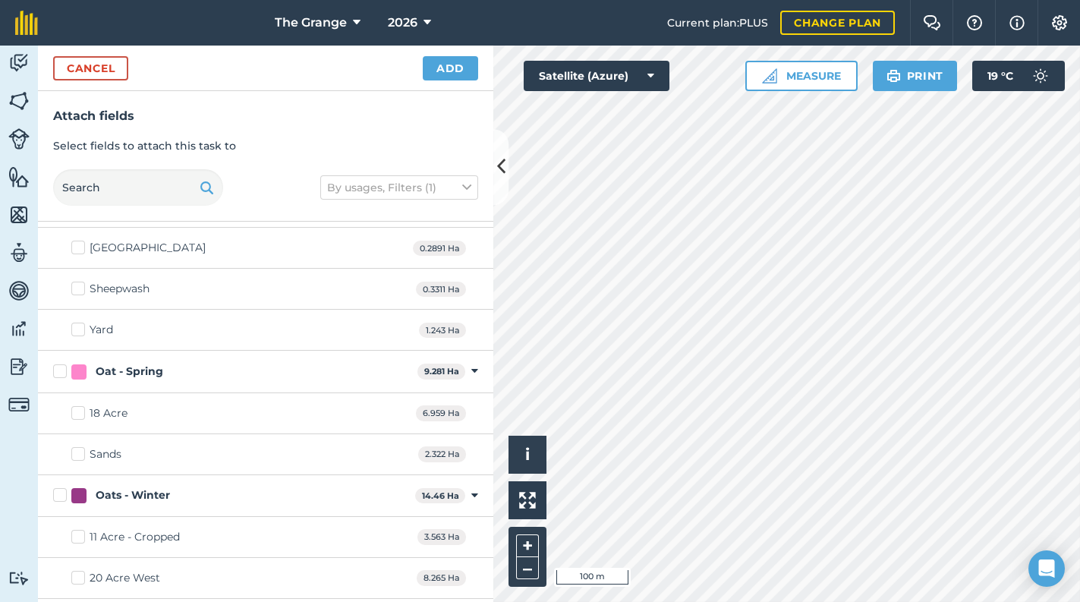
checkbox input "true"
click at [446, 70] on button "Add" at bounding box center [450, 68] width 55 height 24
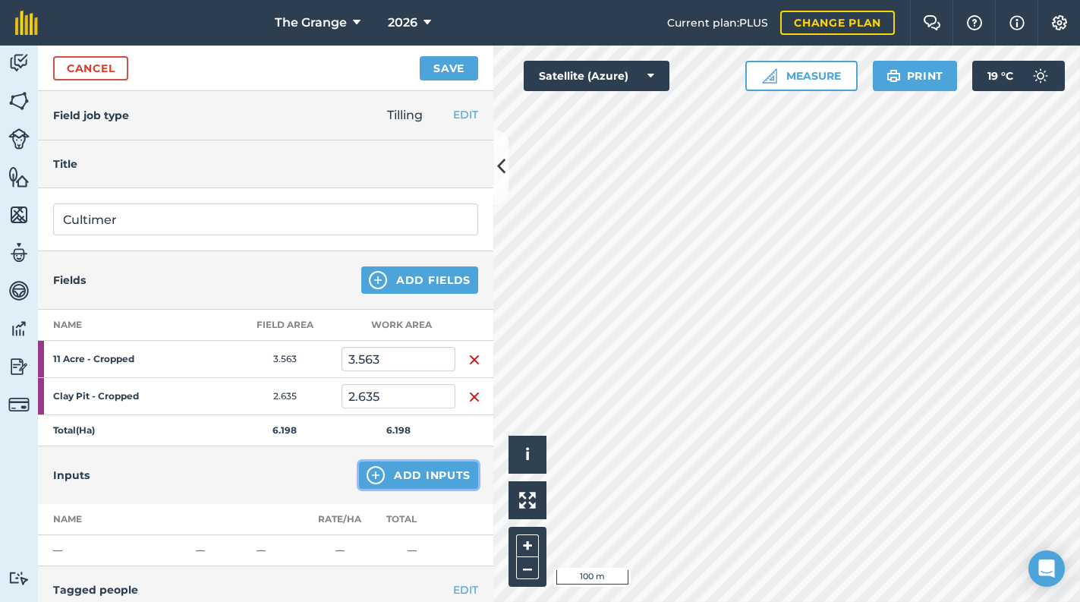
click at [416, 477] on button "Add Inputs" at bounding box center [418, 475] width 119 height 27
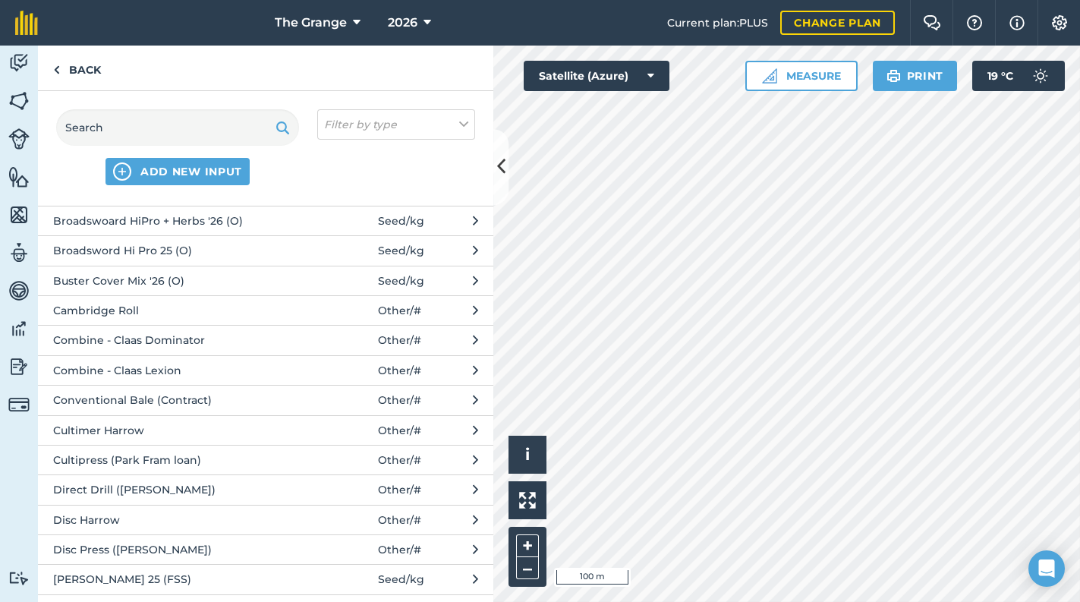
scroll to position [129, 0]
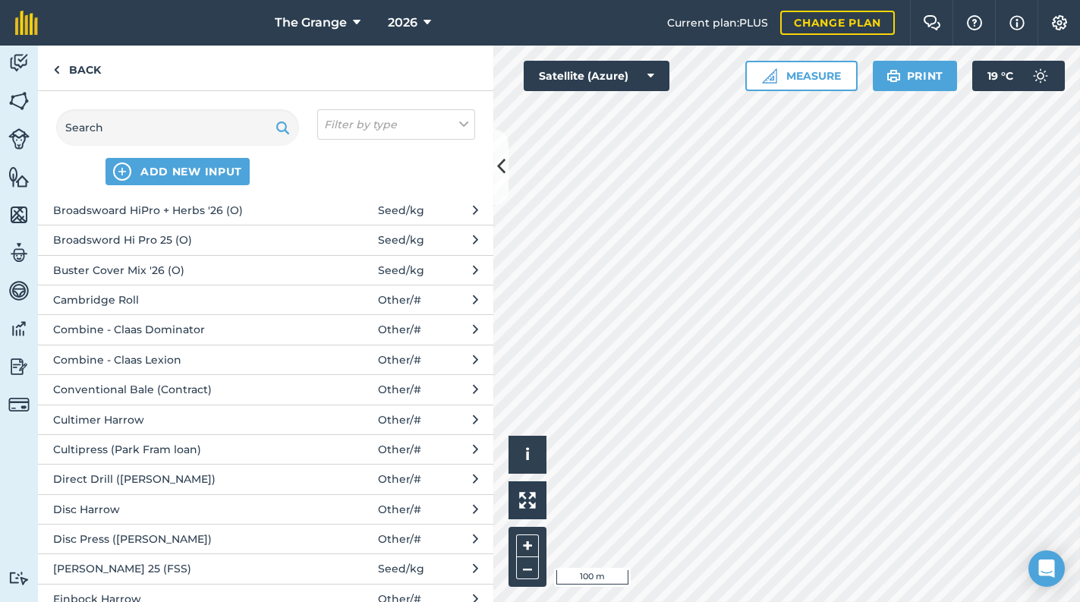
click at [177, 406] on button "Cultimer Harrow Other / #" at bounding box center [265, 420] width 455 height 30
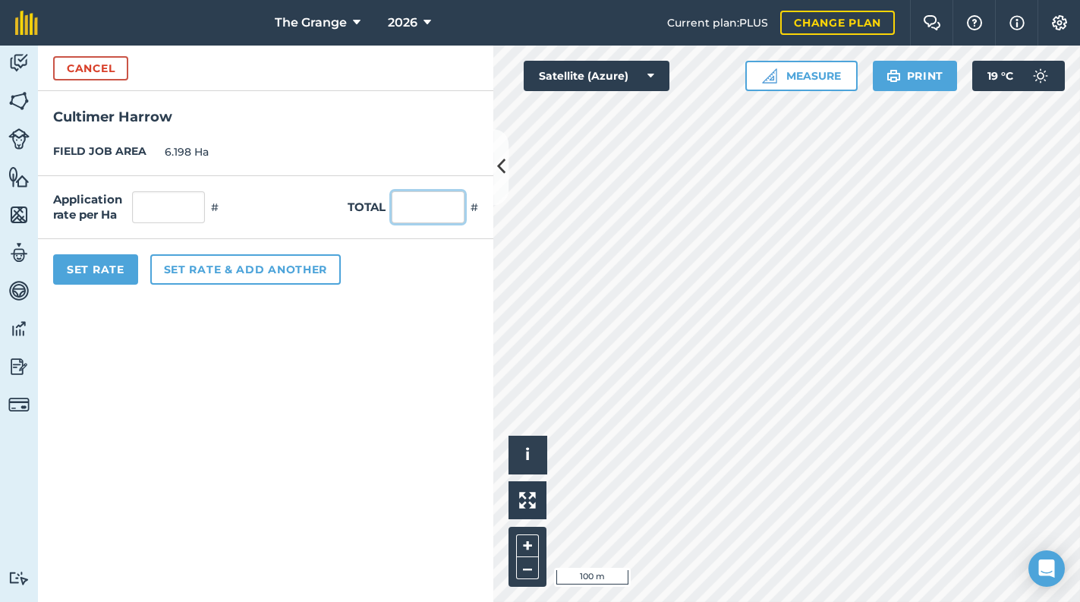
click at [430, 206] on input "text" at bounding box center [428, 207] width 73 height 32
type input "1"
click at [112, 277] on button "Set Rate" at bounding box center [95, 269] width 85 height 30
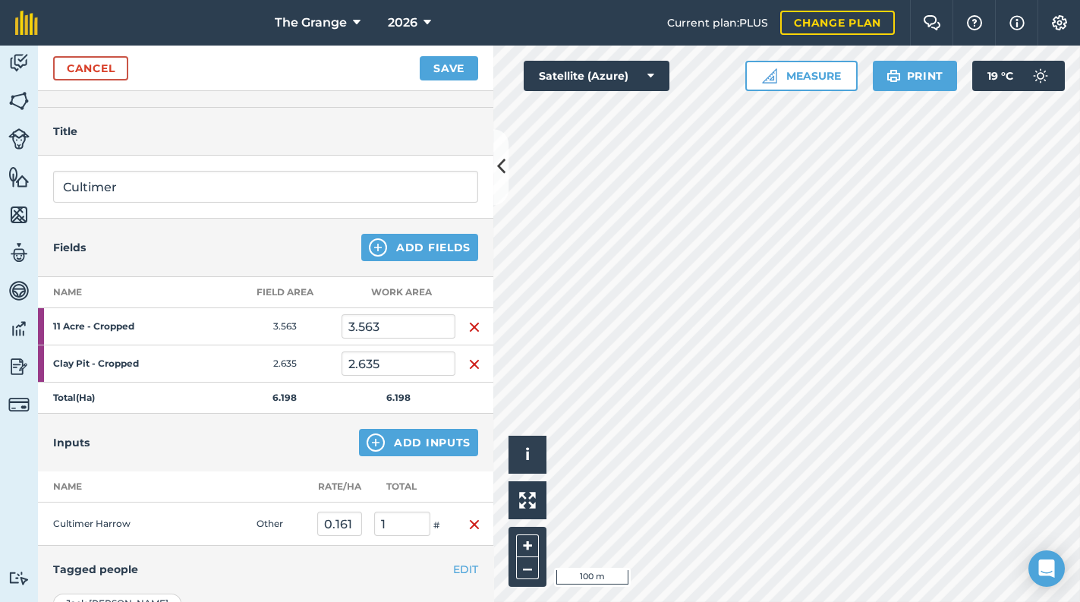
scroll to position [21, 0]
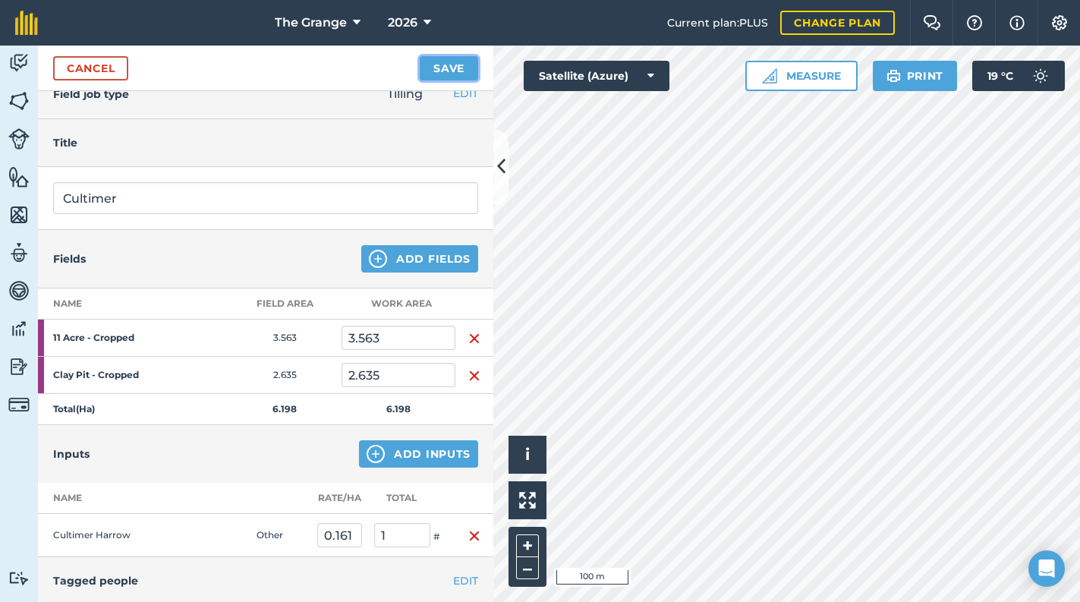
click at [456, 65] on button "Save" at bounding box center [449, 68] width 58 height 24
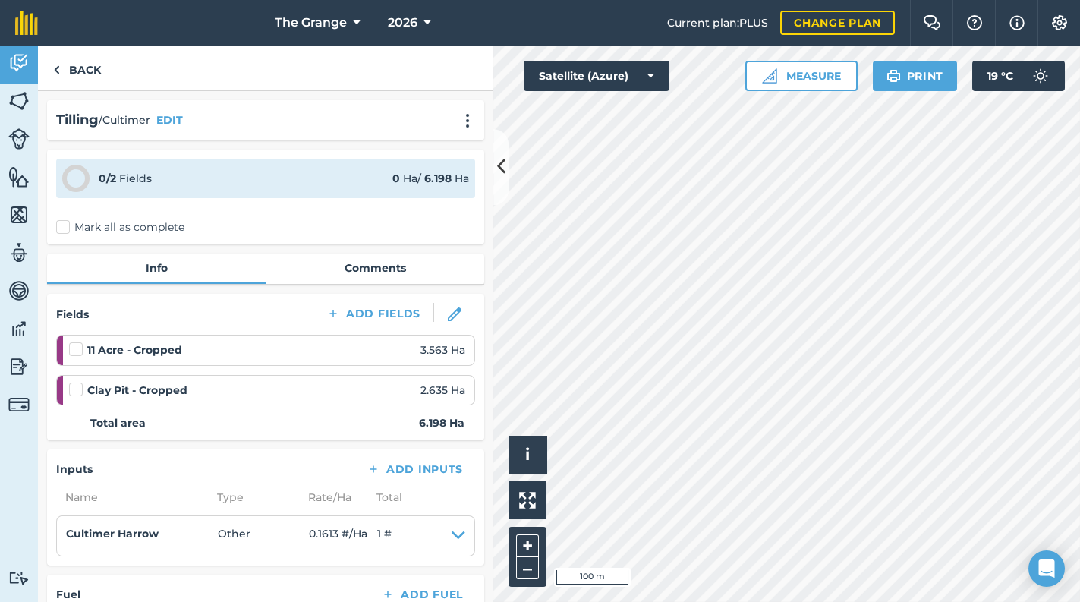
click at [102, 226] on label "Mark all as complete" at bounding box center [120, 227] width 128 height 16
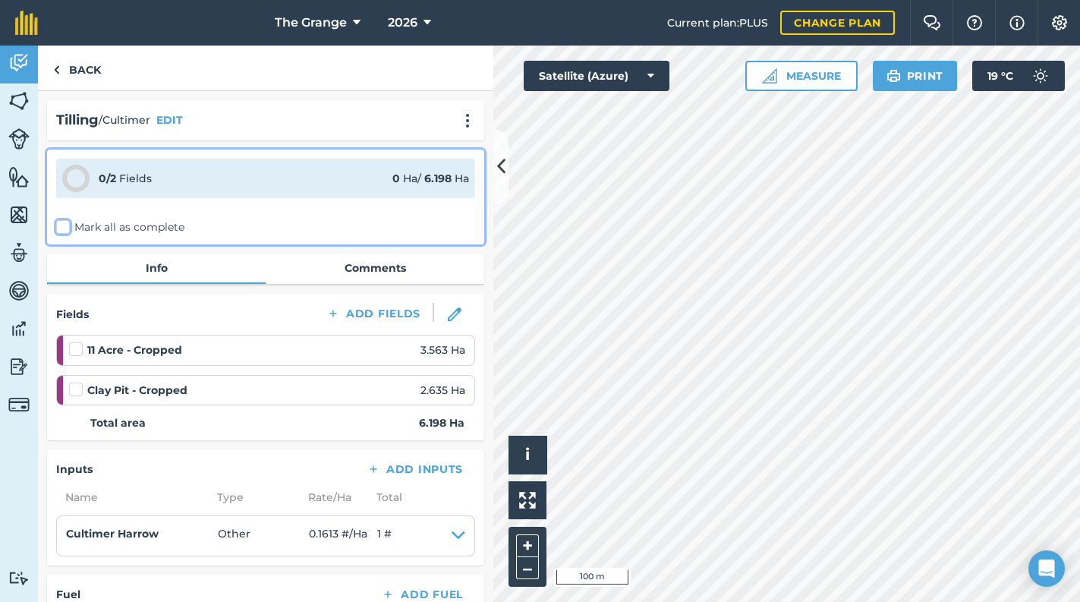
click at [66, 226] on input "Mark all as complete" at bounding box center [61, 224] width 10 height 10
checkbox input "false"
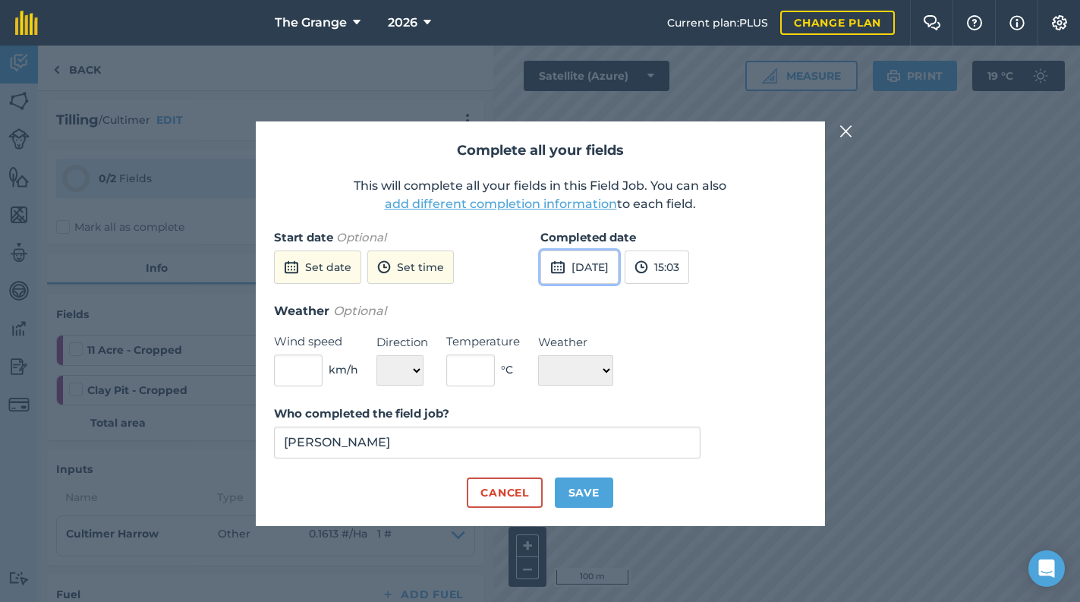
click at [619, 269] on button "[DATE]" at bounding box center [580, 267] width 78 height 33
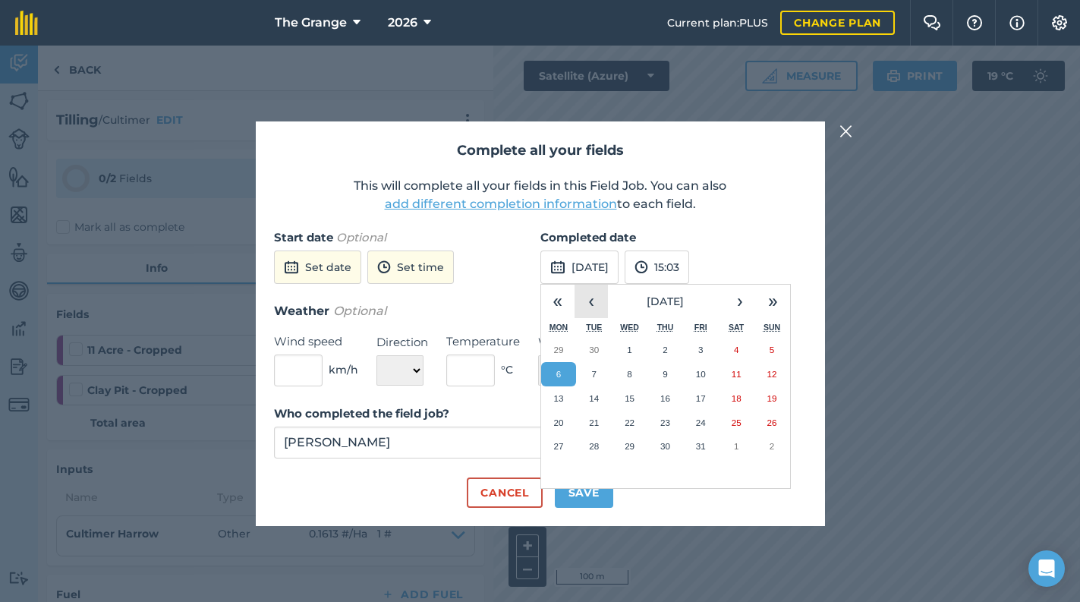
click at [604, 298] on button "‹" at bounding box center [591, 301] width 33 height 33
click at [742, 400] on button "20" at bounding box center [737, 398] width 36 height 24
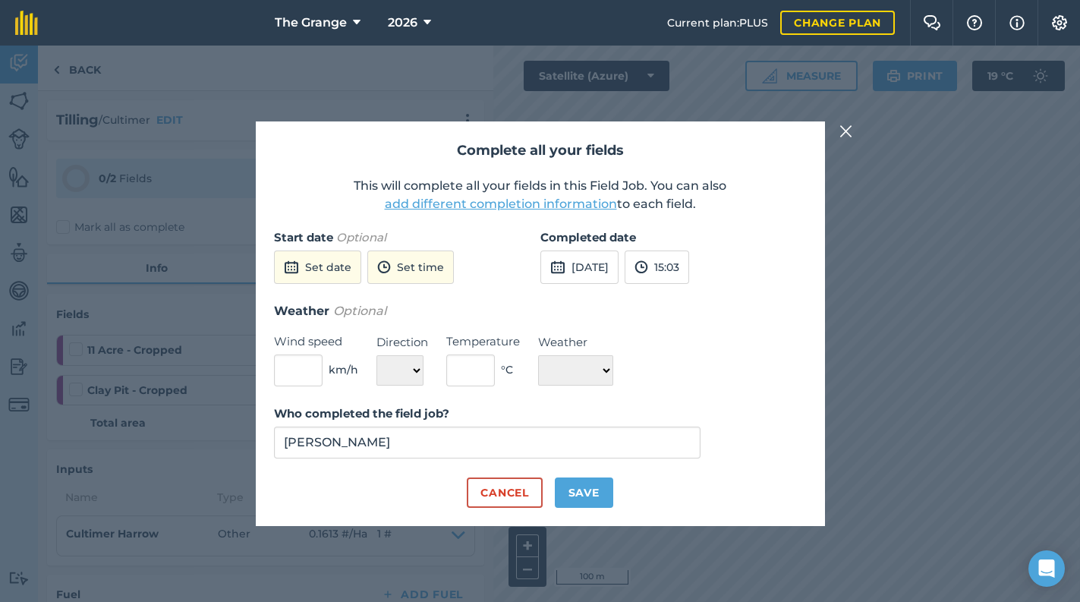
click at [582, 422] on label "Who completed the field job?" at bounding box center [487, 414] width 427 height 18
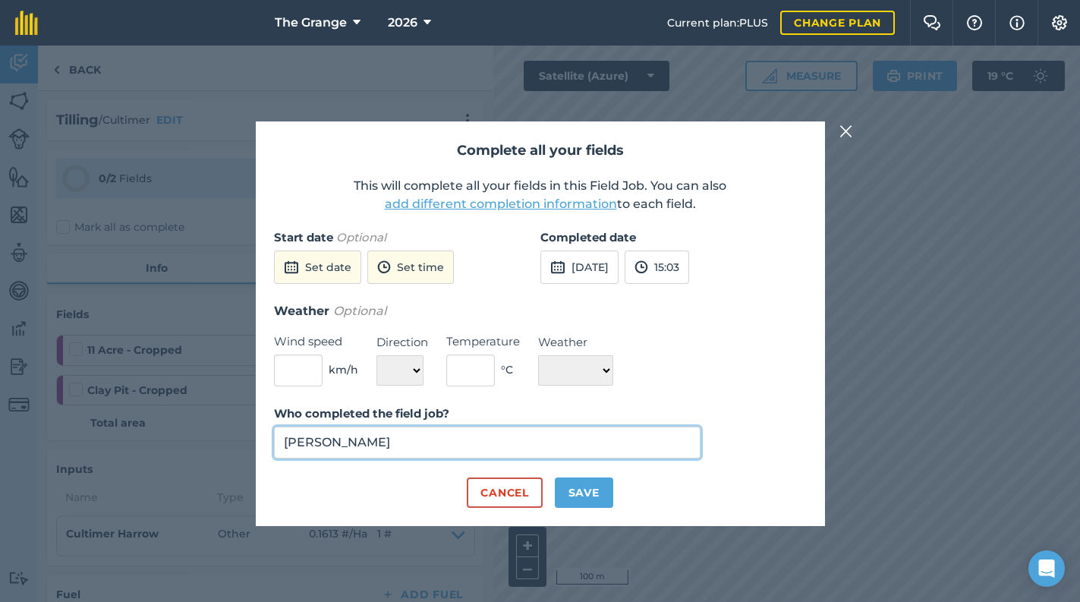
click at [582, 427] on input "[PERSON_NAME]" at bounding box center [487, 443] width 427 height 32
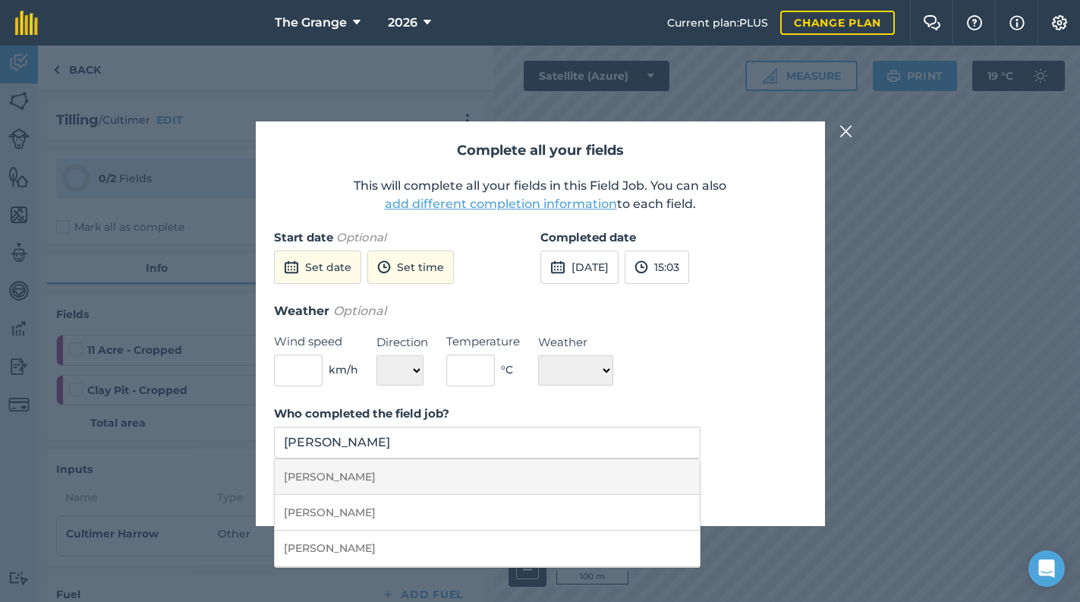
click at [468, 478] on li "[PERSON_NAME]" at bounding box center [488, 477] width 426 height 36
type input "[PERSON_NAME]"
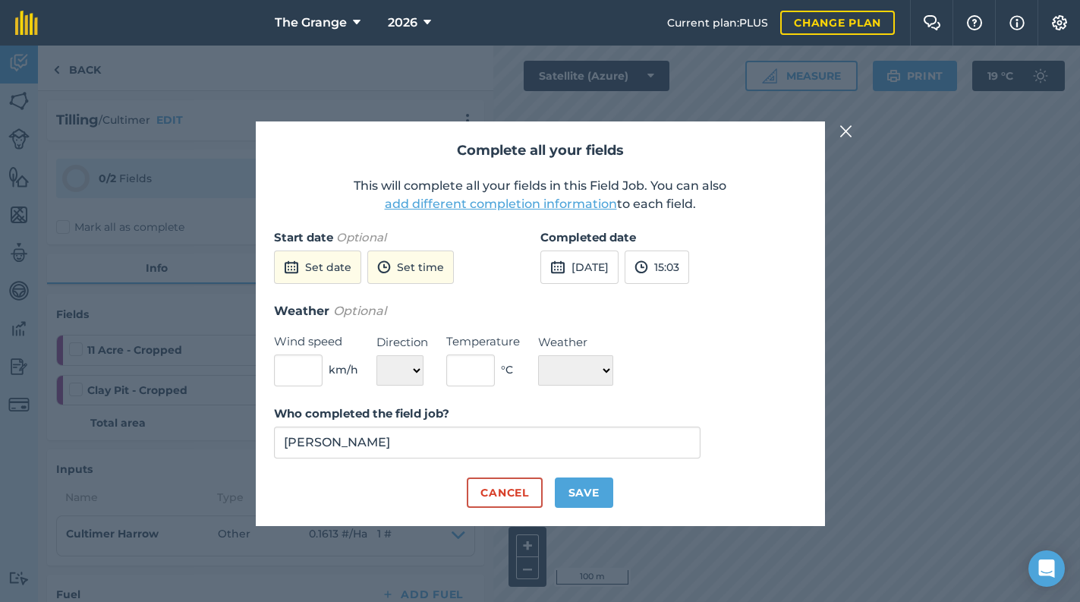
click at [616, 487] on div "Cancel Save" at bounding box center [540, 493] width 533 height 30
click at [603, 490] on button "Save" at bounding box center [584, 493] width 58 height 30
checkbox input "true"
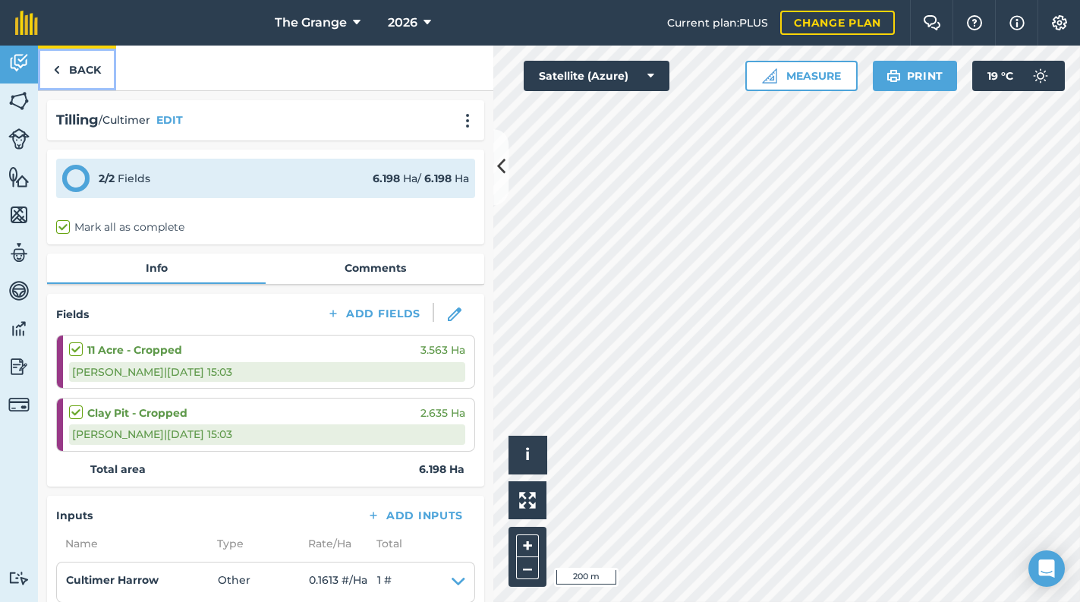
click at [65, 68] on link "Back" at bounding box center [77, 68] width 78 height 45
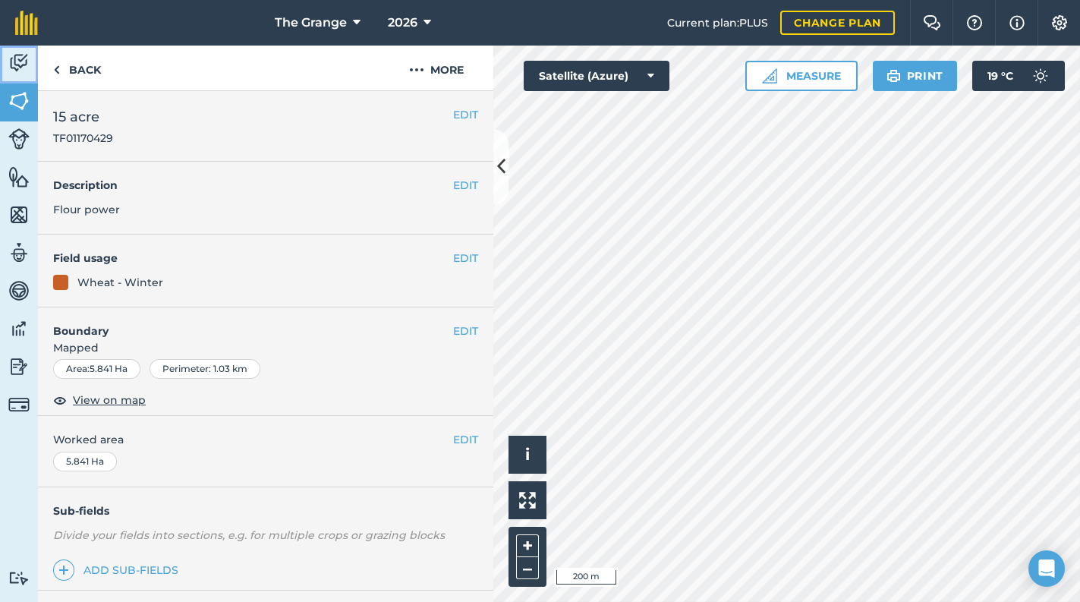
click at [23, 68] on img at bounding box center [18, 63] width 21 height 23
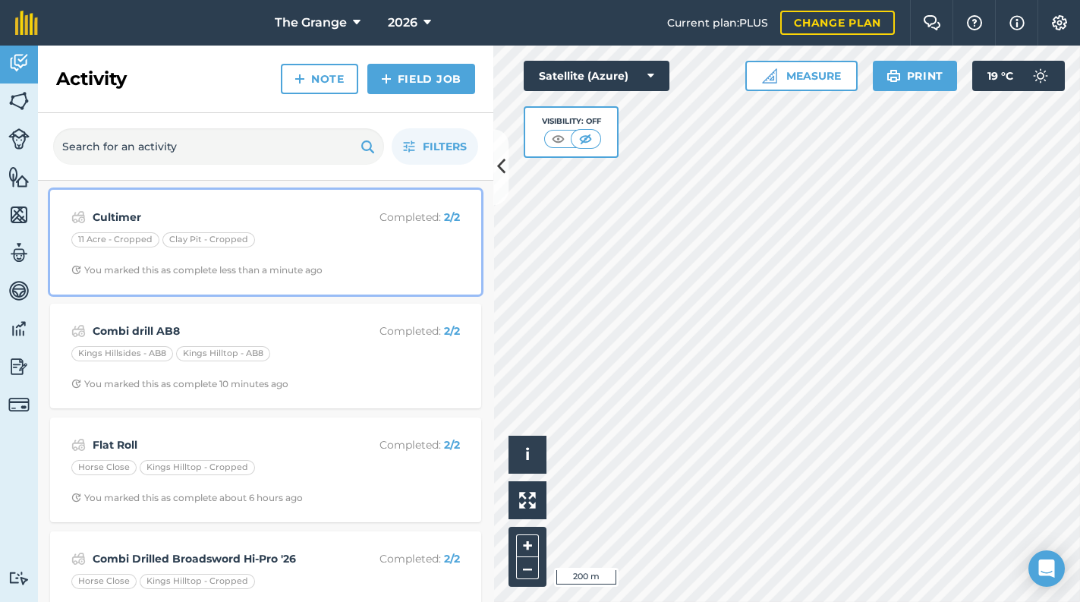
click at [213, 221] on strong "Cultimer" at bounding box center [213, 217] width 241 height 17
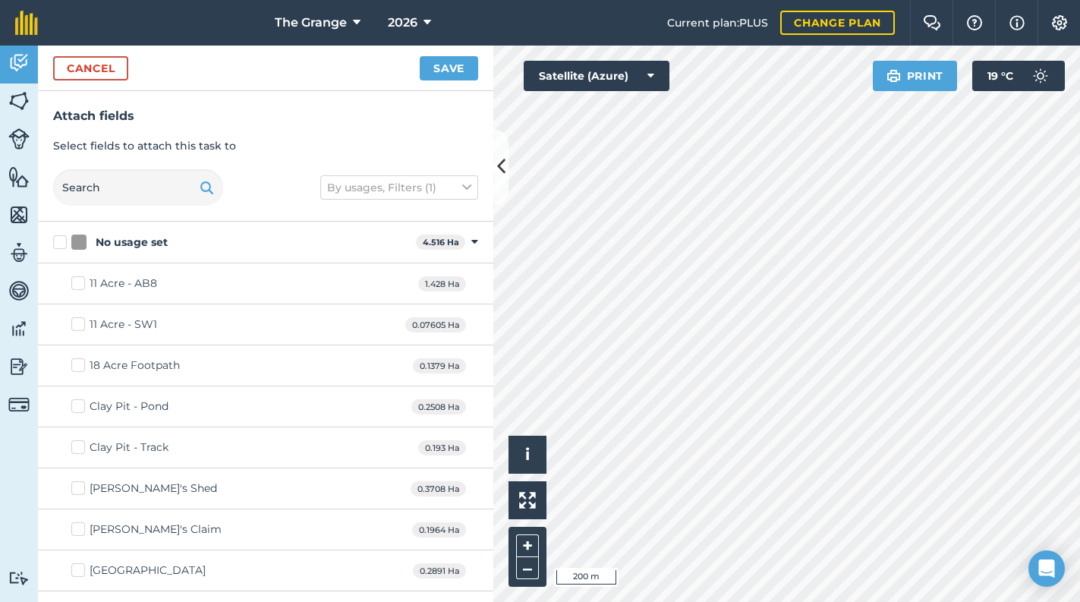
checkbox input "true"
click at [99, 52] on div "Cancel Save" at bounding box center [265, 69] width 455 height 46
click at [99, 66] on button "Cancel" at bounding box center [90, 68] width 75 height 24
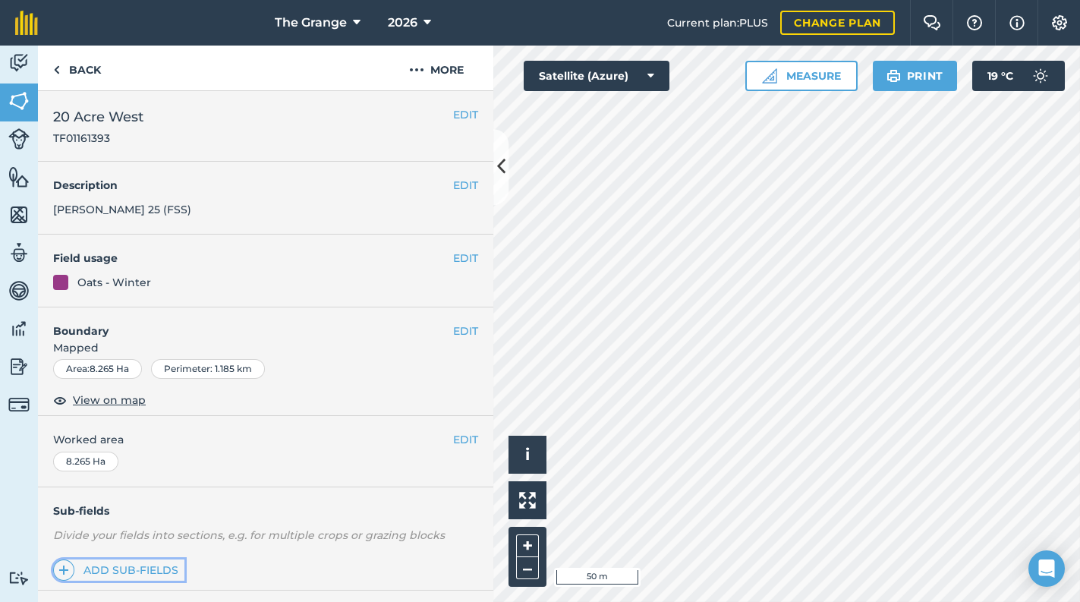
click at [159, 563] on link "Add sub-fields" at bounding box center [118, 569] width 131 height 21
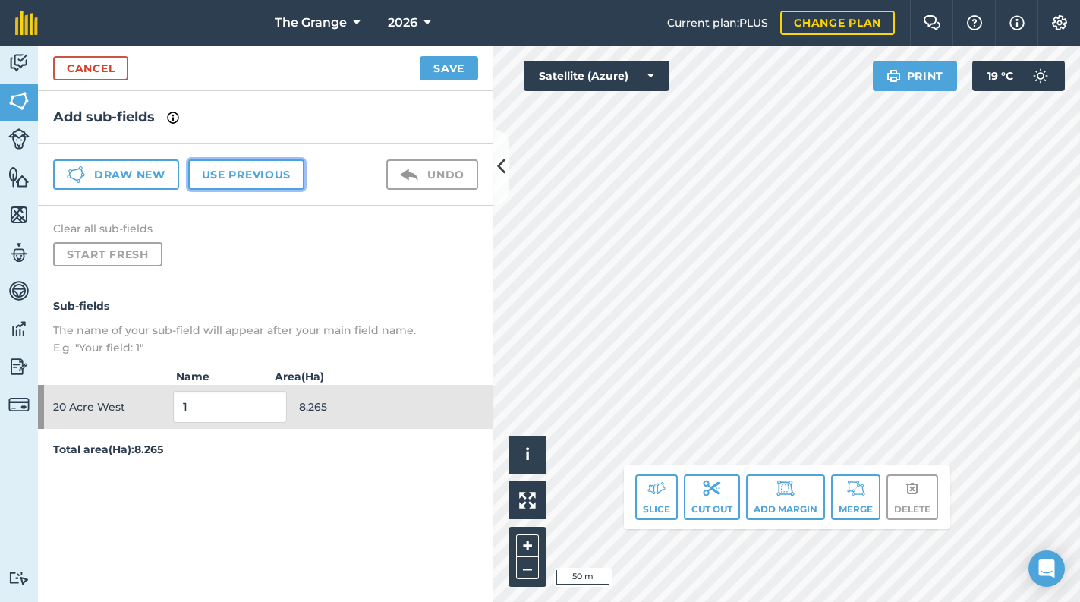
click at [262, 171] on button "Use previous" at bounding box center [246, 174] width 116 height 30
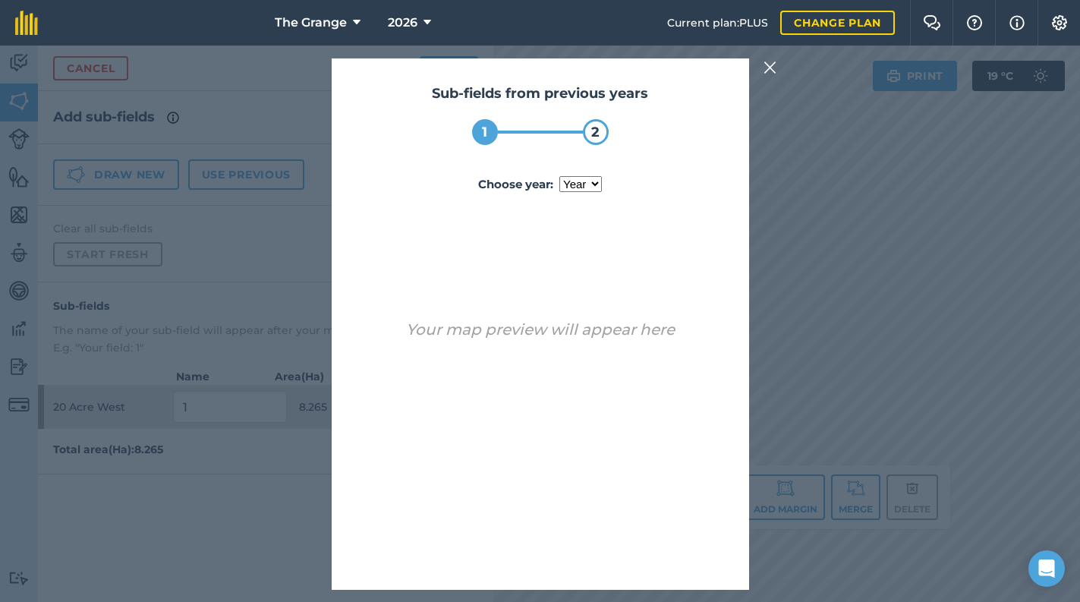
click at [566, 189] on select "year [DATE] 2025" at bounding box center [580, 184] width 43 height 16
select select "2025"
click at [560, 176] on select "year [DATE] 2025" at bounding box center [580, 184] width 43 height 16
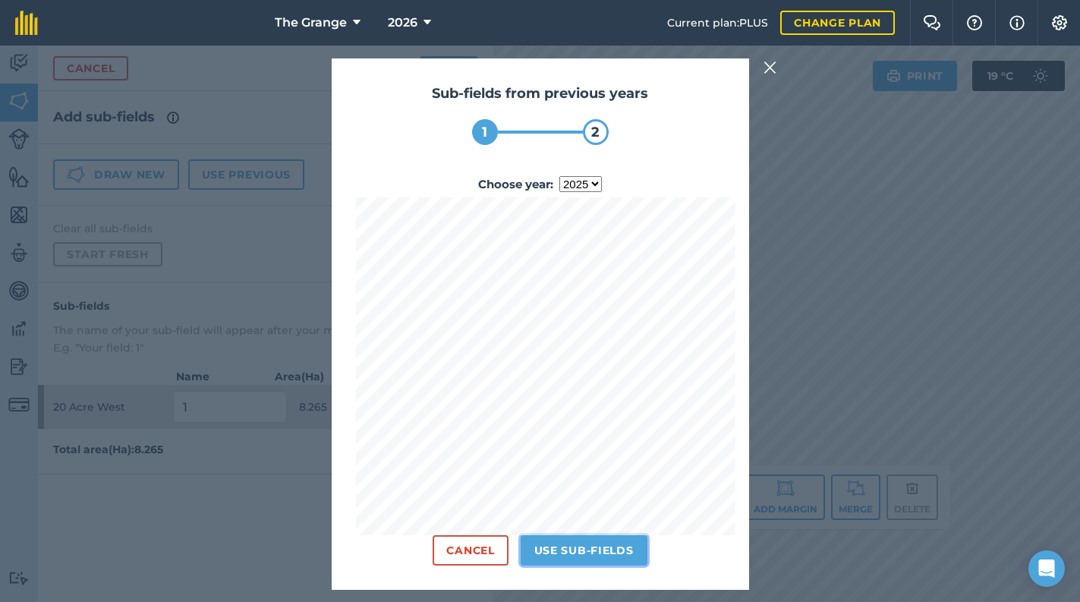
click at [604, 538] on button "Use sub-fields" at bounding box center [584, 550] width 127 height 30
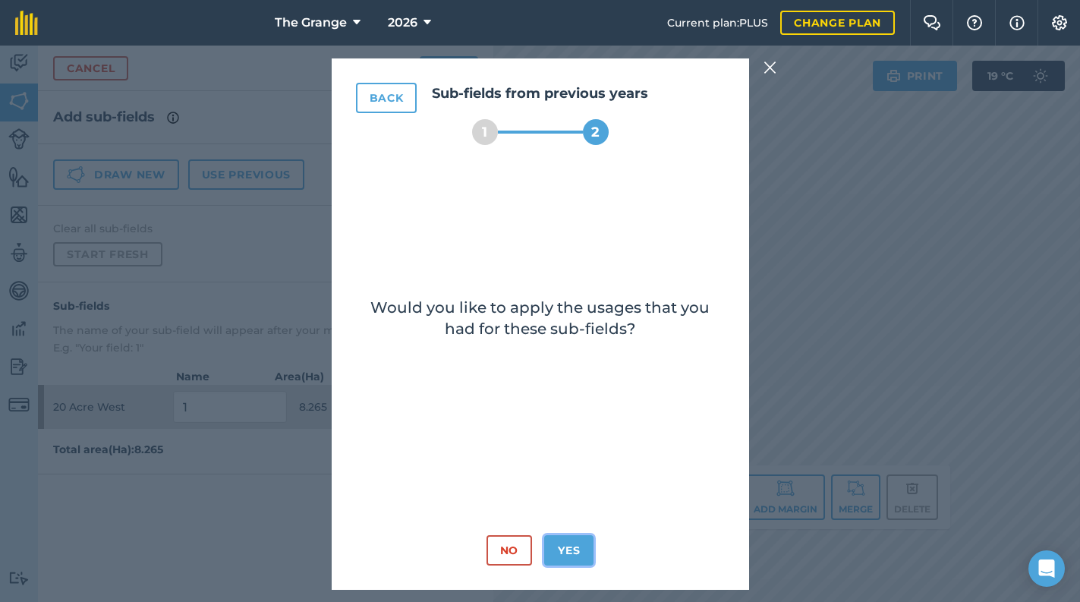
click at [576, 547] on button "Yes" at bounding box center [568, 550] width 49 height 30
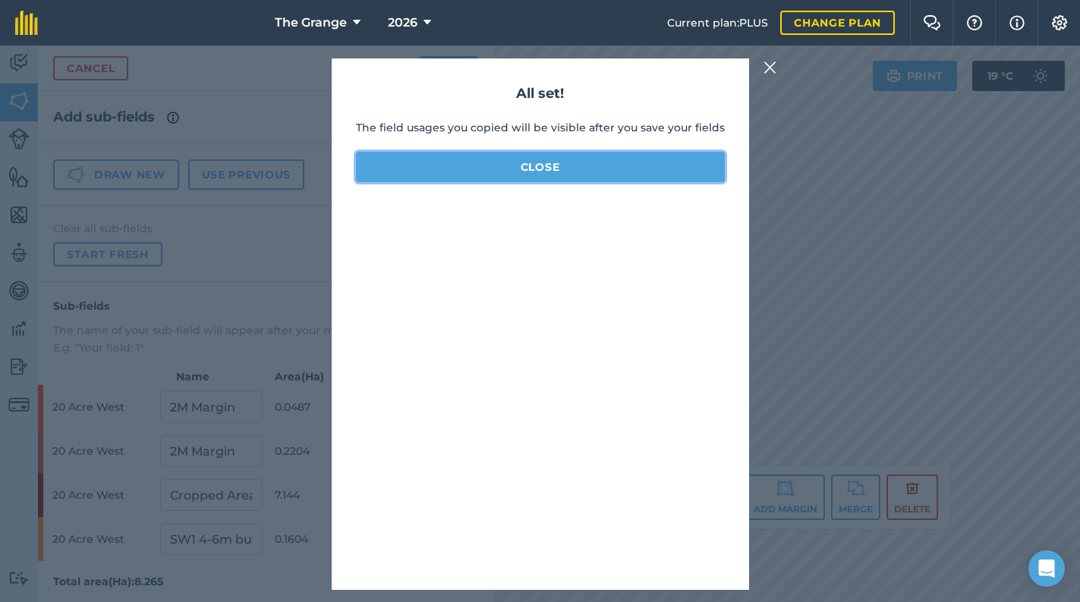
click at [619, 166] on button "Close" at bounding box center [540, 167] width 369 height 30
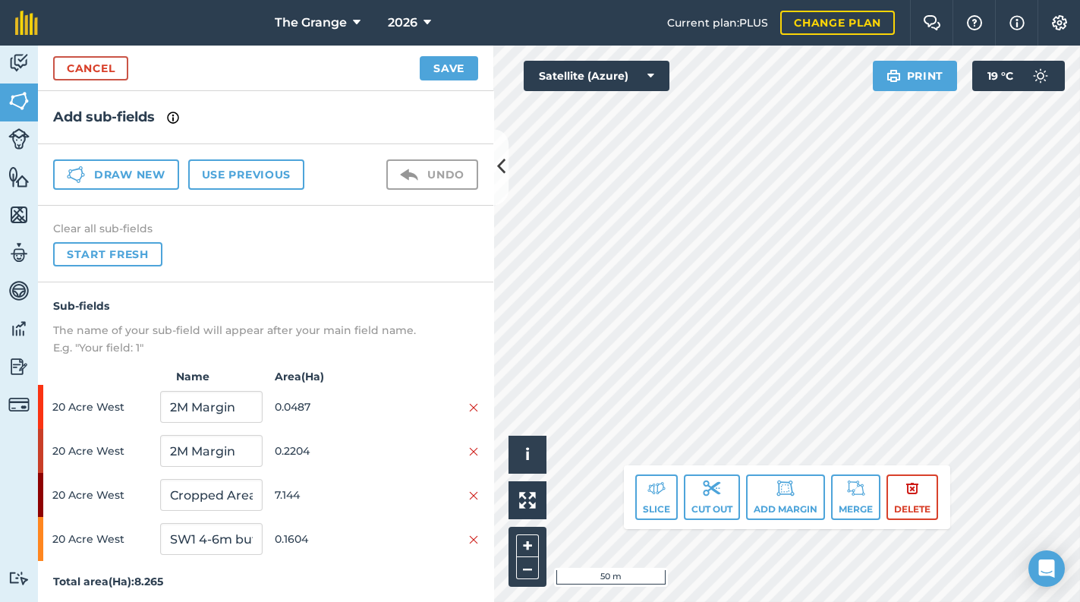
click at [1079, 17] on div "The Grange 2026 Current plan : PLUS Change plan Farm Chat Help Info Settings Th…" at bounding box center [540, 301] width 1080 height 602
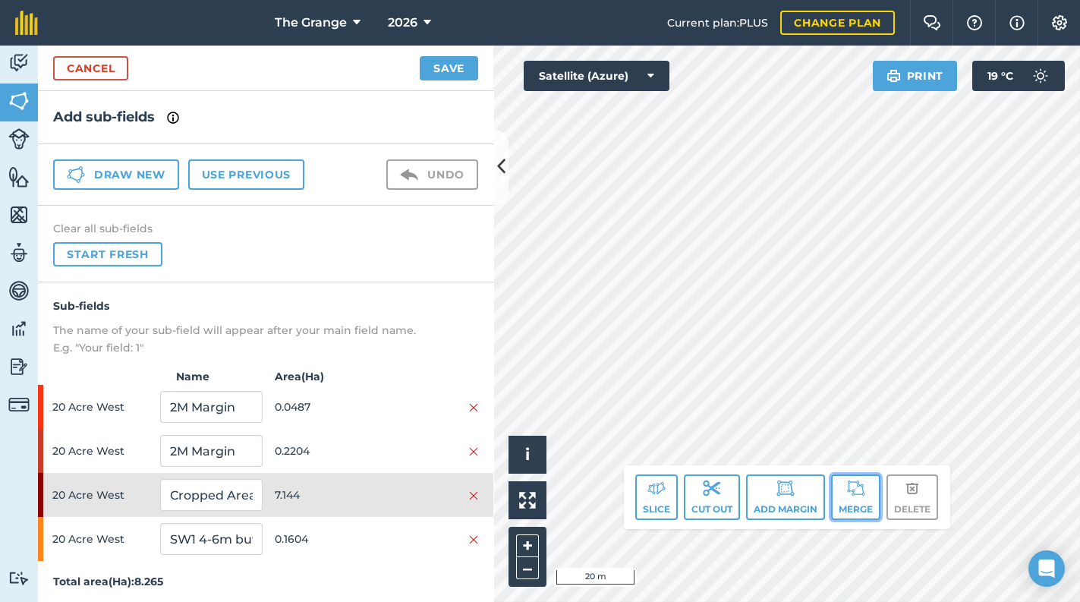
click at [843, 497] on button "Merge" at bounding box center [855, 497] width 49 height 46
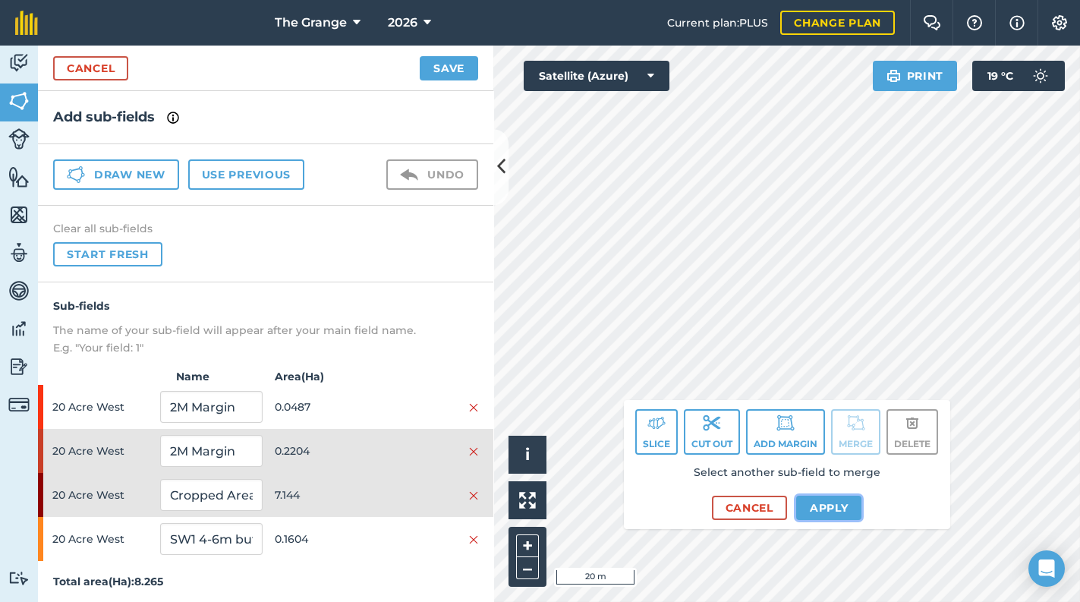
click at [824, 511] on button "Apply" at bounding box center [829, 508] width 66 height 24
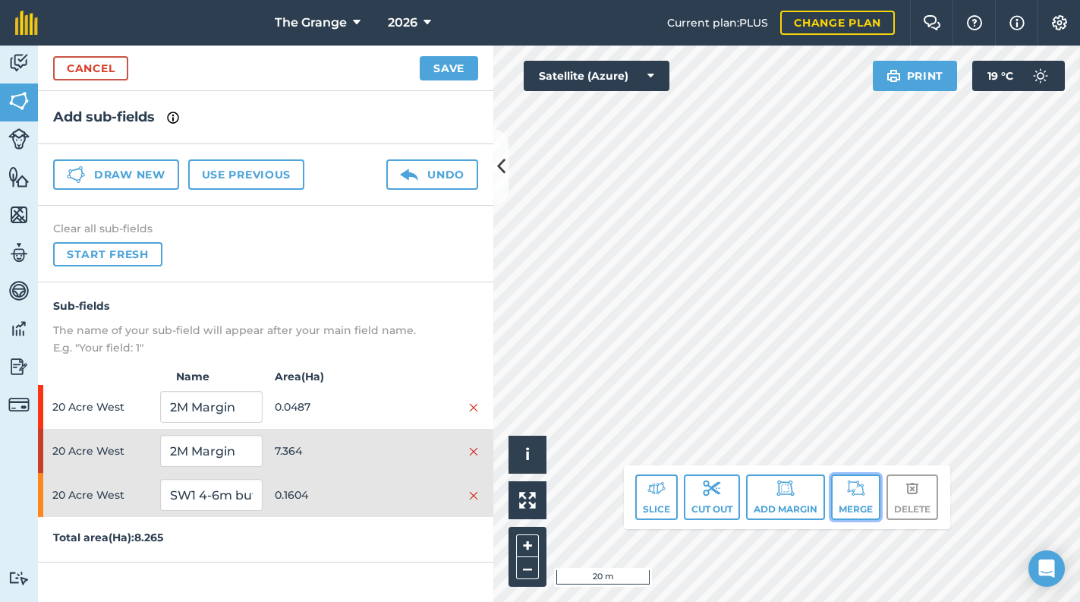
click at [863, 492] on img at bounding box center [856, 488] width 18 height 18
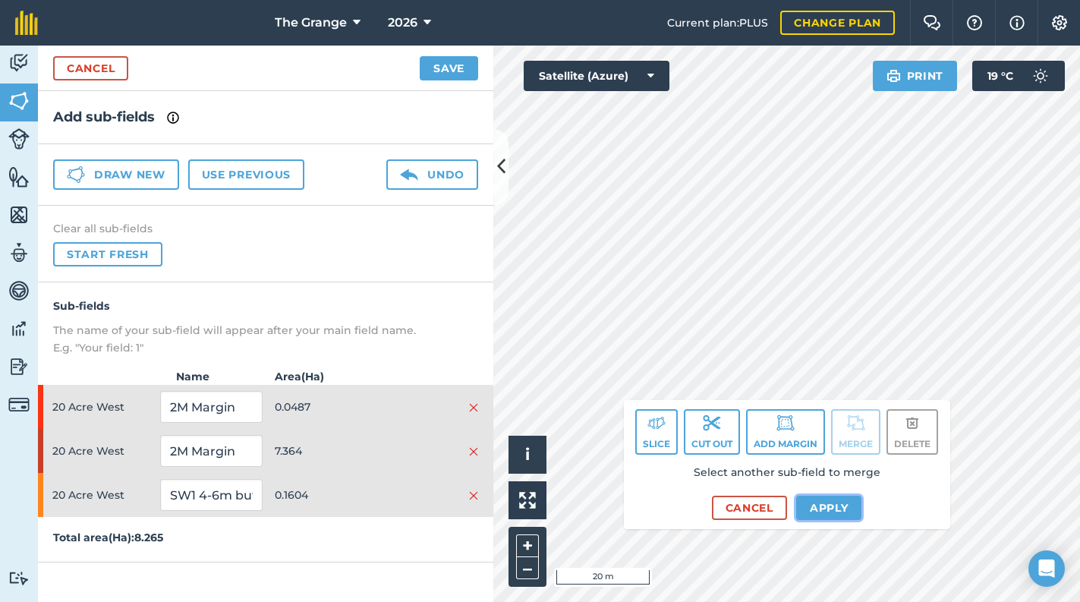
click at [812, 500] on button "Apply" at bounding box center [829, 508] width 66 height 24
click at [847, 503] on button "Apply" at bounding box center [829, 508] width 66 height 24
click at [864, 438] on button "Merge" at bounding box center [855, 432] width 49 height 46
click at [747, 496] on button "Cancel" at bounding box center [749, 508] width 75 height 24
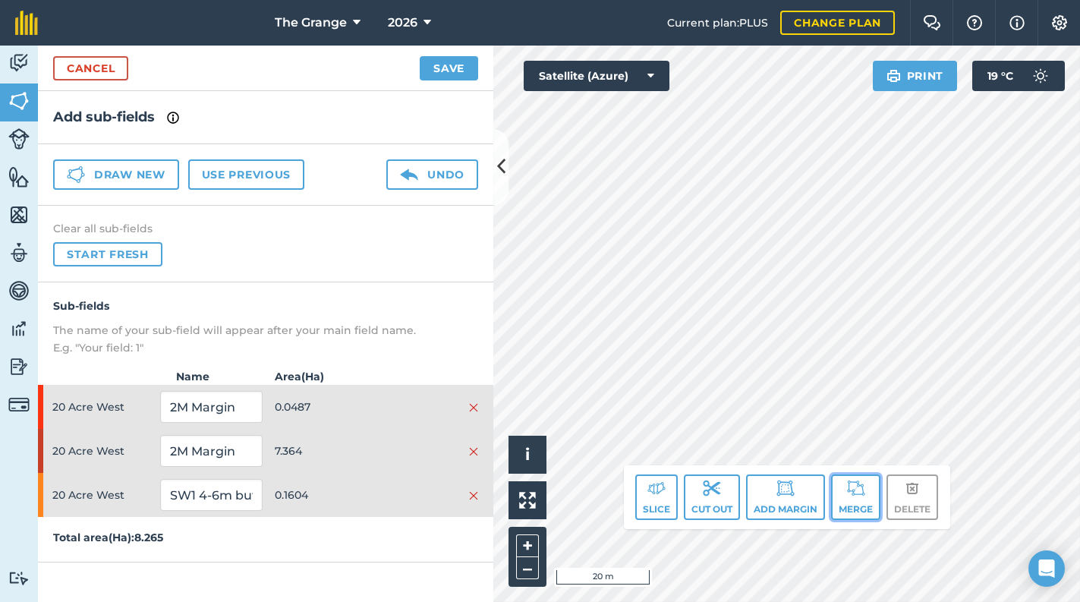
click at [859, 502] on button "Merge" at bounding box center [855, 497] width 49 height 46
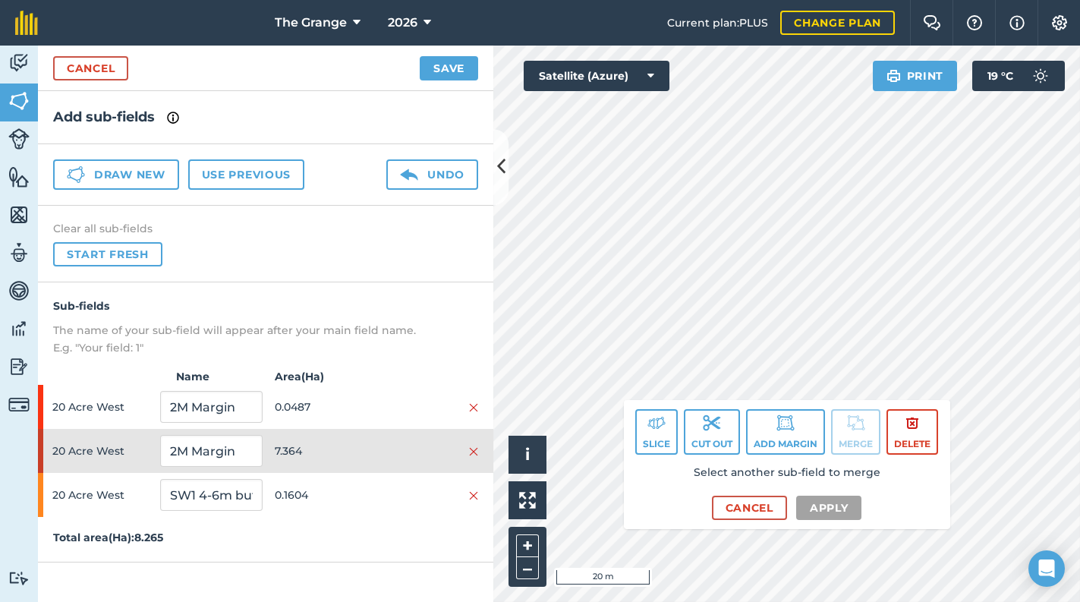
click at [828, 524] on div "Slice Cut out Add margin Merge Delete Select another sub-field to merge Cancel …" at bounding box center [787, 464] width 326 height 129
click at [751, 507] on button "Cancel" at bounding box center [749, 508] width 75 height 24
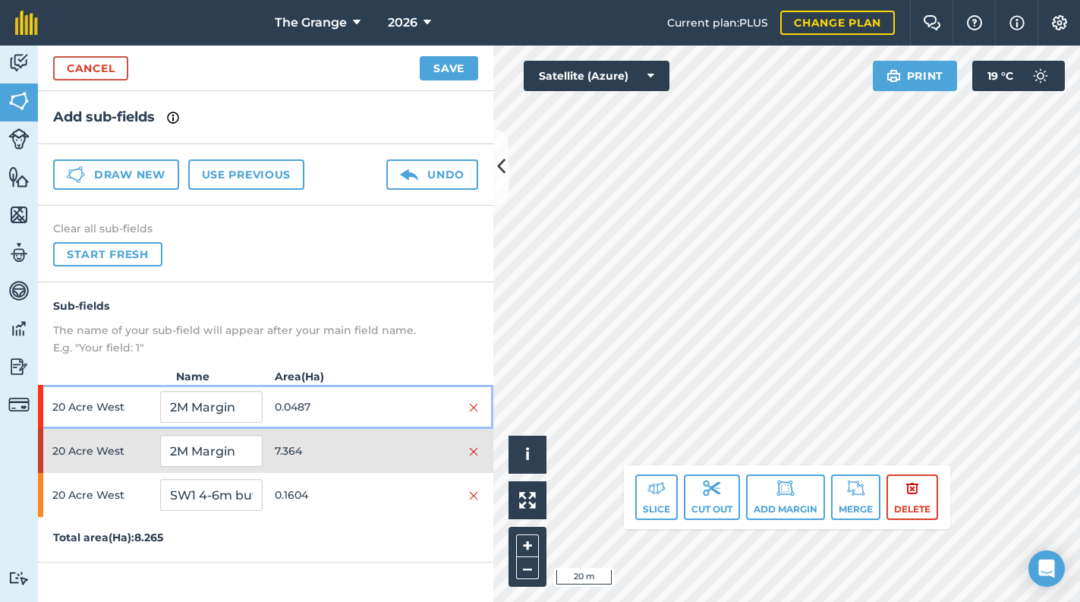
click at [323, 393] on span "0.0487" at bounding box center [326, 406] width 102 height 29
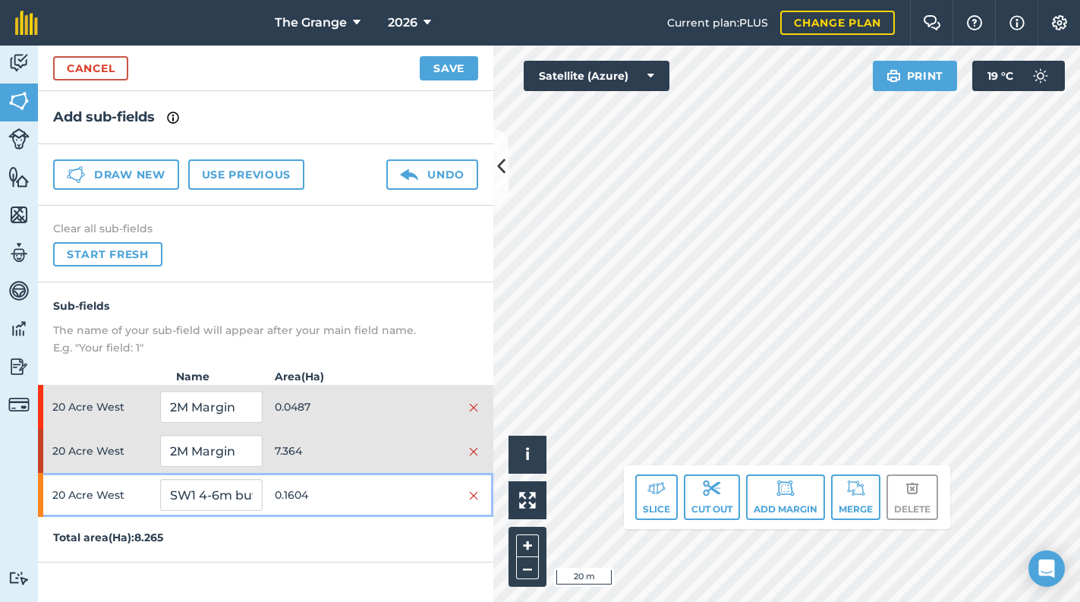
click at [347, 495] on span "0.1604" at bounding box center [326, 495] width 102 height 29
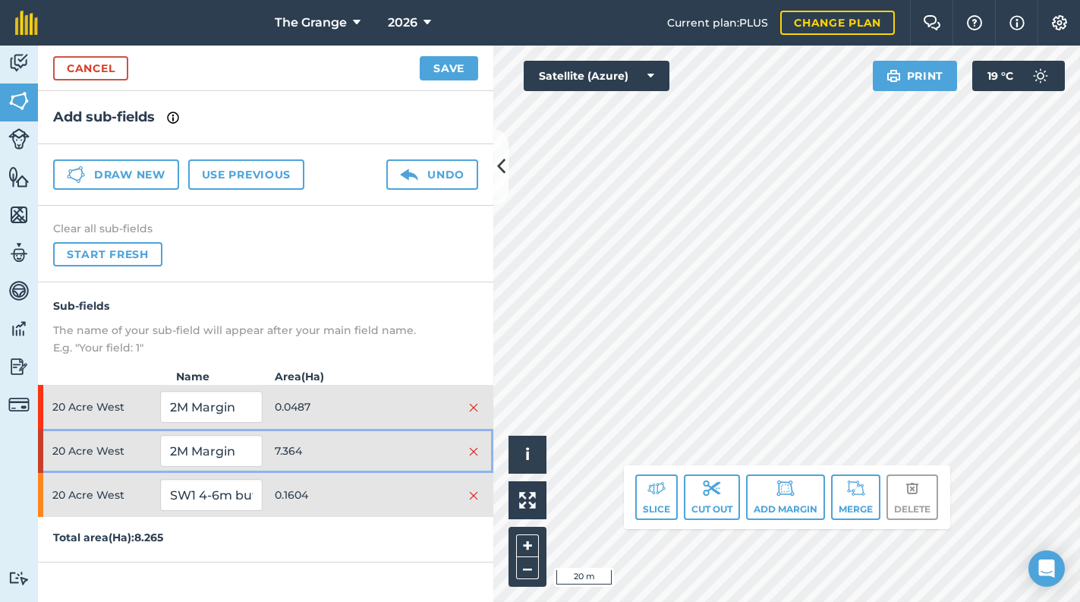
click at [362, 437] on span "7.364" at bounding box center [326, 451] width 102 height 29
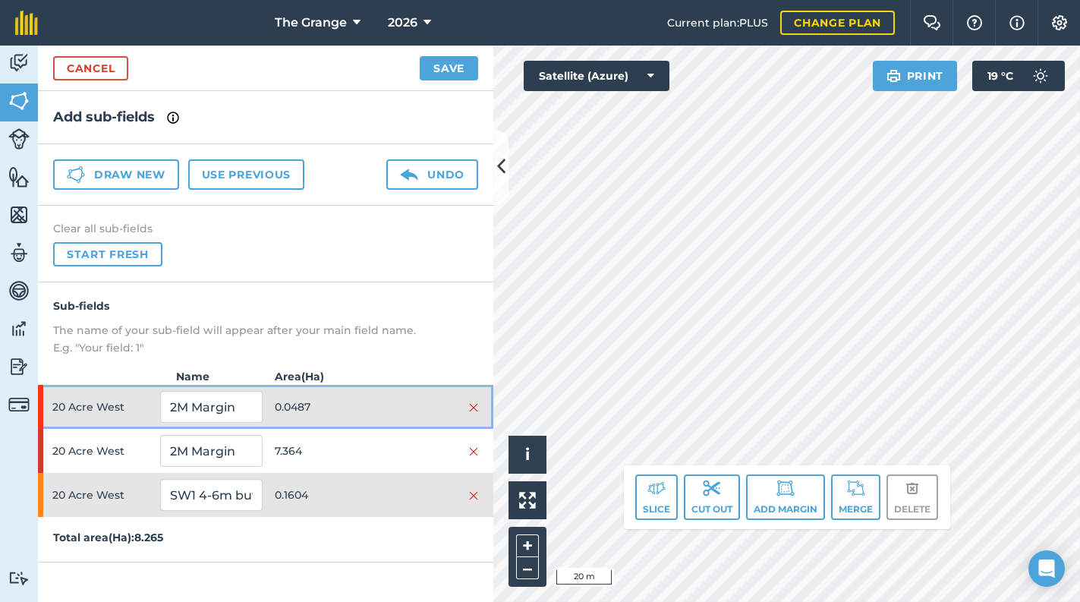
click at [361, 395] on span "0.0487" at bounding box center [326, 406] width 102 height 29
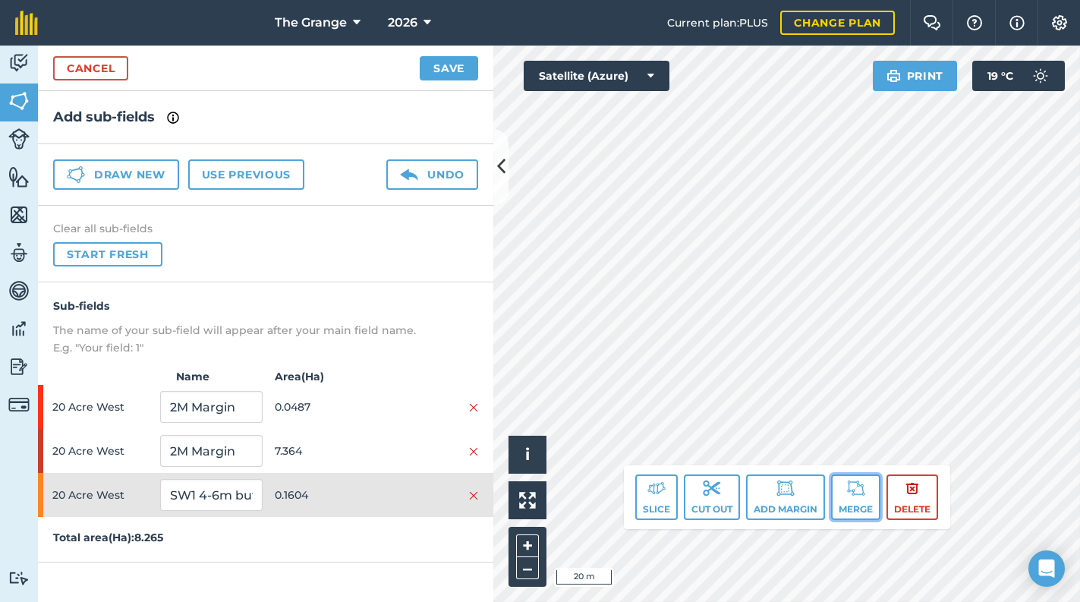
click at [856, 503] on button "Merge" at bounding box center [855, 497] width 49 height 46
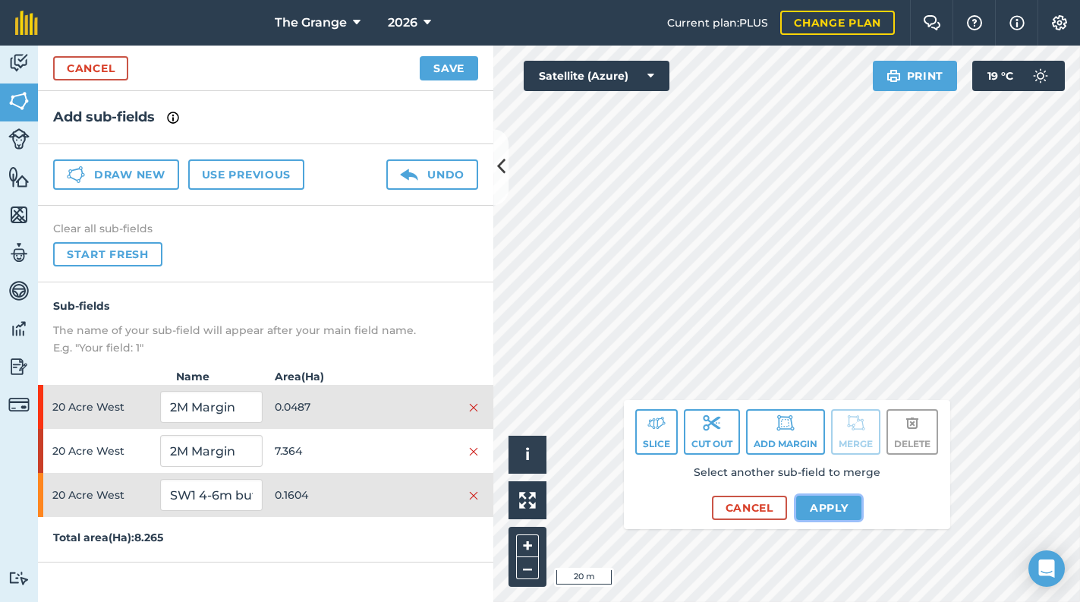
click at [820, 501] on button "Apply" at bounding box center [829, 508] width 66 height 24
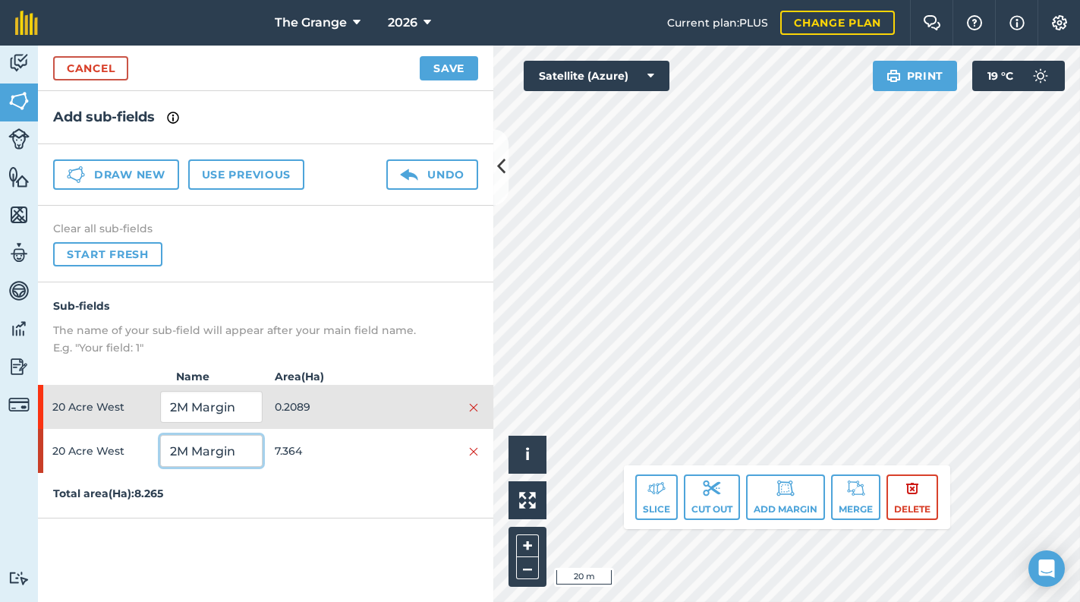
click at [247, 443] on input "2M Margin" at bounding box center [211, 451] width 102 height 32
drag, startPoint x: 230, startPoint y: 449, endPoint x: 106, endPoint y: 431, distance: 125.7
click at [117, 451] on div "20 Acre West 2M Margin 7.364" at bounding box center [265, 451] width 455 height 44
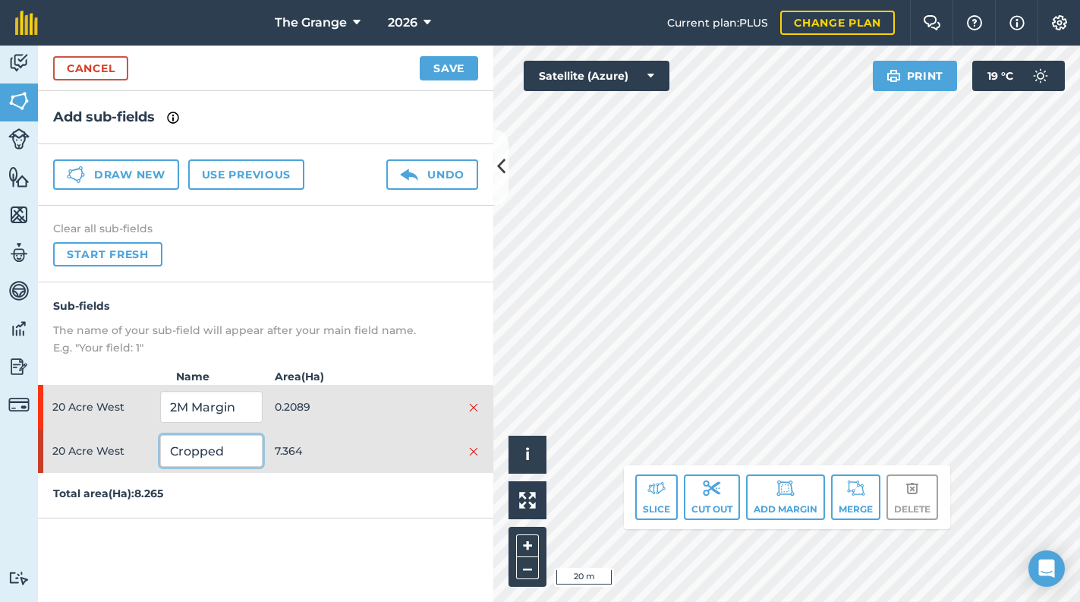
type input "Cropped"
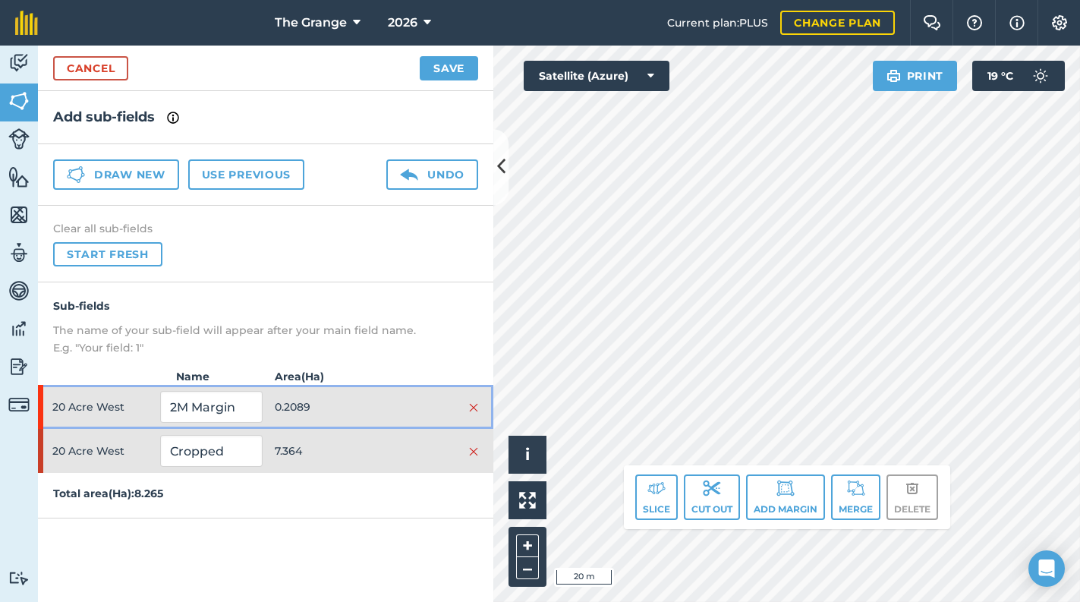
click at [263, 402] on div "20 Acre West 2M Margin 0.2089" at bounding box center [265, 407] width 455 height 44
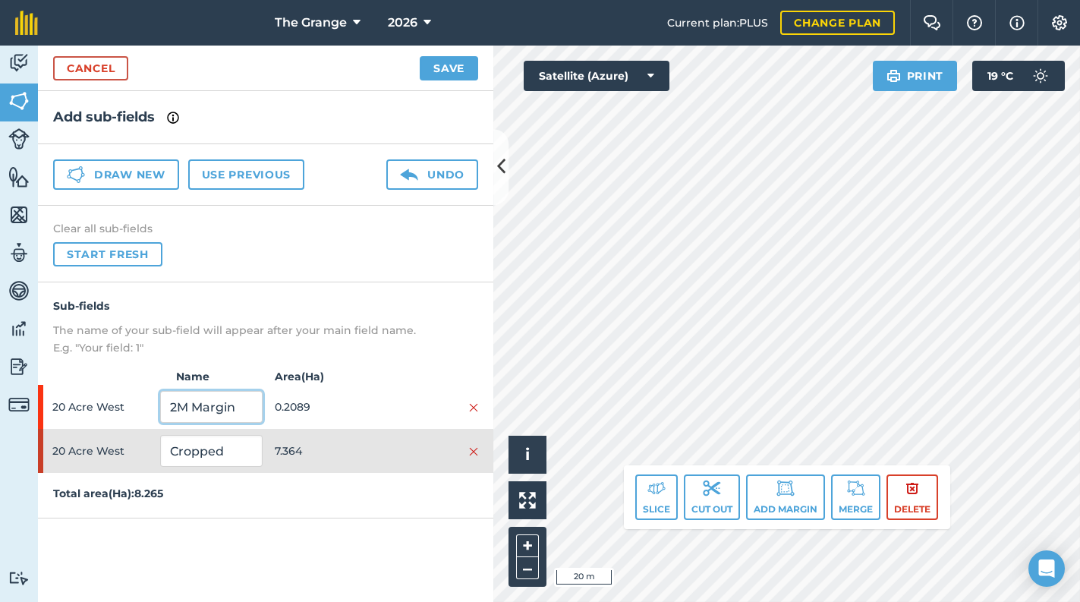
drag, startPoint x: 242, startPoint y: 403, endPoint x: 108, endPoint y: 403, distance: 134.4
click at [108, 403] on div "20 Acre West 2M Margin 0.2089" at bounding box center [265, 407] width 455 height 44
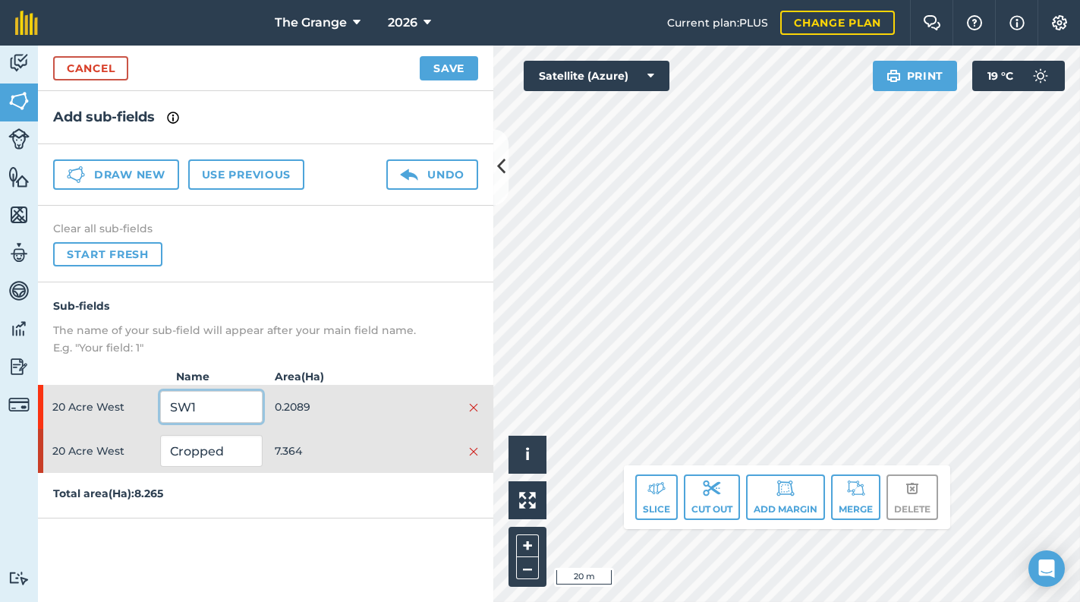
type input "SW1"
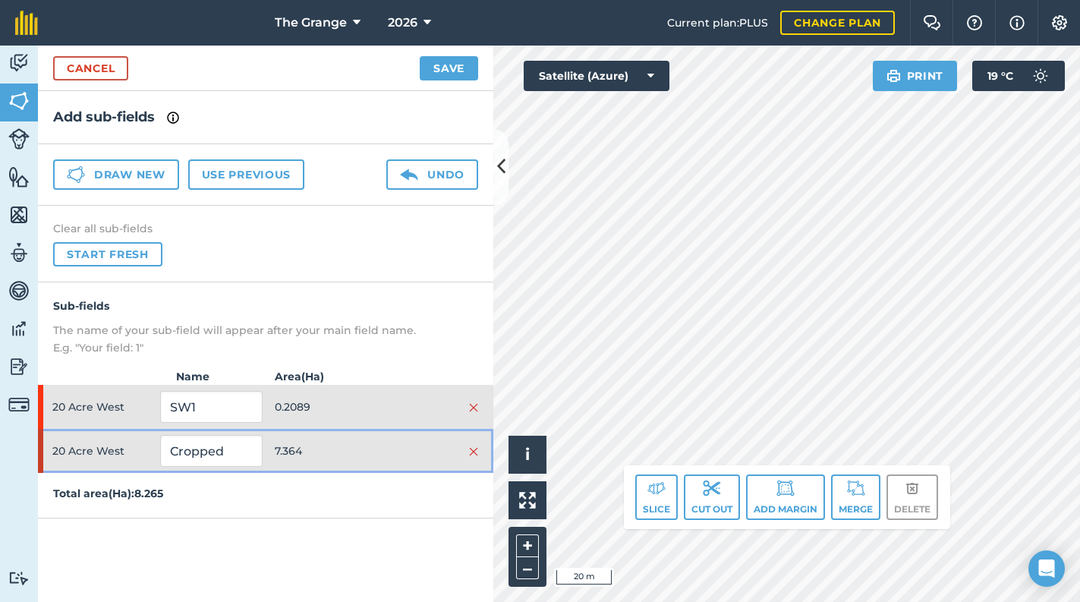
click at [342, 460] on span "7.364" at bounding box center [326, 451] width 102 height 29
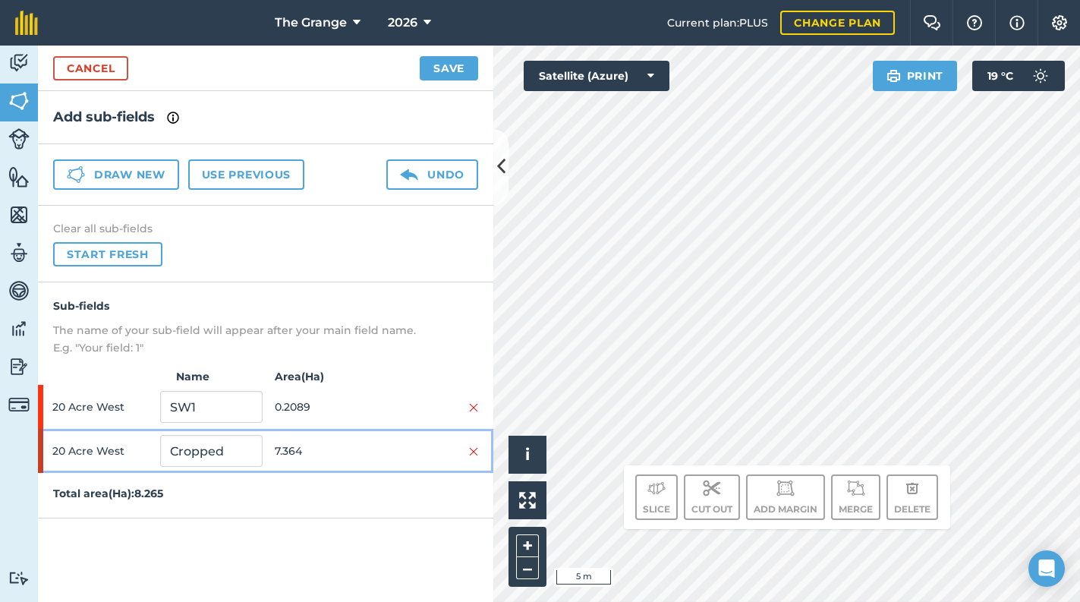
click at [347, 448] on span "7.364" at bounding box center [326, 451] width 102 height 29
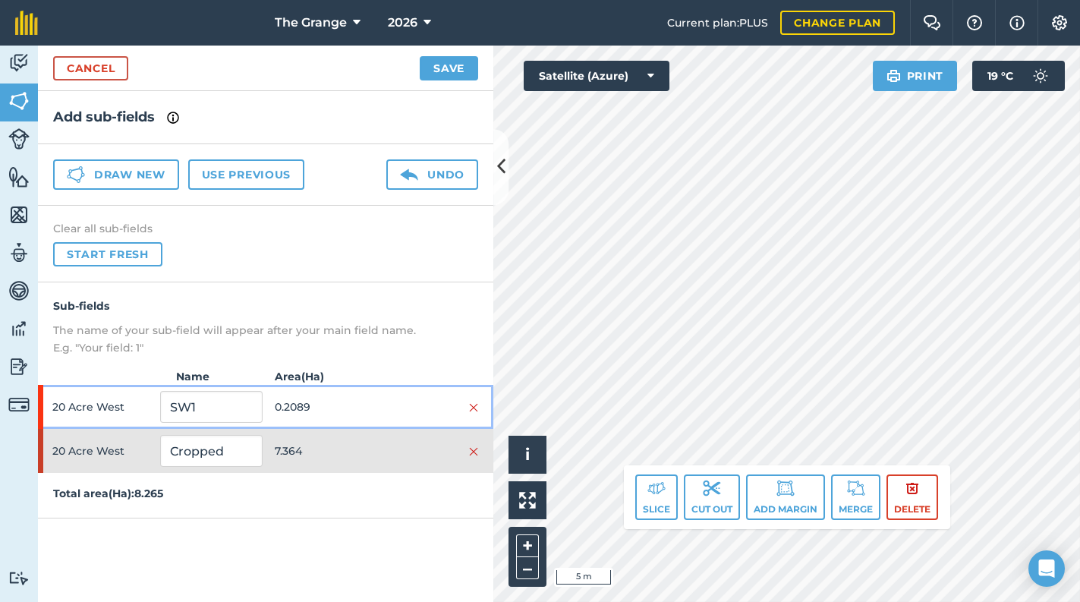
click at [360, 407] on span "0.2089" at bounding box center [326, 406] width 102 height 29
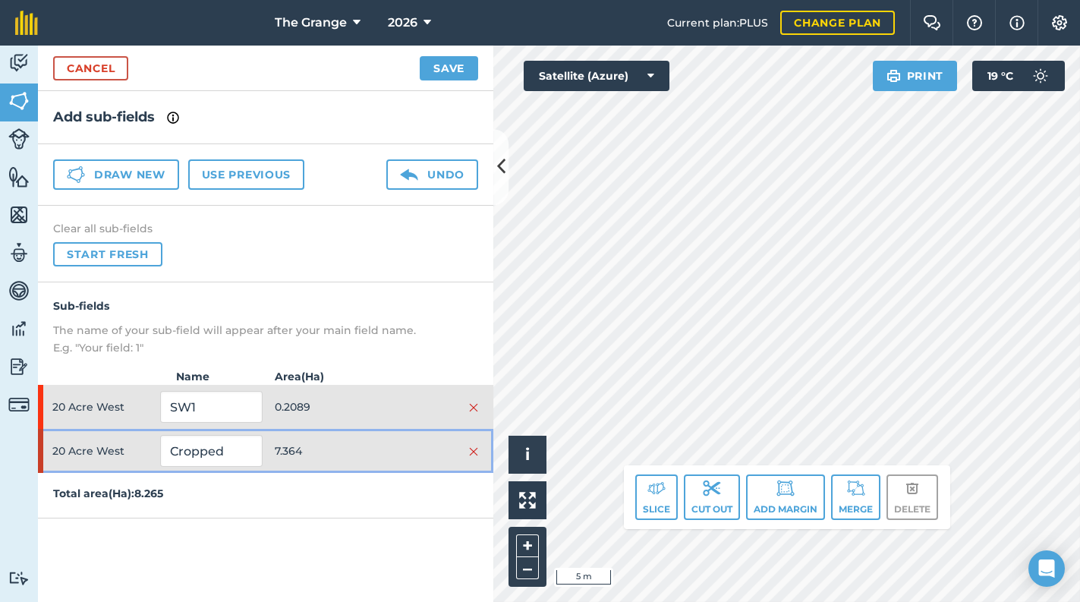
click at [359, 437] on span "7.364" at bounding box center [326, 451] width 102 height 29
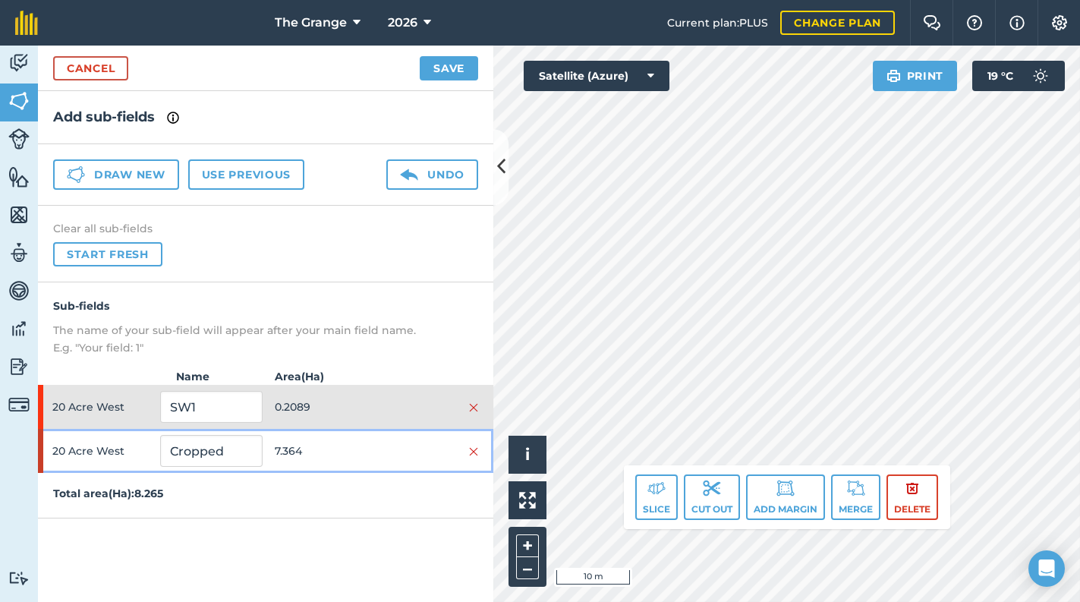
click at [307, 459] on span "7.364" at bounding box center [326, 451] width 102 height 29
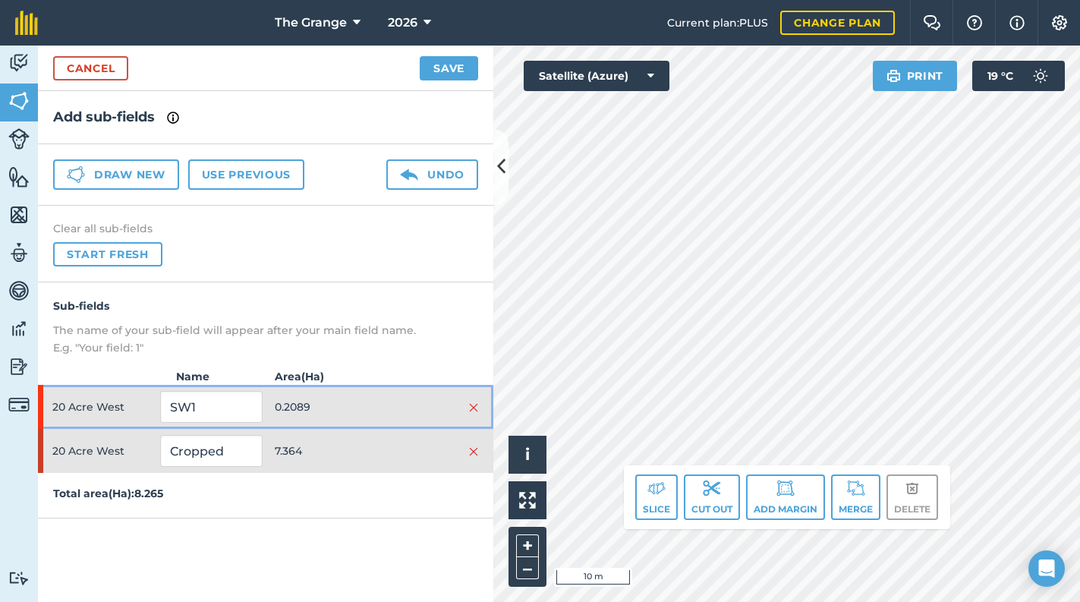
click at [340, 402] on span "0.2089" at bounding box center [326, 406] width 102 height 29
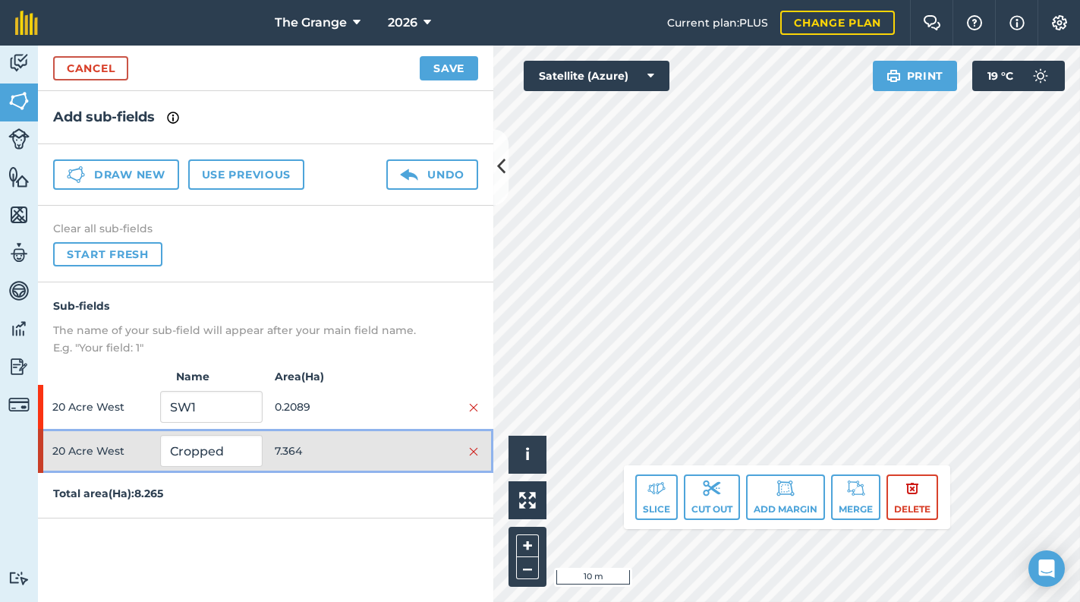
click at [345, 429] on div "20 Acre West Cropped 7.364" at bounding box center [265, 451] width 455 height 44
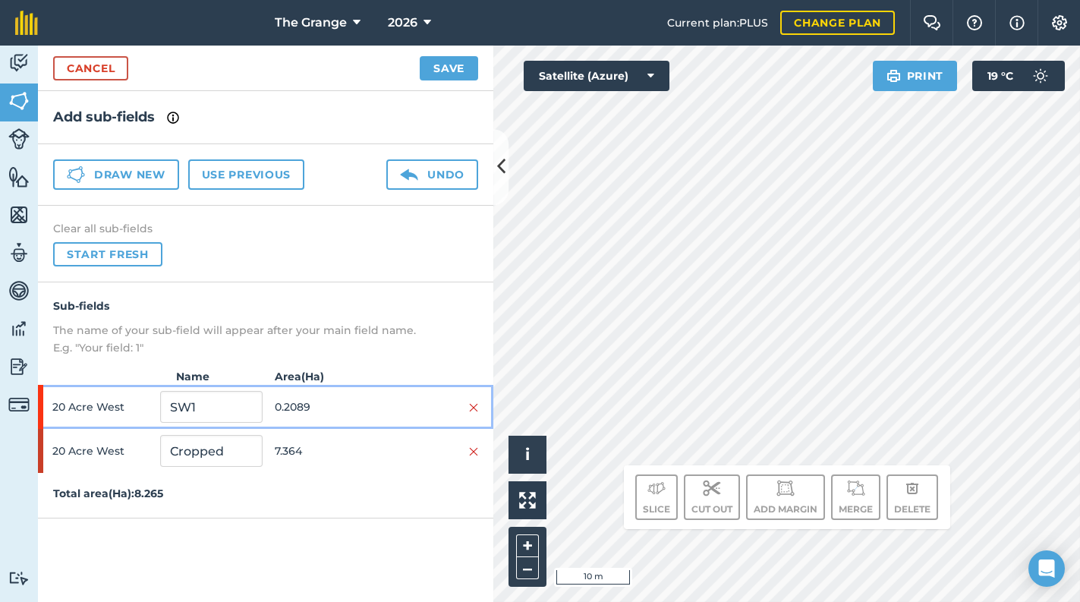
click at [363, 392] on span "0.2089" at bounding box center [326, 406] width 102 height 29
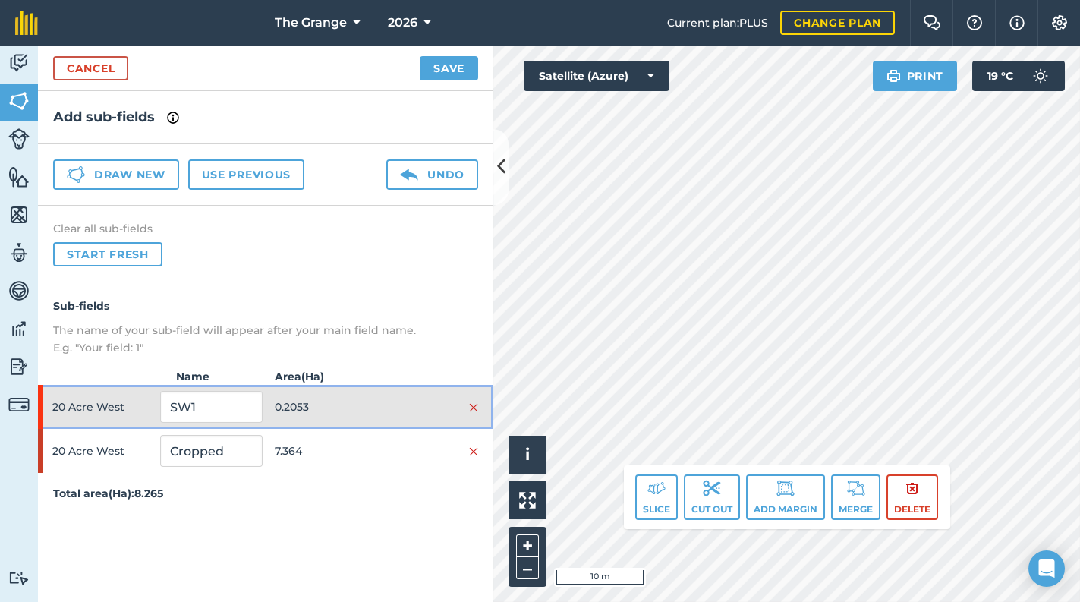
click at [355, 414] on span "0.2053" at bounding box center [326, 406] width 102 height 29
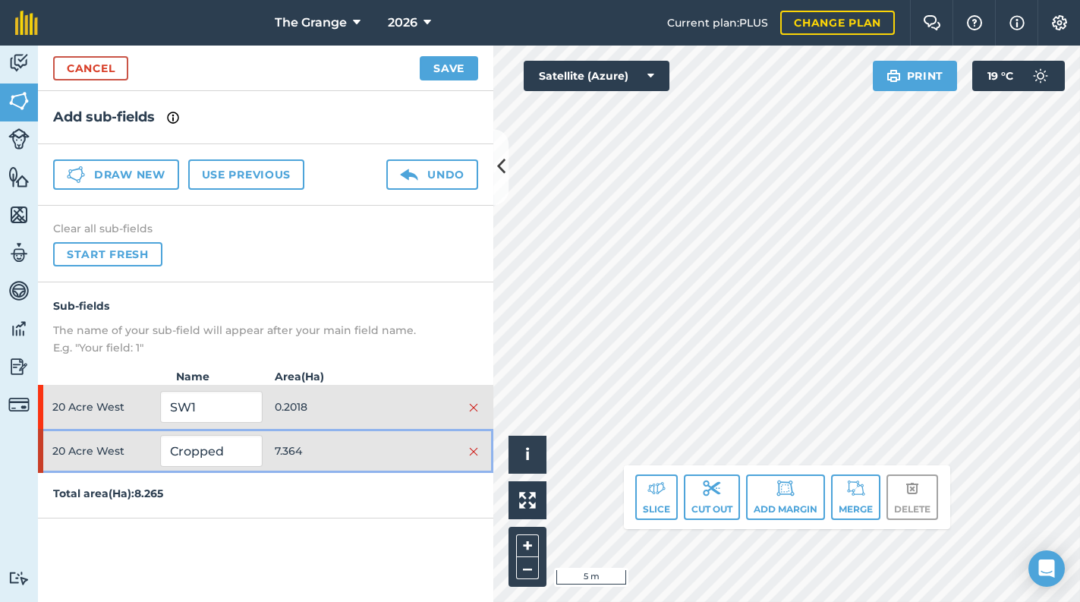
click at [411, 452] on div at bounding box center [428, 451] width 102 height 17
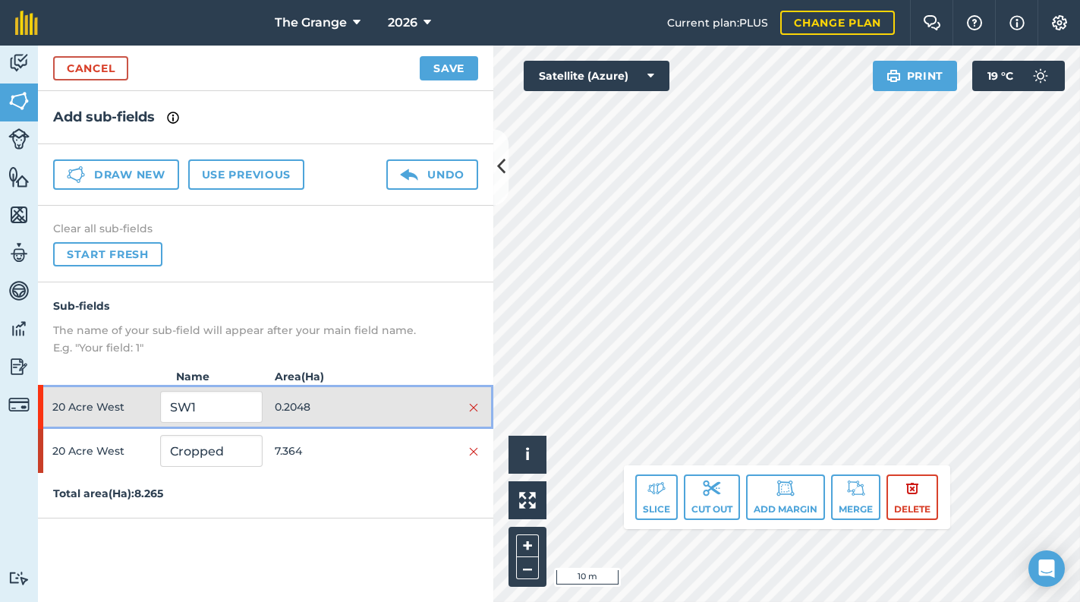
click at [405, 388] on div "20 Acre West SW1 0.2048" at bounding box center [265, 407] width 455 height 44
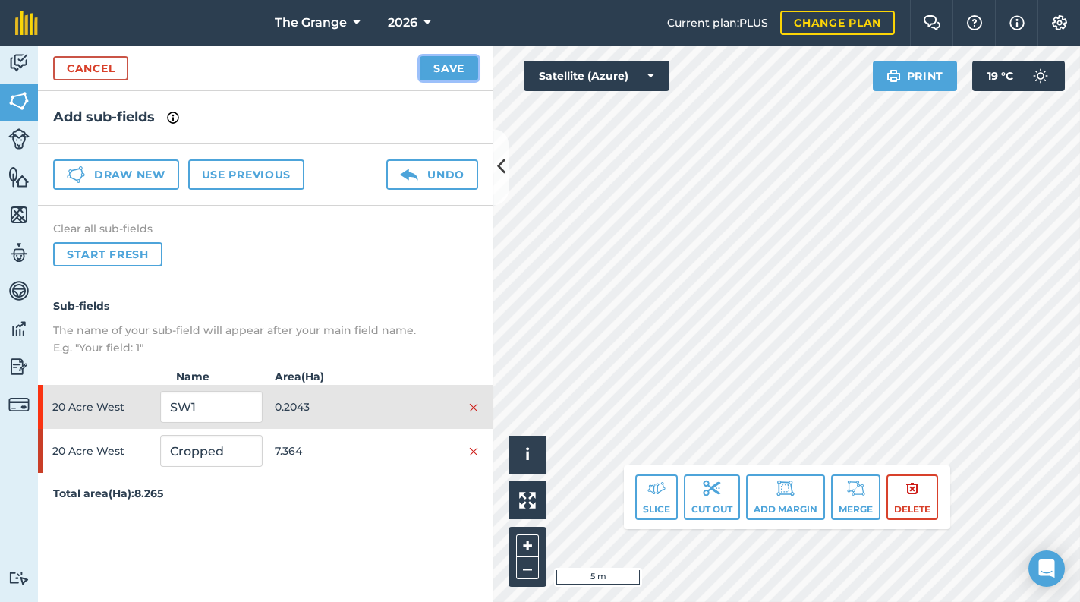
click at [459, 63] on button "Save" at bounding box center [449, 68] width 58 height 24
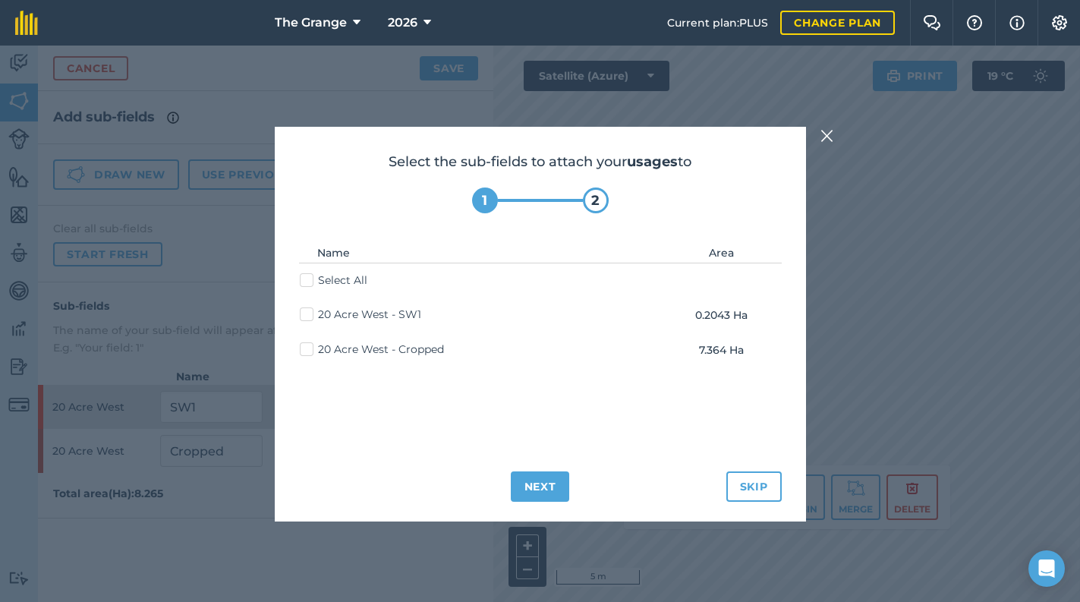
click at [379, 352] on label "20 Acre West - Cropped" at bounding box center [372, 350] width 144 height 16
click at [310, 351] on input "20 Acre West - Cropped" at bounding box center [305, 347] width 10 height 10
checkbox input "true"
click at [531, 496] on button "Next" at bounding box center [540, 486] width 59 height 30
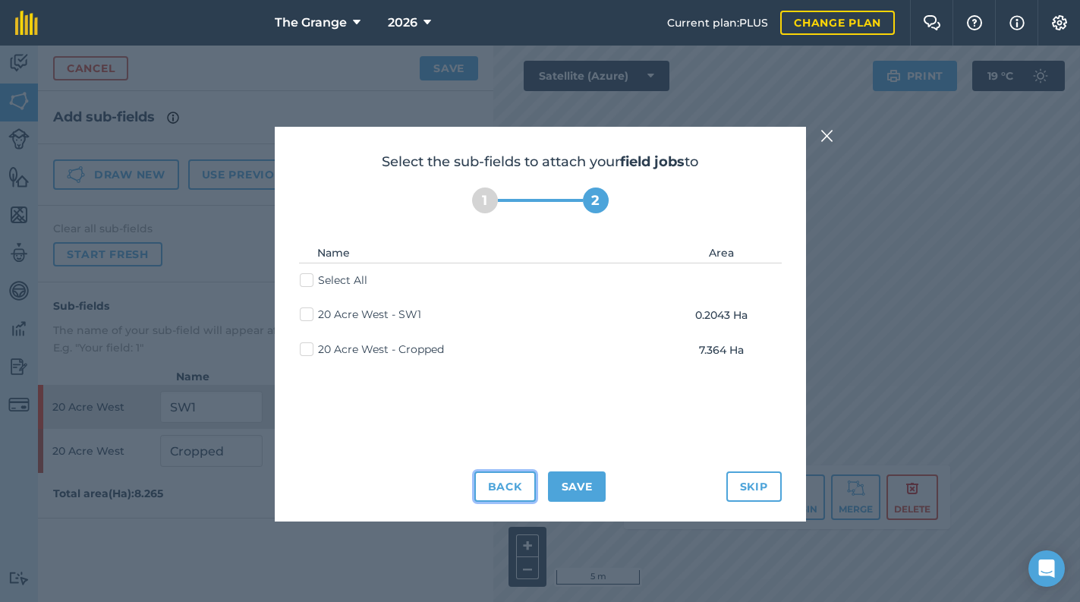
click at [518, 486] on button "Back" at bounding box center [504, 486] width 61 height 30
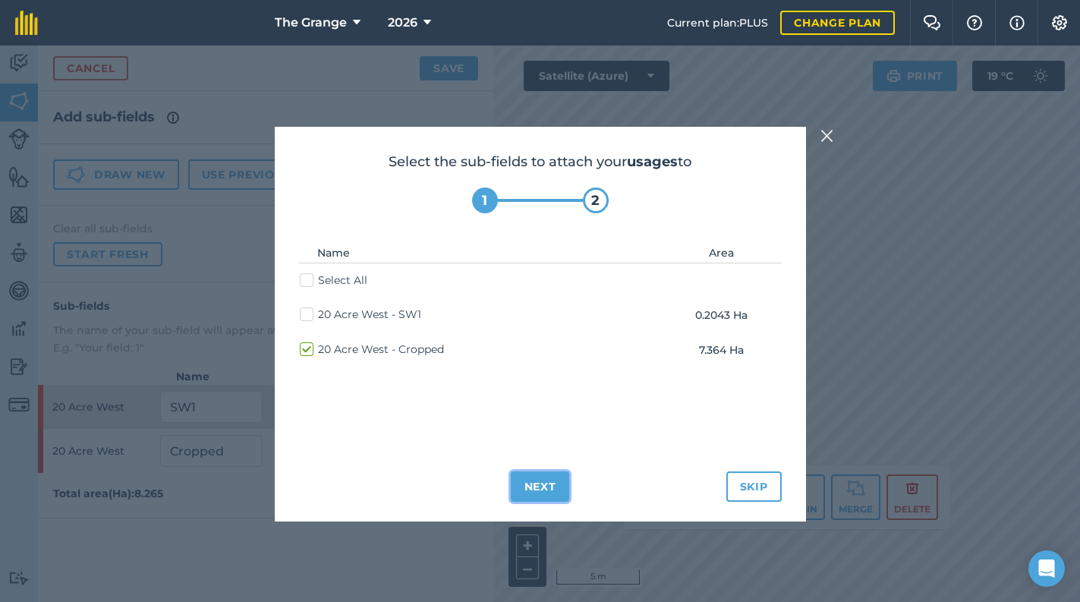
click at [535, 488] on button "Next" at bounding box center [540, 486] width 59 height 30
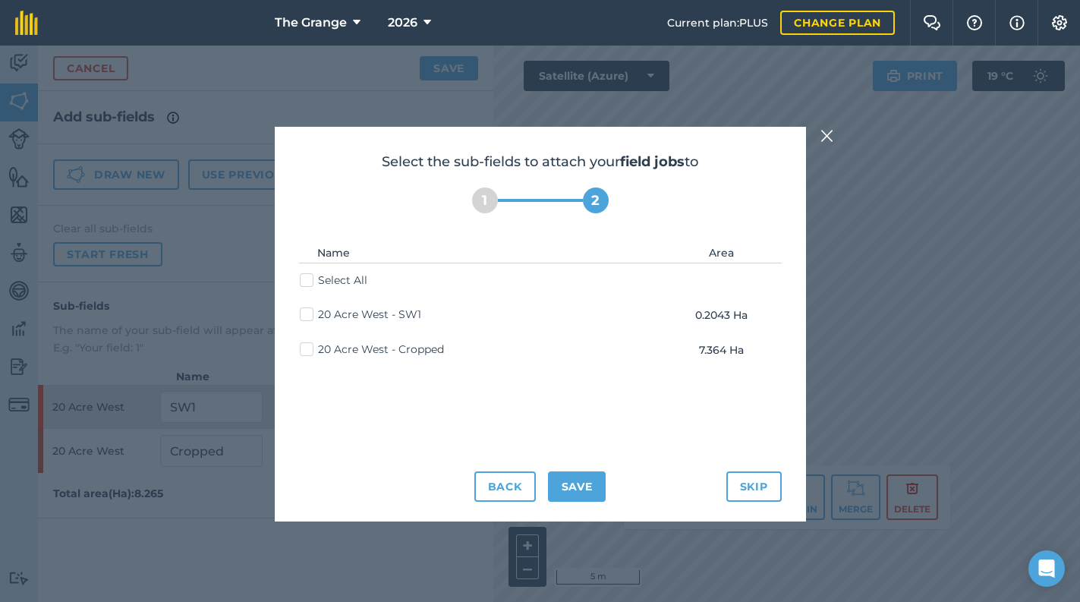
click at [390, 350] on label "20 Acre West - Cropped" at bounding box center [372, 350] width 144 height 16
click at [310, 350] on input "20 Acre West - Cropped" at bounding box center [305, 347] width 10 height 10
checkbox input "true"
click at [566, 487] on button "Save" at bounding box center [577, 486] width 58 height 30
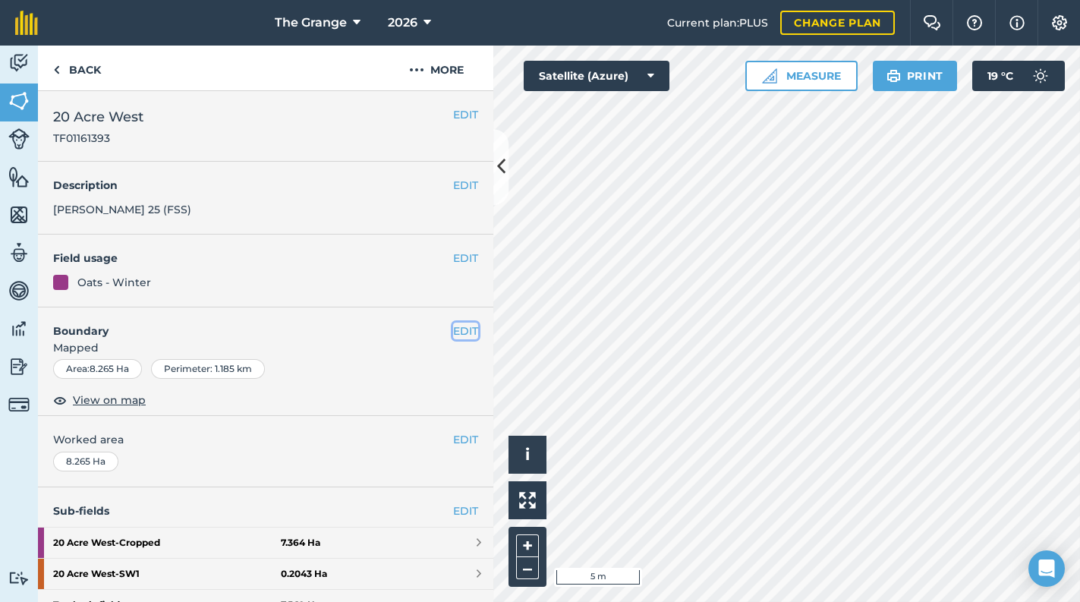
click at [453, 333] on button "EDIT" at bounding box center [465, 331] width 25 height 17
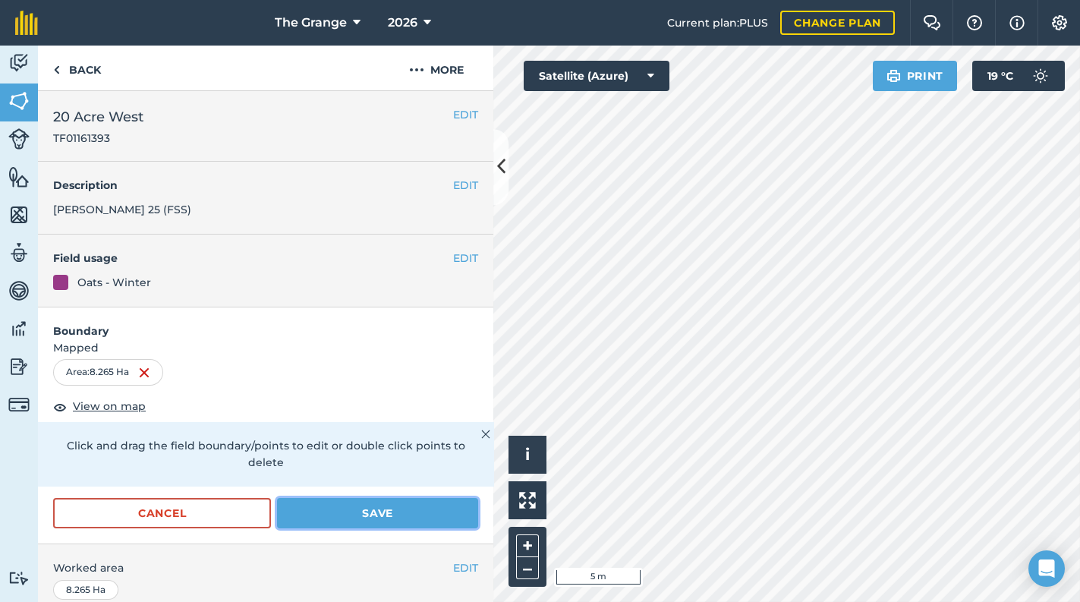
drag, startPoint x: 339, startPoint y: 503, endPoint x: 385, endPoint y: 503, distance: 46.3
click at [342, 503] on button "Save" at bounding box center [377, 513] width 201 height 30
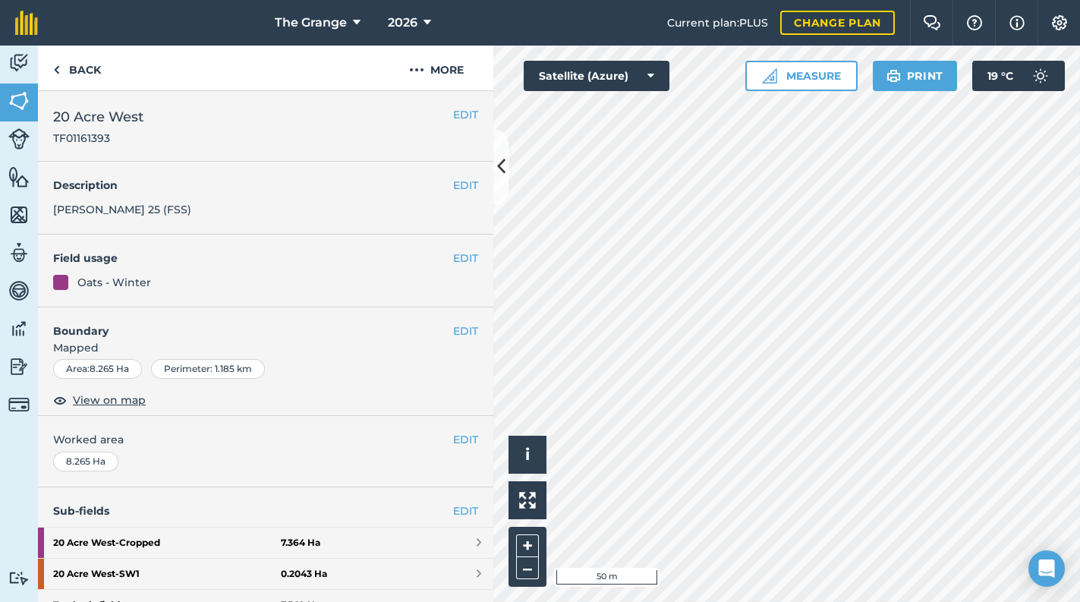
drag, startPoint x: 113, startPoint y: 120, endPoint x: 173, endPoint y: 129, distance: 60.7
click at [115, 118] on span "20 Acre West" at bounding box center [98, 116] width 90 height 21
drag, startPoint x: 17, startPoint y: 74, endPoint x: 29, endPoint y: 78, distance: 12.0
click at [17, 74] on link "Activity" at bounding box center [19, 65] width 38 height 38
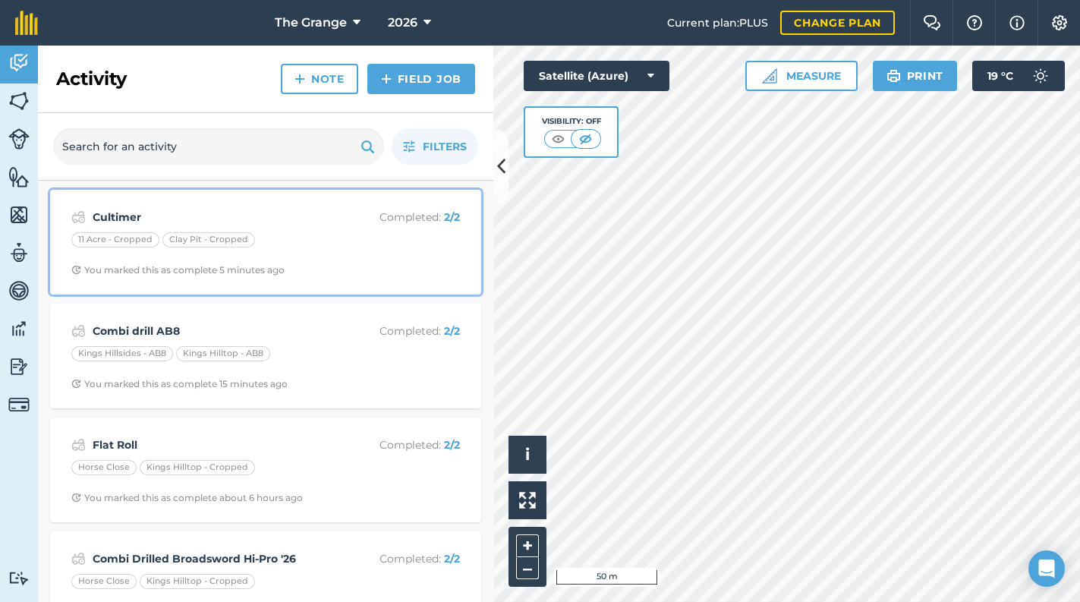
click at [353, 251] on div "11 Acre - Cropped Clay Pit - Cropped" at bounding box center [265, 242] width 389 height 20
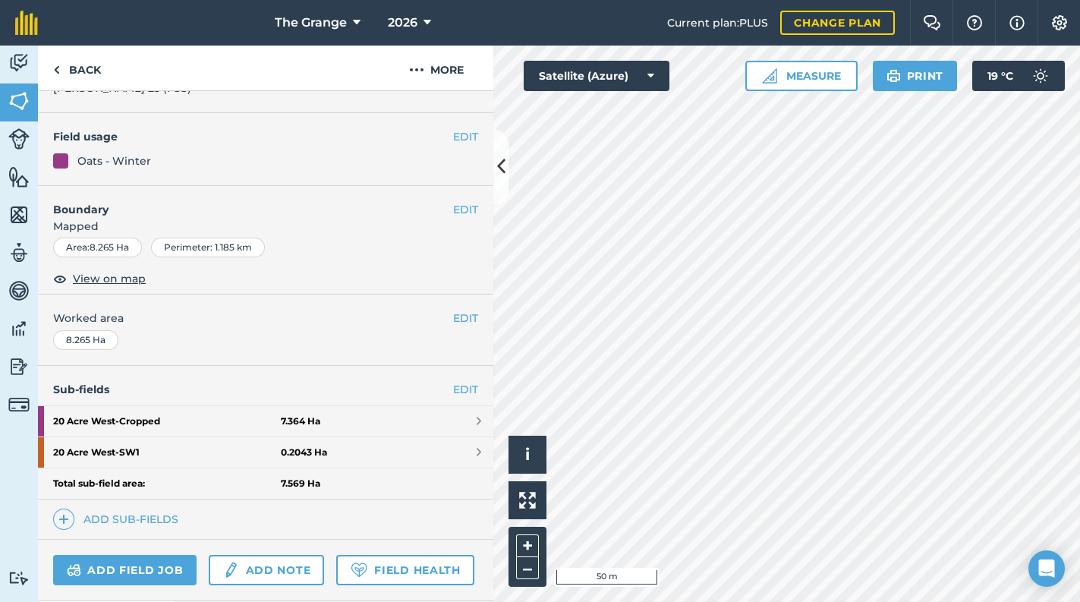
scroll to position [47, 0]
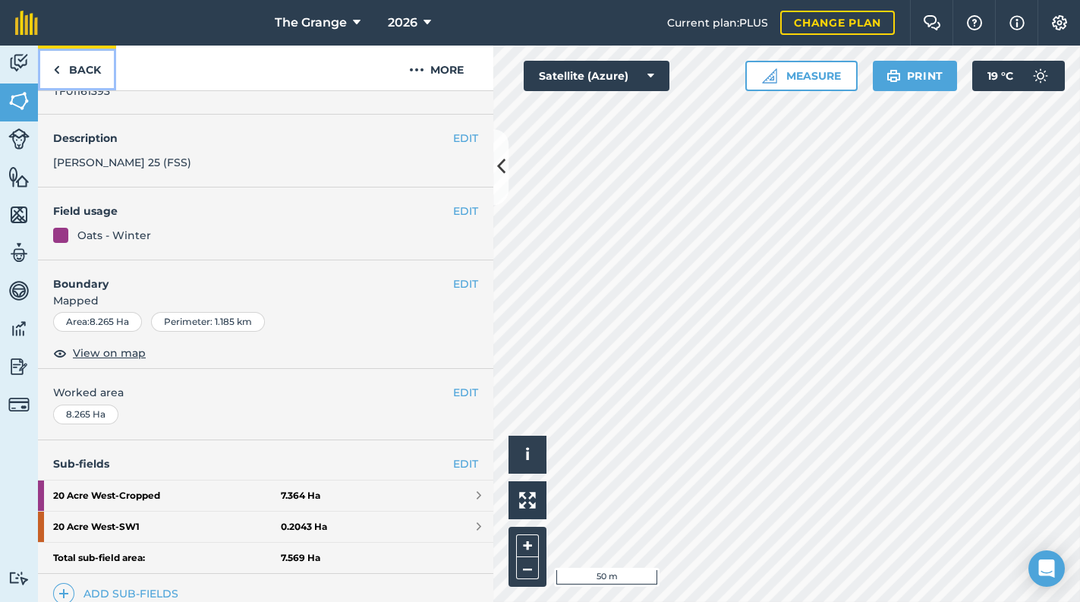
click at [68, 68] on link "Back" at bounding box center [77, 68] width 78 height 45
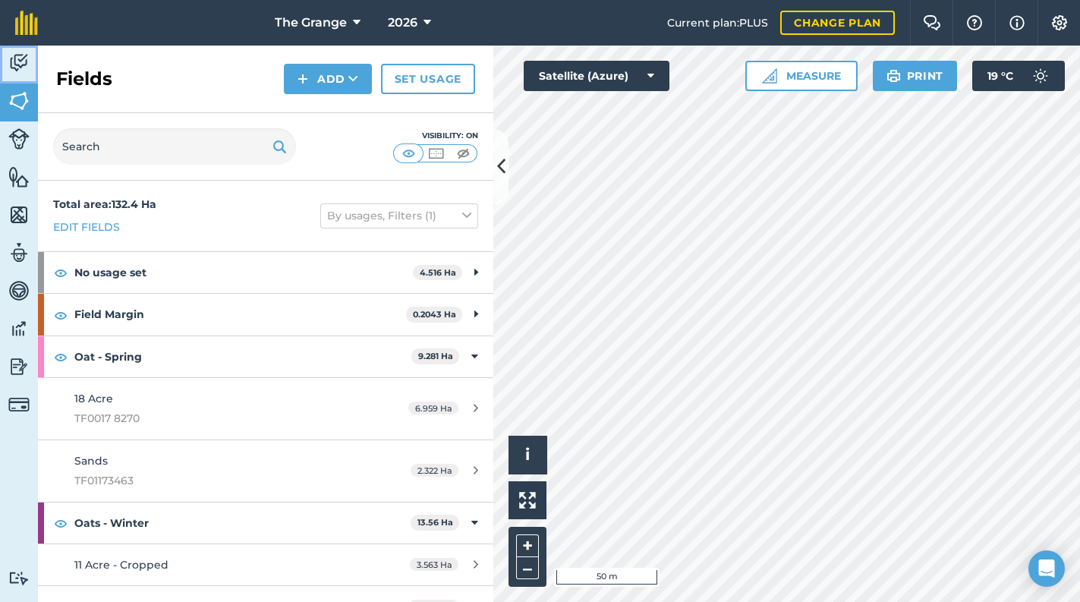
click at [23, 70] on img at bounding box center [18, 63] width 21 height 23
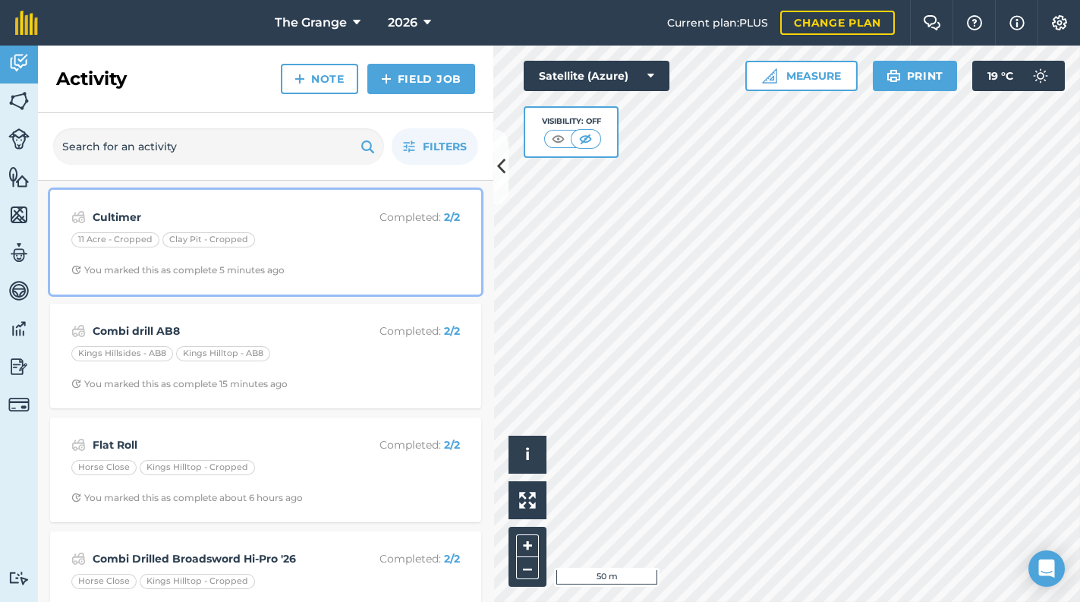
click at [292, 256] on div "Cultimer Completed : 2 / 2 11 Acre - Cropped Clay Pit - Cropped You marked this…" at bounding box center [265, 242] width 413 height 87
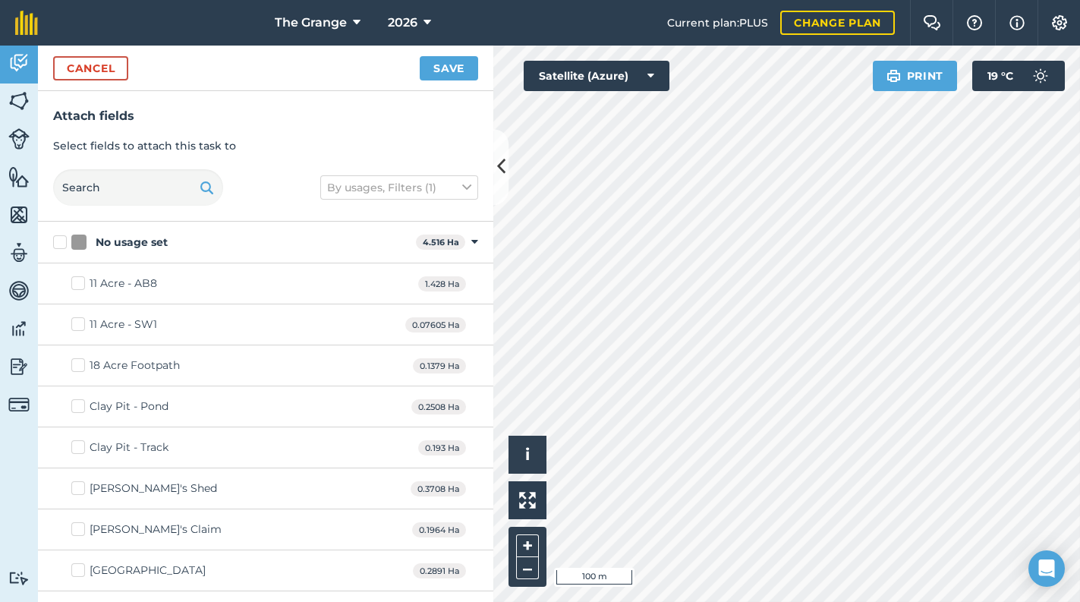
checkbox input "true"
click at [437, 65] on button "Save" at bounding box center [449, 68] width 58 height 24
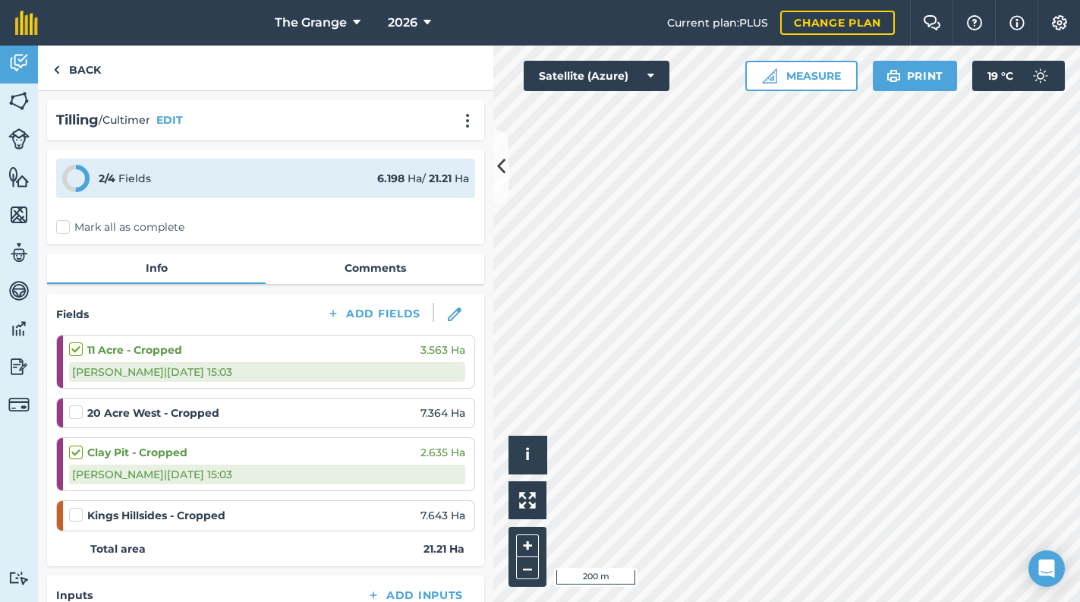
click at [124, 227] on label "Mark all as complete" at bounding box center [120, 227] width 128 height 16
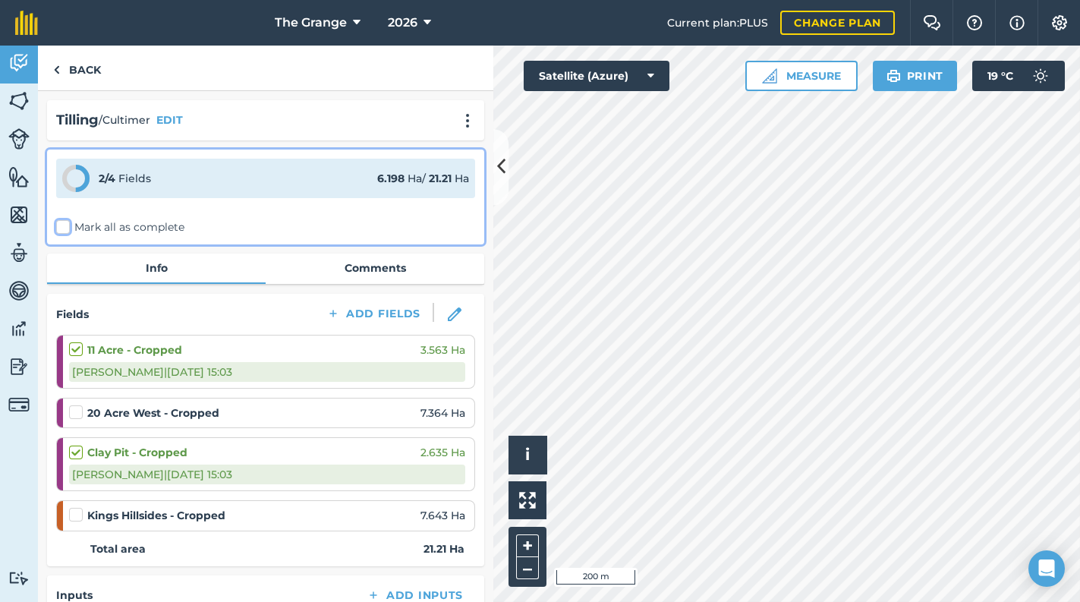
click at [66, 227] on input "Mark all as complete" at bounding box center [61, 224] width 10 height 10
checkbox input "false"
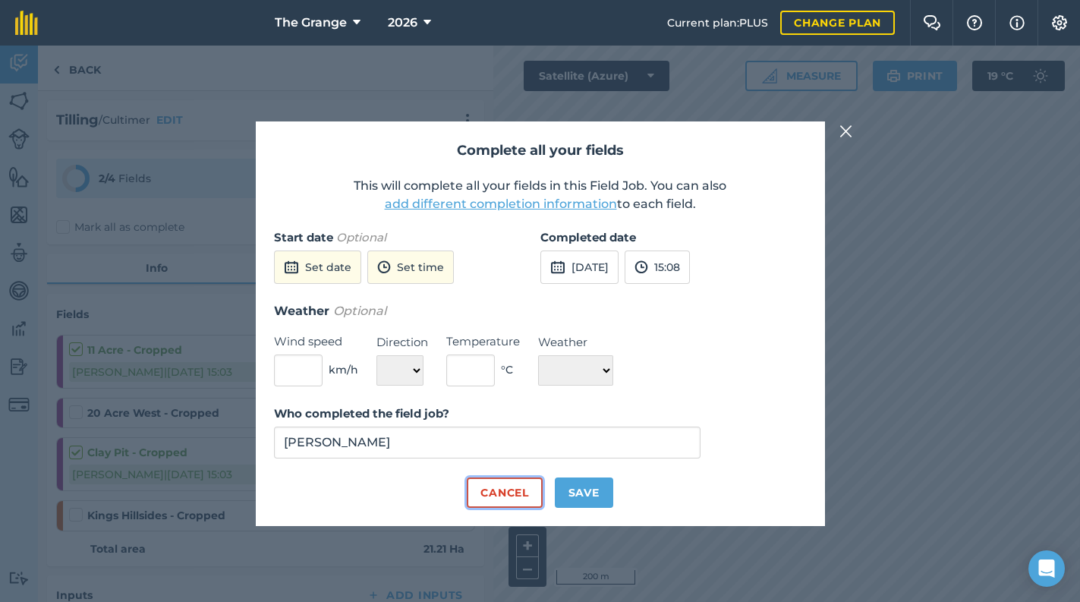
click at [525, 490] on button "Cancel" at bounding box center [504, 493] width 75 height 30
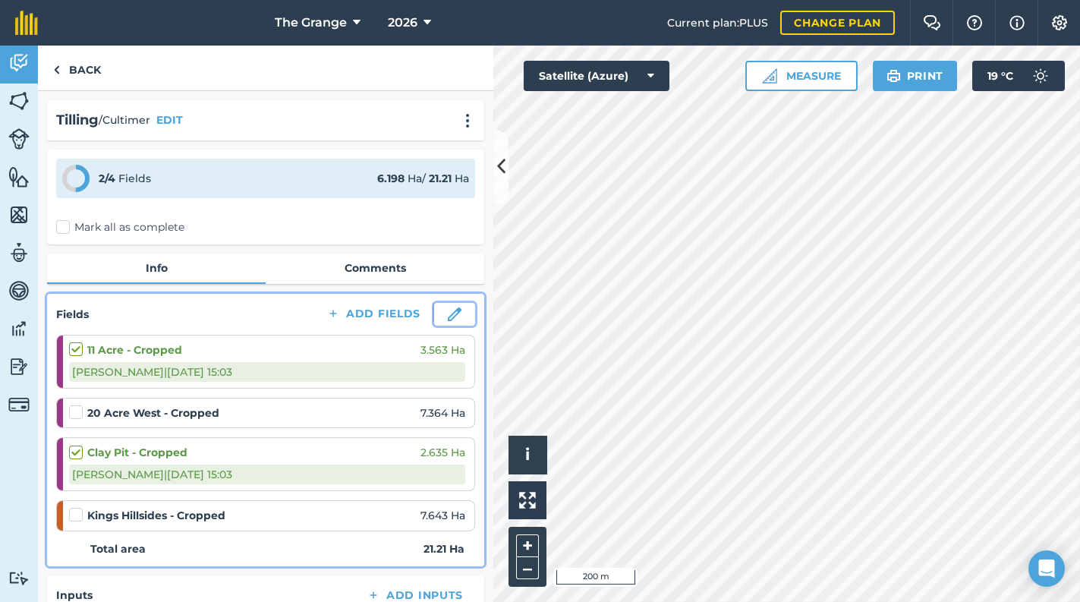
click at [454, 317] on button at bounding box center [454, 314] width 41 height 23
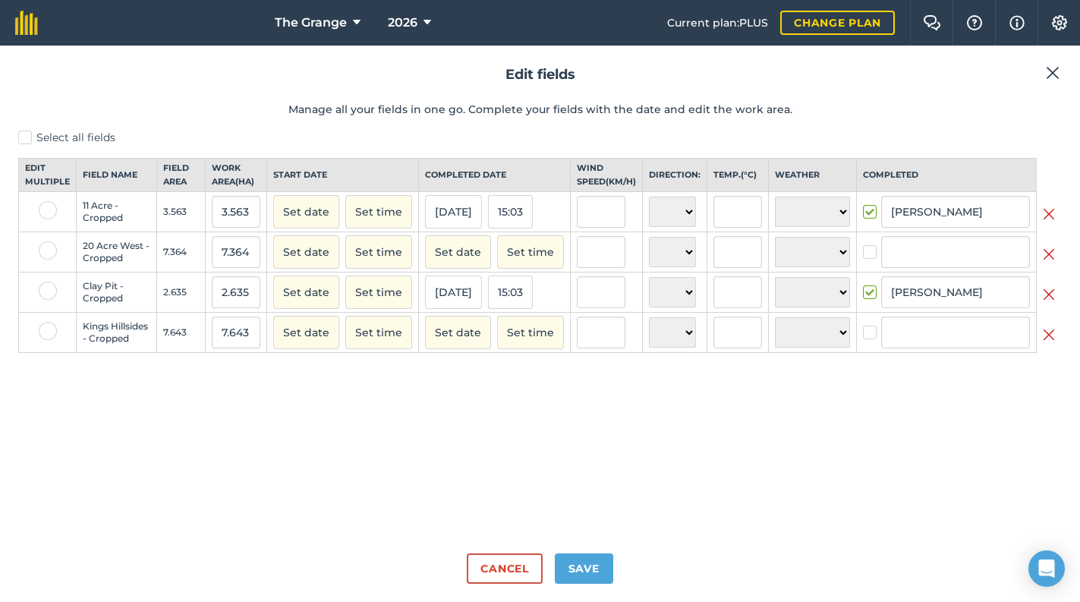
click at [44, 260] on label at bounding box center [48, 250] width 18 height 18
click at [44, 251] on input "checkbox" at bounding box center [44, 246] width 10 height 10
checkbox input "true"
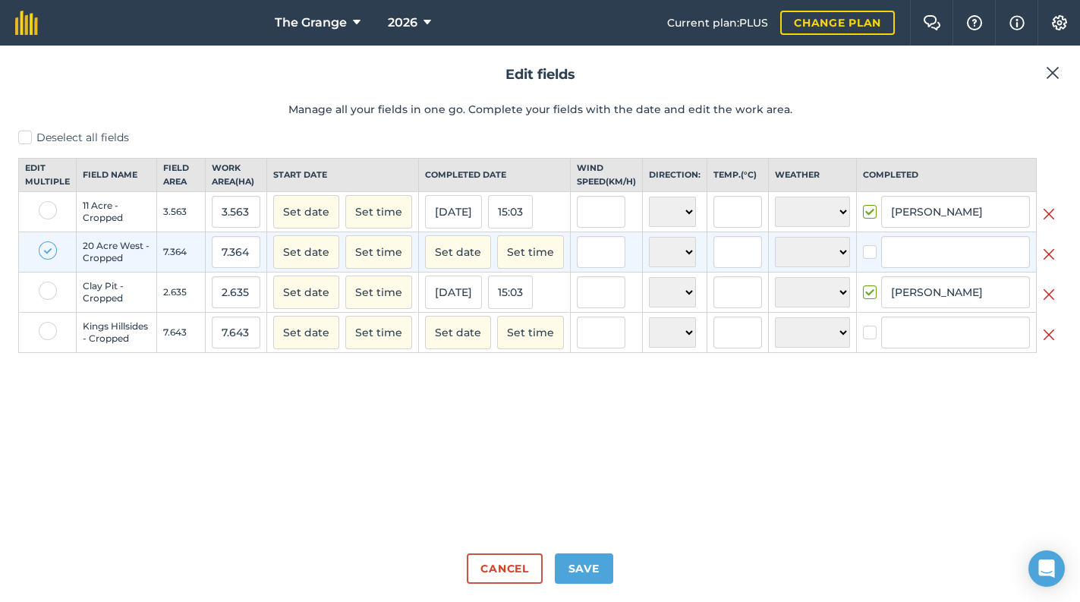
click at [46, 219] on label at bounding box center [48, 210] width 18 height 18
click at [46, 211] on input "checkbox" at bounding box center [44, 206] width 10 height 10
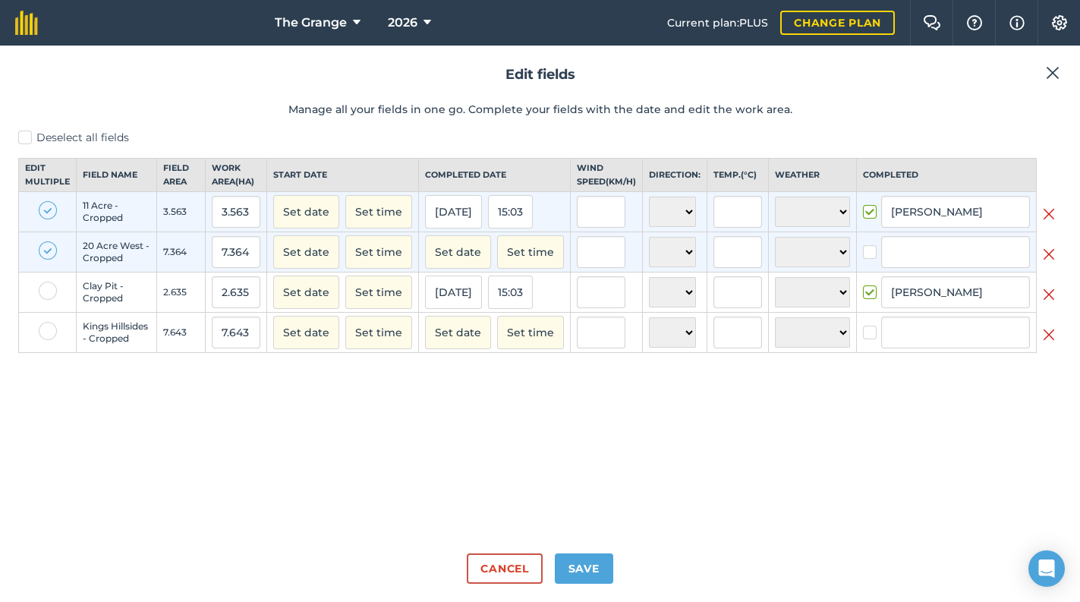
click at [39, 219] on label at bounding box center [48, 210] width 18 height 18
click at [39, 211] on input "checkbox" at bounding box center [44, 206] width 10 height 10
checkbox input "false"
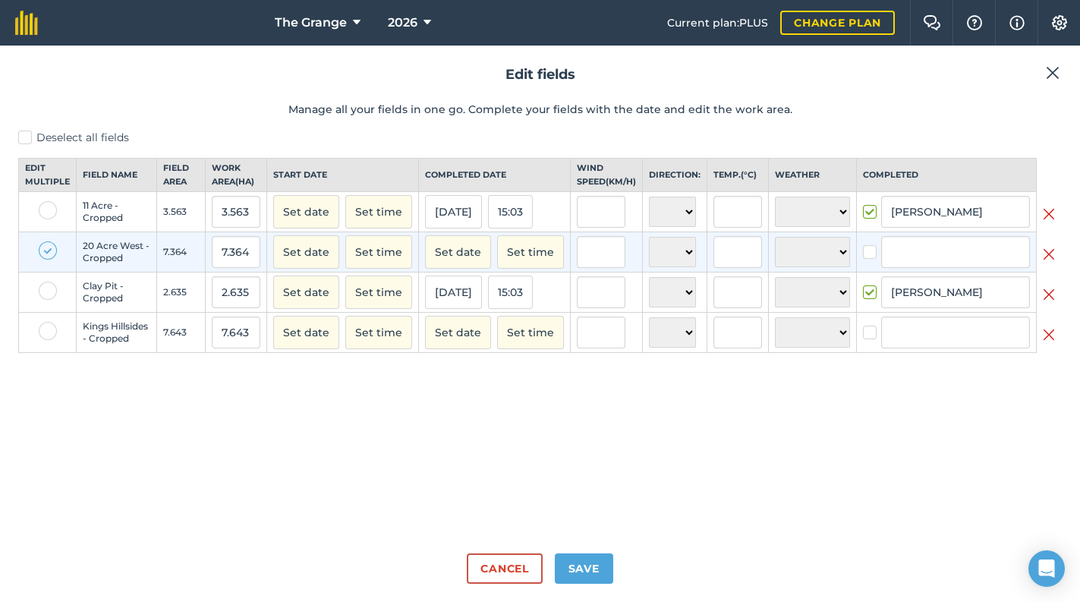
click at [40, 340] on label at bounding box center [48, 331] width 18 height 18
click at [40, 332] on input "checkbox" at bounding box center [44, 327] width 10 height 10
checkbox input "true"
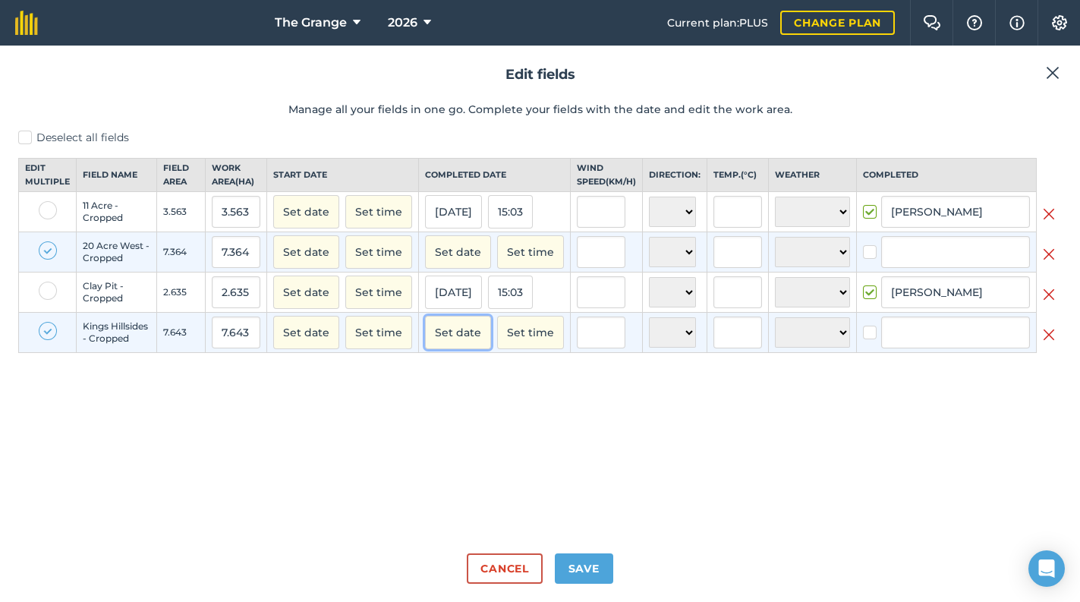
click at [466, 349] on button "Set date" at bounding box center [458, 332] width 66 height 33
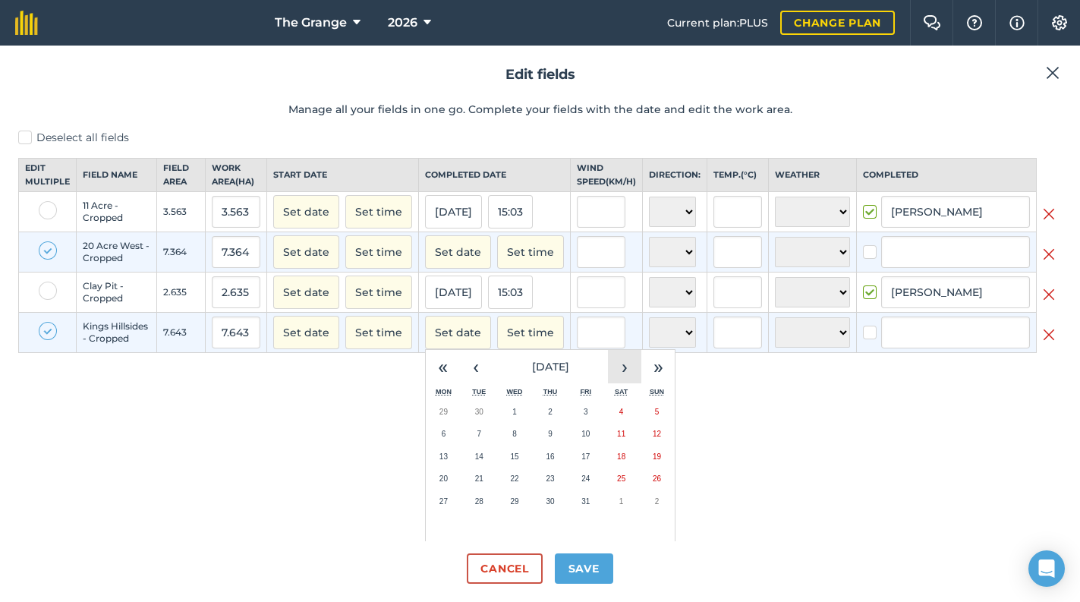
click at [620, 383] on button "›" at bounding box center [624, 366] width 33 height 33
click at [473, 383] on button "‹" at bounding box center [475, 366] width 33 height 33
click at [542, 487] on button "25" at bounding box center [551, 479] width 36 height 23
checkbox input "true"
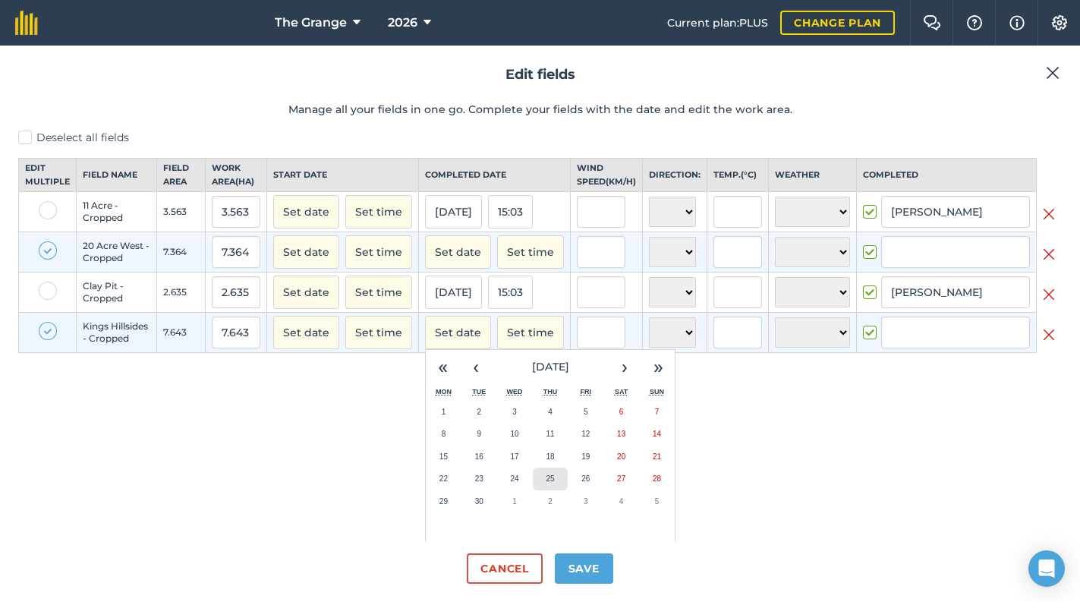
type input "[PERSON_NAME]"
checkbox input "true"
type input "[PERSON_NAME]"
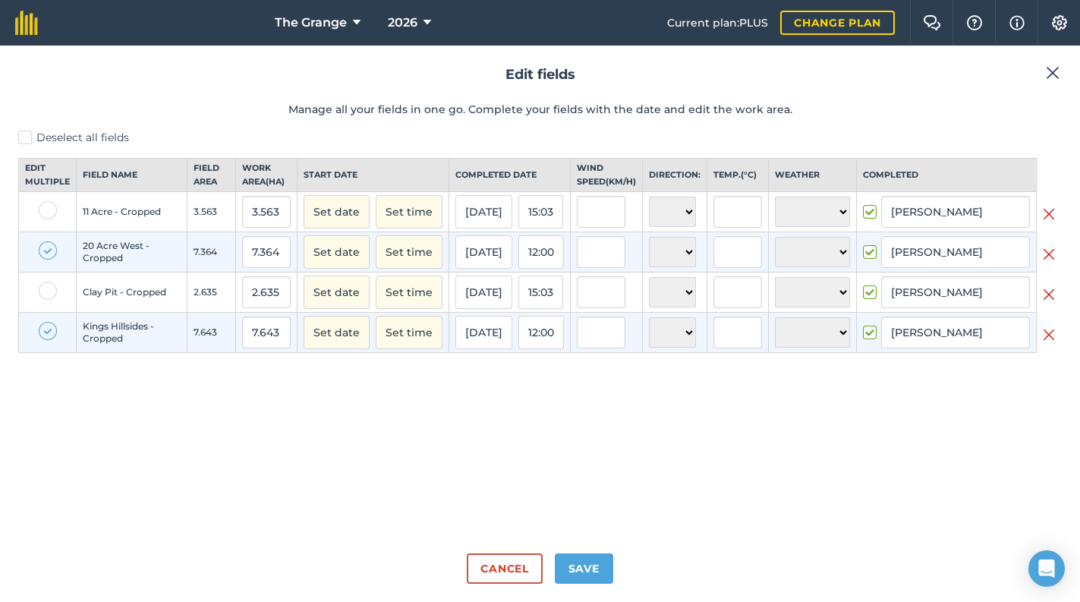
click at [780, 440] on div "Deselect all fields Edit multiple Field name Field Area Work area ( Ha ) Start …" at bounding box center [540, 335] width 1044 height 411
click at [951, 346] on input "[PERSON_NAME]" at bounding box center [955, 333] width 149 height 32
click at [950, 380] on li "[PERSON_NAME]" at bounding box center [955, 364] width 147 height 31
type input "[PERSON_NAME]"
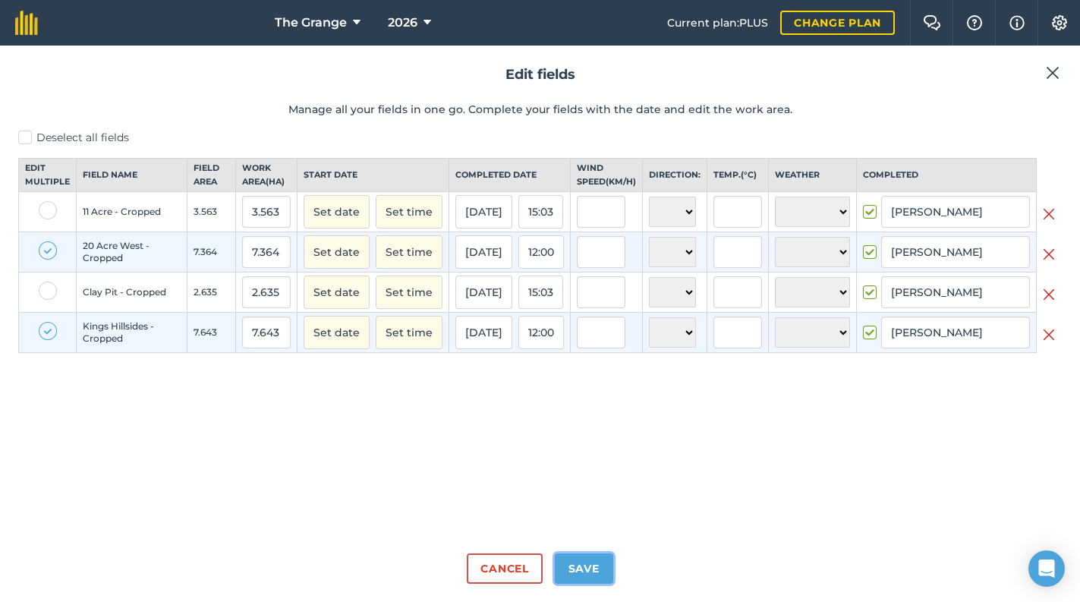
click at [578, 563] on button "Save" at bounding box center [584, 568] width 58 height 30
checkbox input "true"
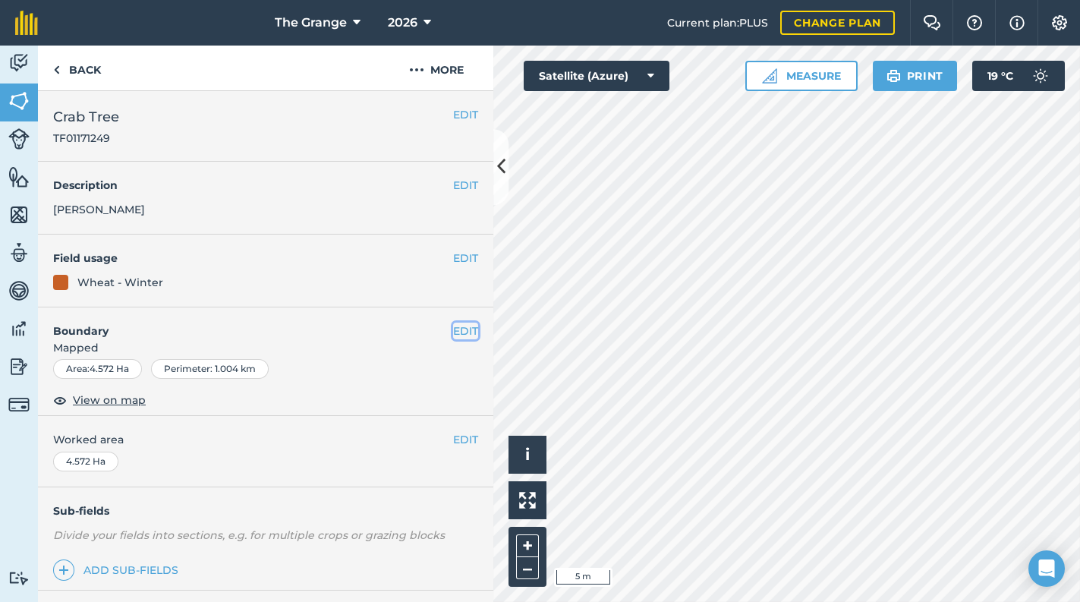
click at [458, 331] on button "EDIT" at bounding box center [465, 331] width 25 height 17
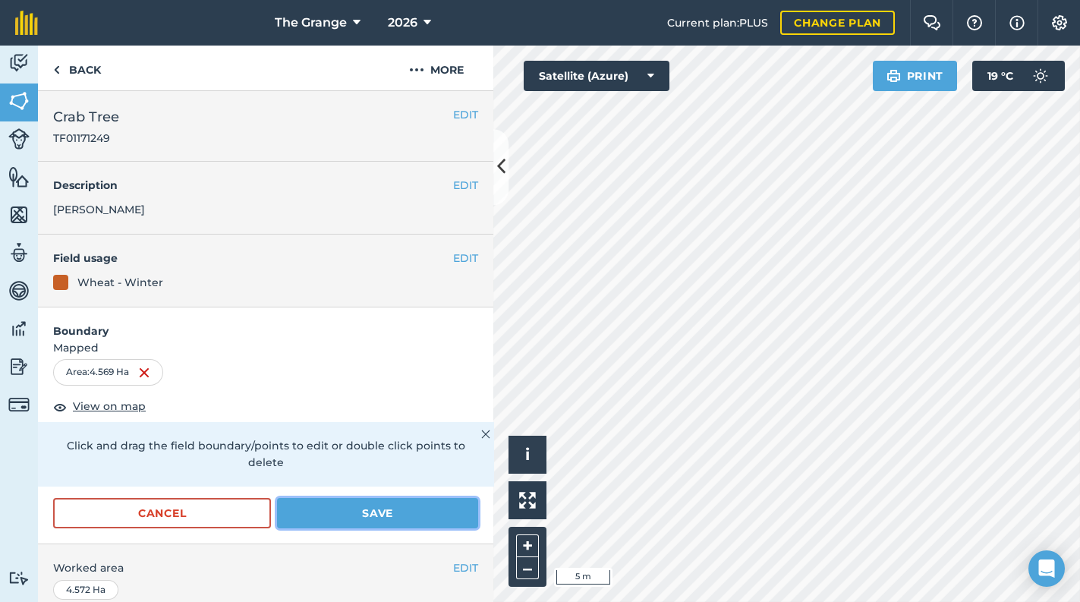
click at [381, 501] on button "Save" at bounding box center [377, 513] width 201 height 30
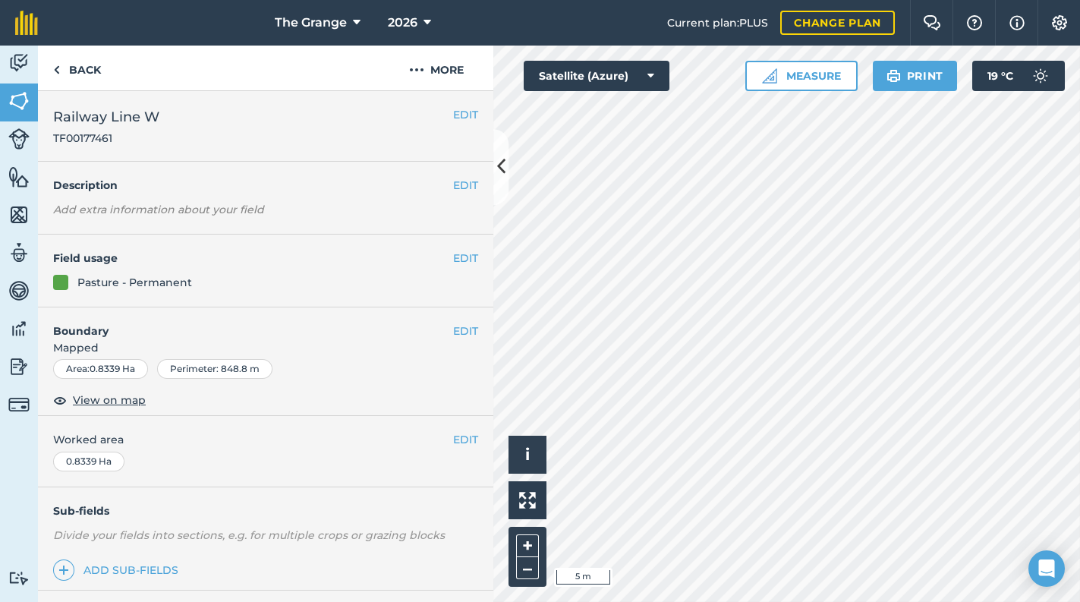
click at [449, 317] on div "EDIT Boundary Mapped Area : 0.8339 Ha Perimeter : 848.8 m View on map" at bounding box center [265, 361] width 455 height 109
click at [453, 324] on button "EDIT" at bounding box center [465, 331] width 25 height 17
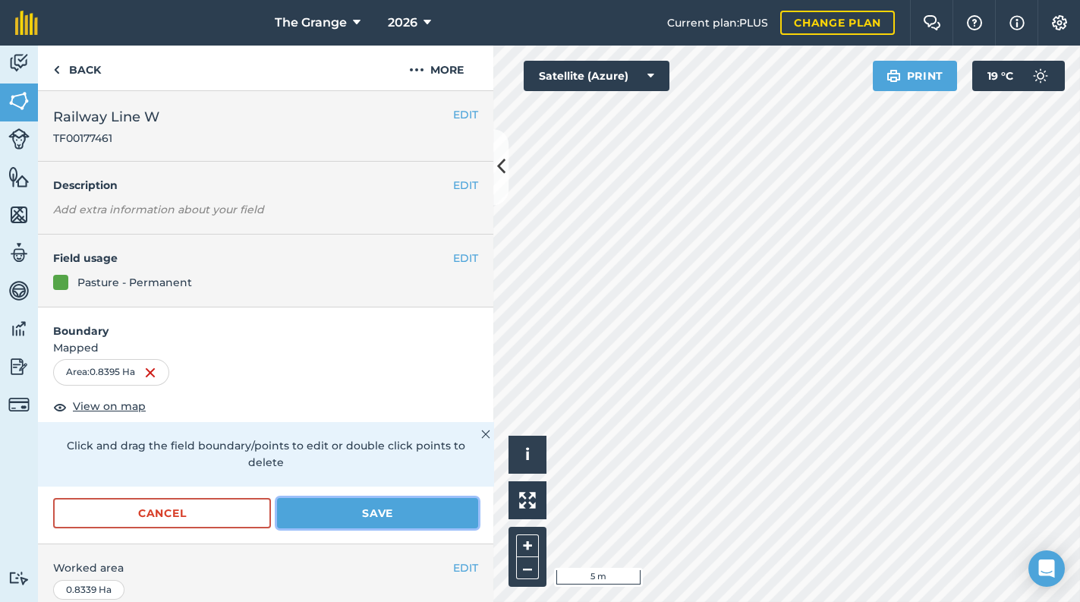
click at [389, 498] on button "Save" at bounding box center [377, 513] width 201 height 30
